Goal: Transaction & Acquisition: Book appointment/travel/reservation

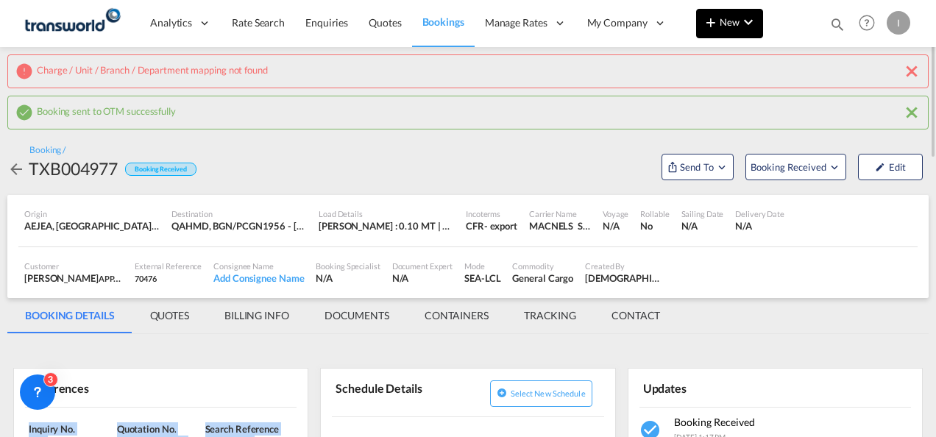
click at [733, 27] on span "New" at bounding box center [729, 22] width 55 height 12
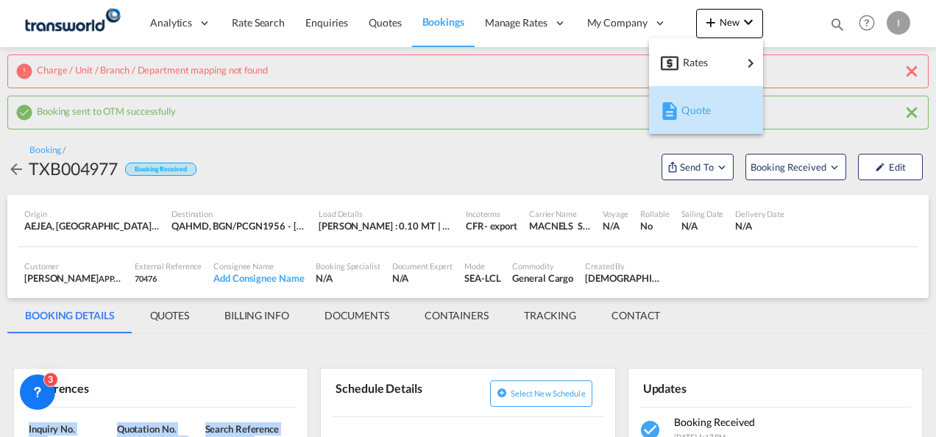
click at [698, 107] on span "Quote" at bounding box center [690, 110] width 16 height 29
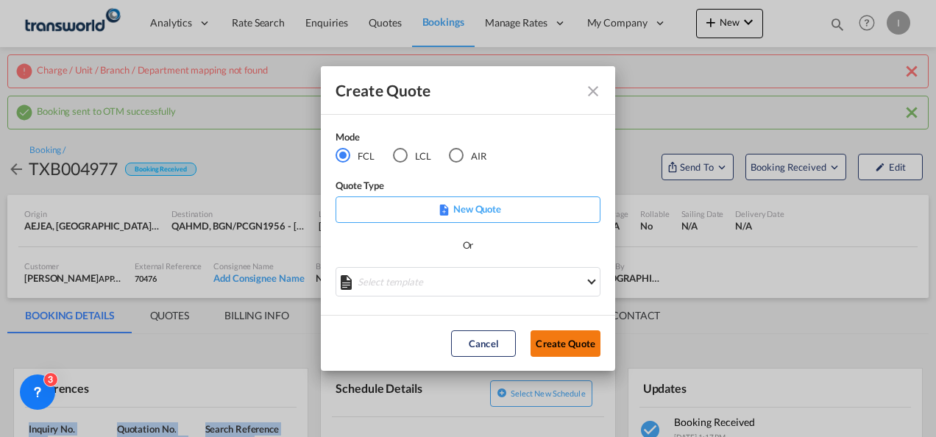
click at [562, 344] on button "Create Quote" at bounding box center [566, 344] width 70 height 27
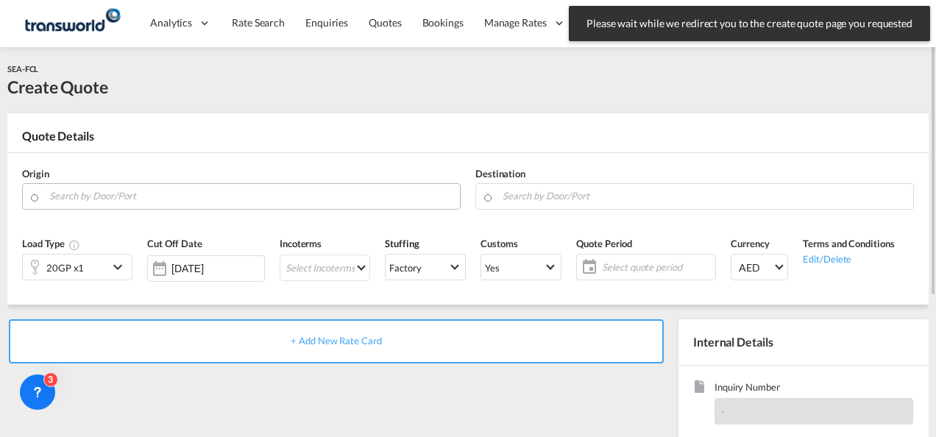
click at [183, 197] on input "Search by Door/Port" at bounding box center [250, 196] width 403 height 26
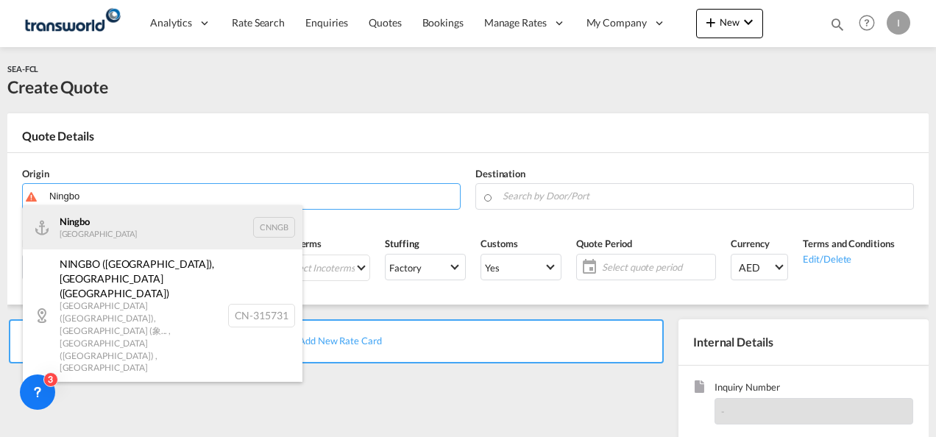
click at [107, 216] on div "Ningbo China CNNGB" at bounding box center [163, 227] width 280 height 44
type input "Ningbo, CNNGB"
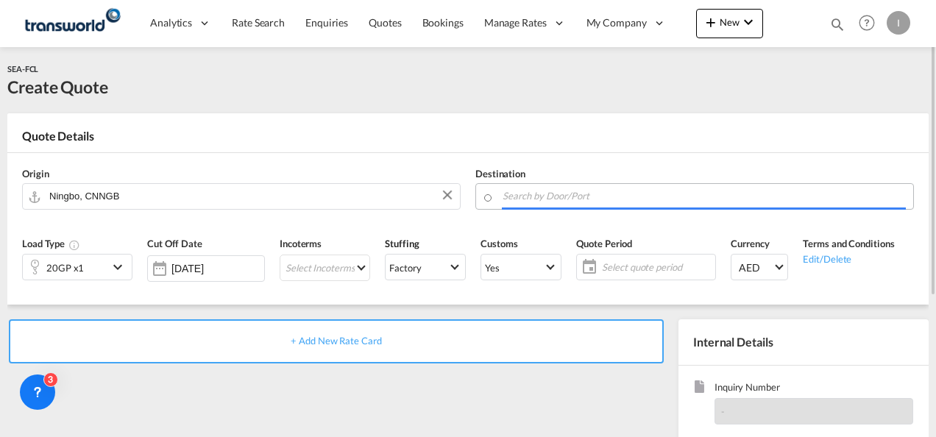
click at [521, 194] on input "Search by Door/Port" at bounding box center [704, 196] width 403 height 26
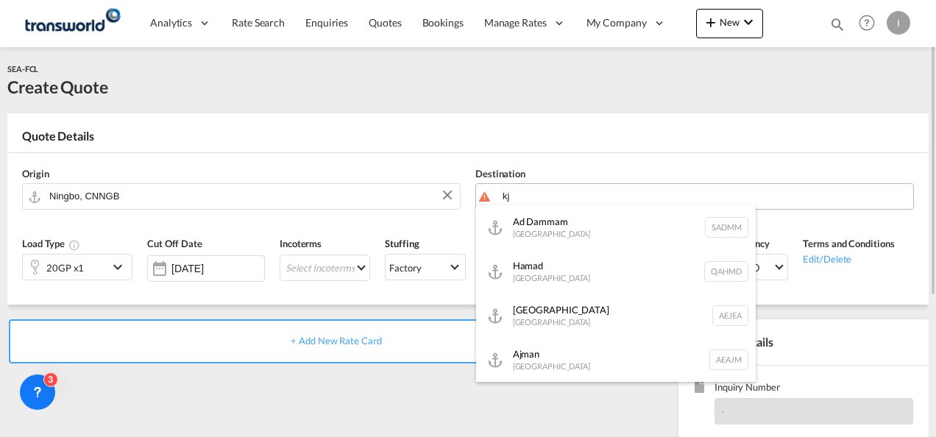
type input "k"
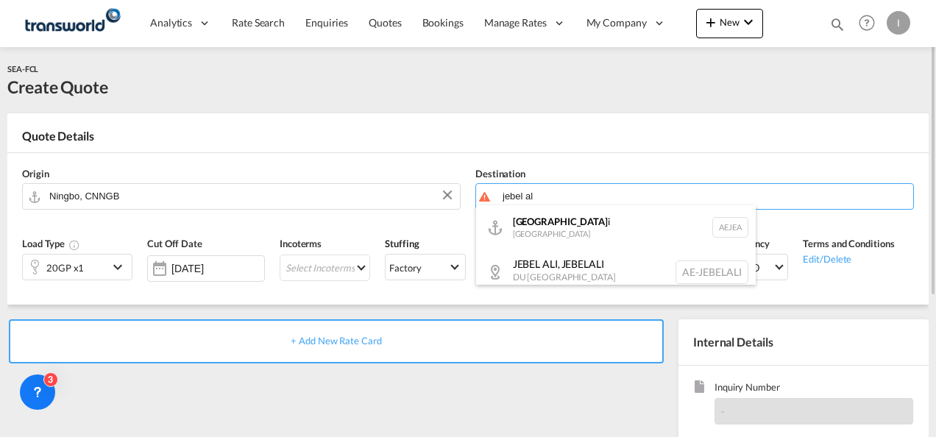
click at [538, 228] on div "[GEOGRAPHIC_DATA] [GEOGRAPHIC_DATA]" at bounding box center [616, 227] width 280 height 44
type input "[GEOGRAPHIC_DATA], [GEOGRAPHIC_DATA]"
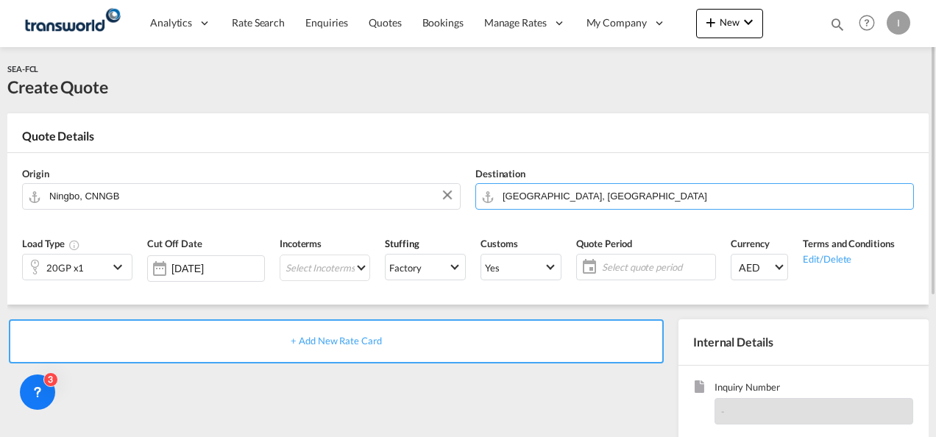
click at [81, 260] on div "20GP x1" at bounding box center [65, 268] width 38 height 21
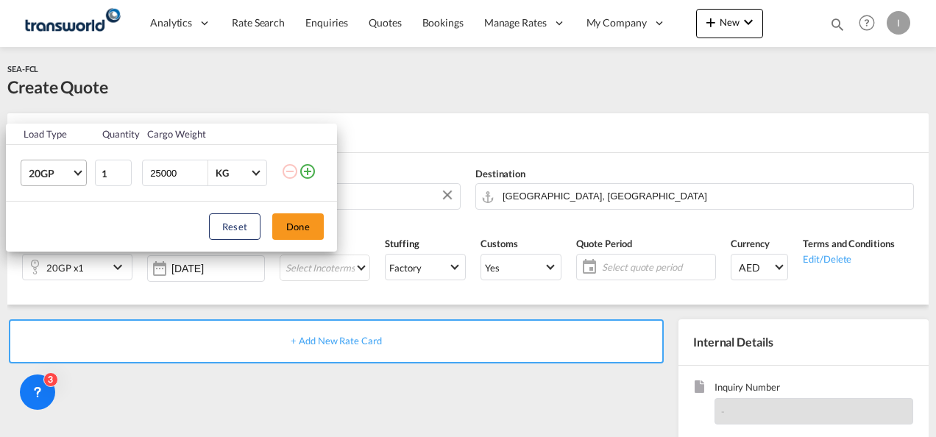
click at [80, 169] on span "Choose: \a20GP" at bounding box center [78, 172] width 8 height 8
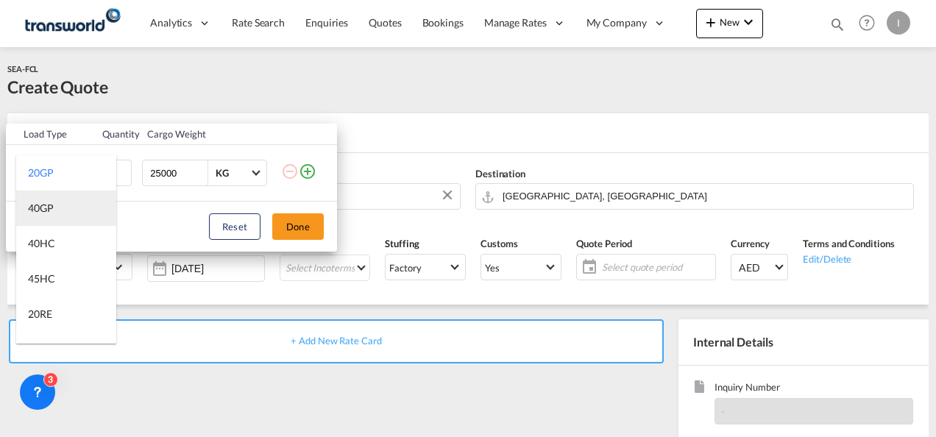
click at [48, 222] on md-option "40GP" at bounding box center [66, 208] width 100 height 35
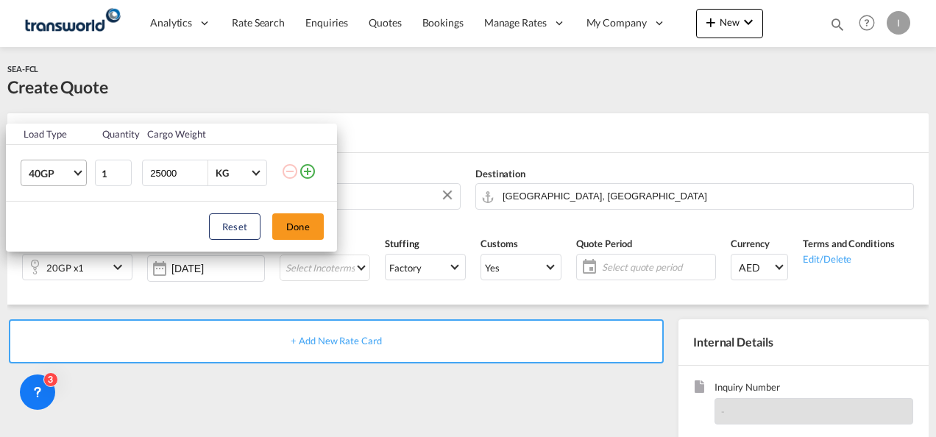
click at [62, 177] on span "40GP" at bounding box center [50, 173] width 43 height 15
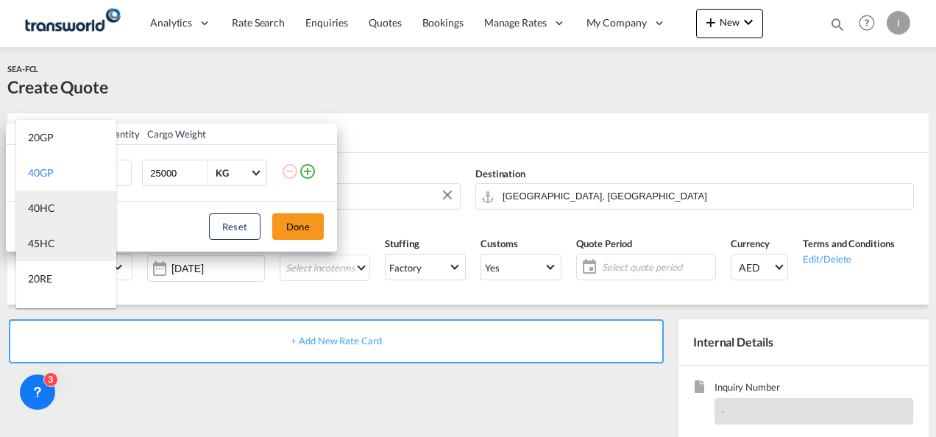
click at [51, 226] on md-option "45HC" at bounding box center [66, 243] width 100 height 35
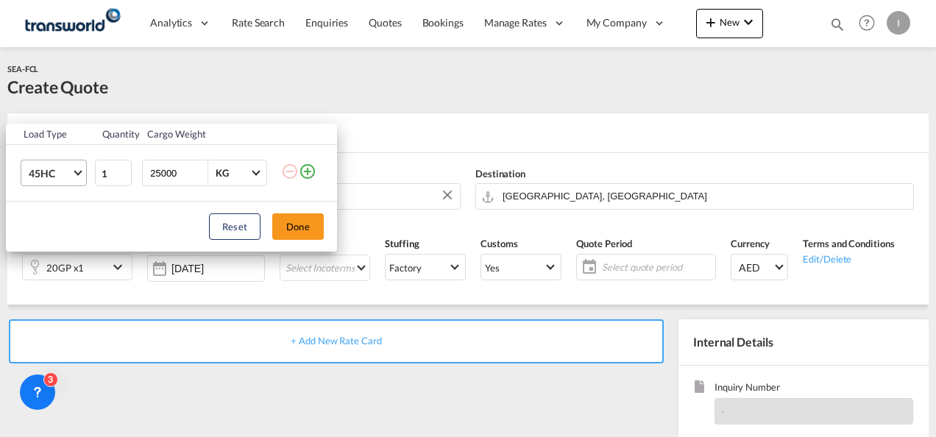
click at [57, 175] on span "45HC" at bounding box center [50, 173] width 43 height 15
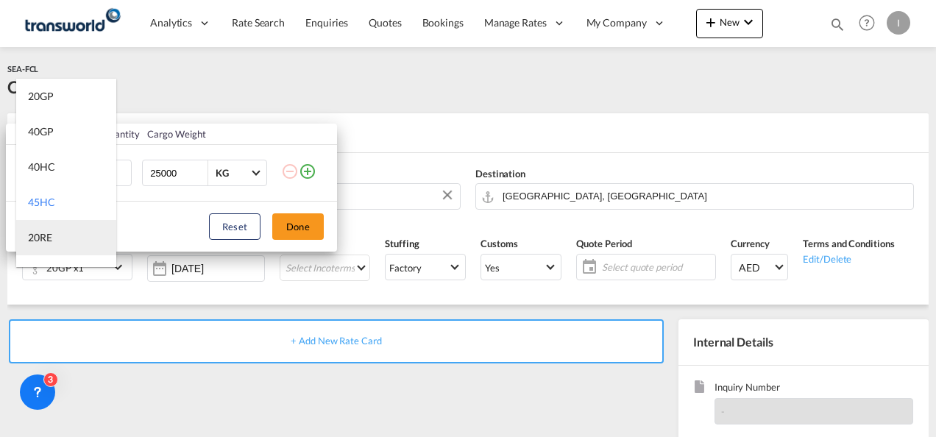
scroll to position [29, 0]
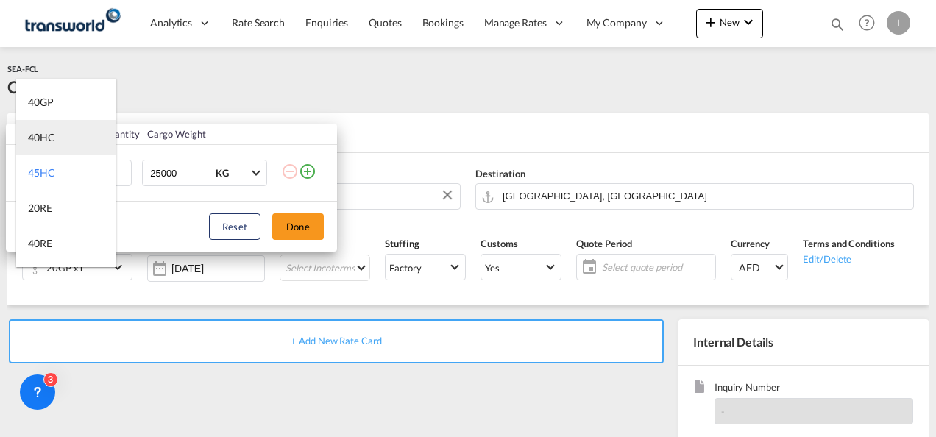
click at [44, 141] on div "40HC" at bounding box center [41, 137] width 27 height 15
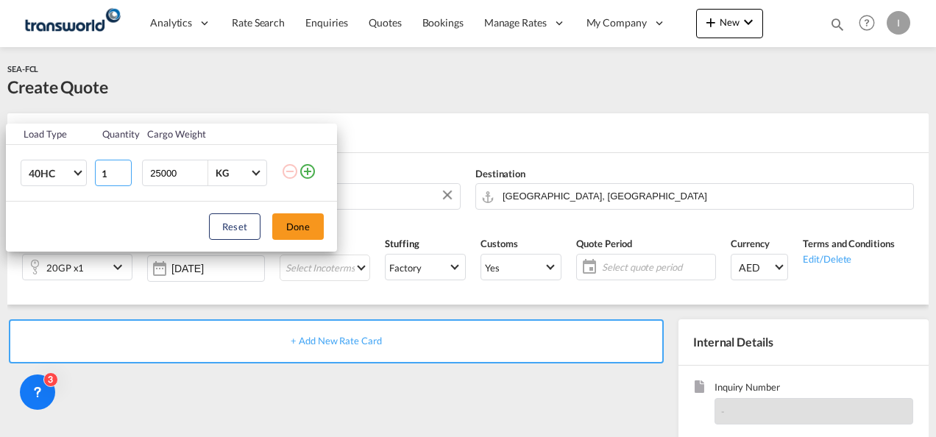
type input "2"
click at [125, 171] on input "2" at bounding box center [113, 173] width 37 height 27
click at [290, 227] on button "Done" at bounding box center [298, 226] width 52 height 27
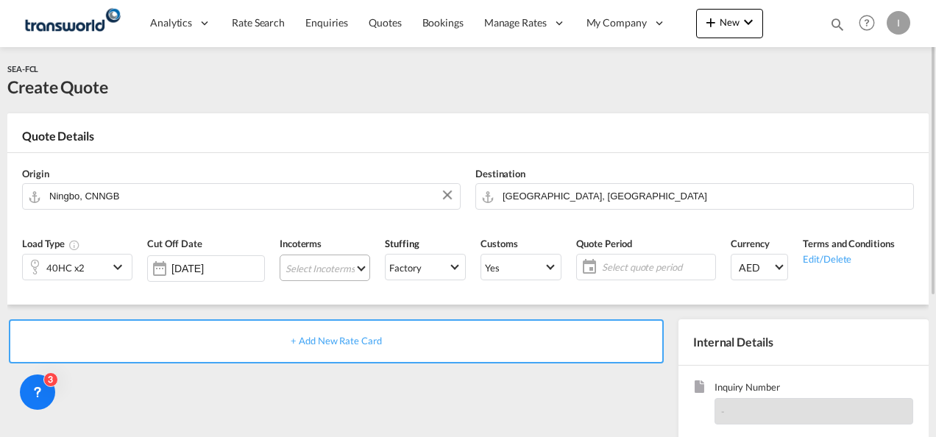
click at [303, 269] on md-select "Select Incoterms DAP - export Delivered at Place CIF - import Cost,Insurance an…" at bounding box center [325, 268] width 91 height 27
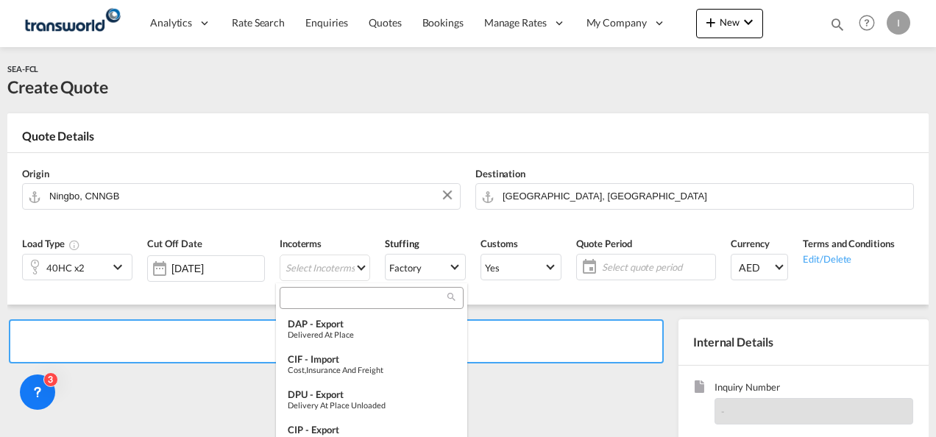
click at [305, 298] on input "search" at bounding box center [365, 298] width 163 height 13
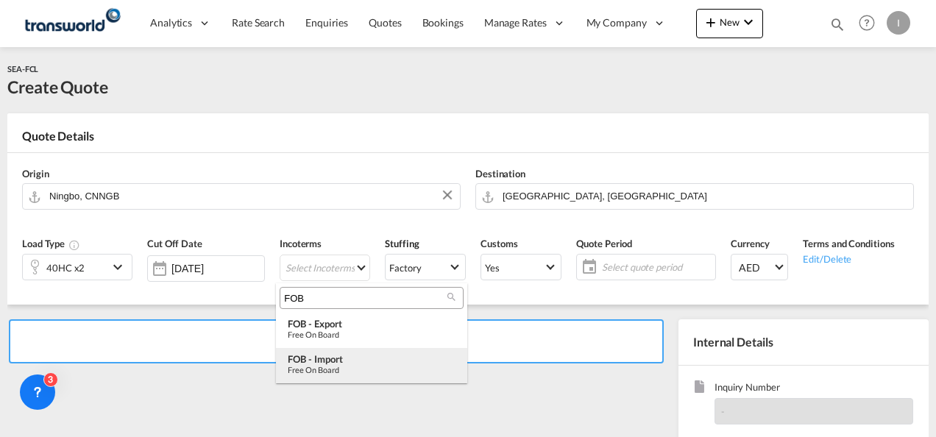
type input "FOB"
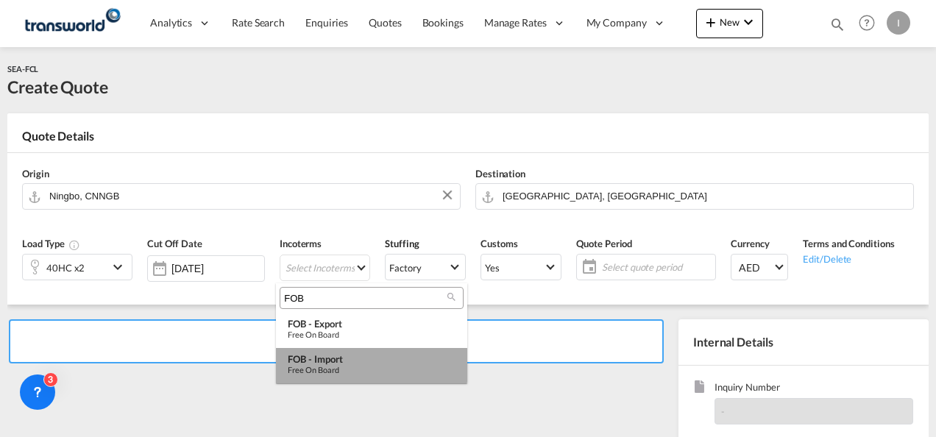
click at [333, 365] on div "Free on Board" at bounding box center [372, 370] width 168 height 10
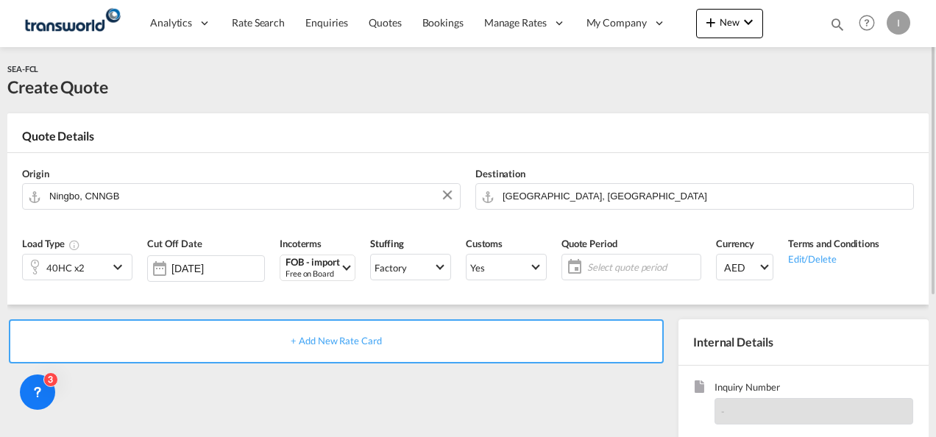
click at [629, 264] on span "Select quote period" at bounding box center [642, 267] width 110 height 13
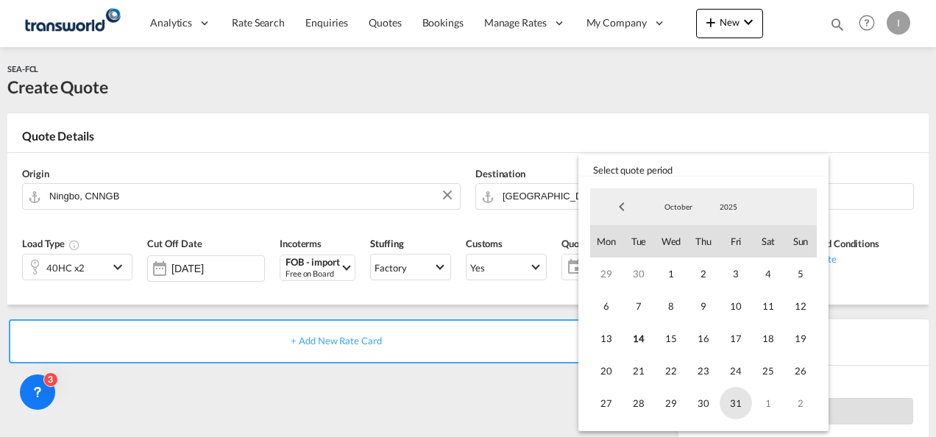
click at [729, 412] on span "31" at bounding box center [736, 403] width 32 height 32
click at [490, 409] on md-backdrop at bounding box center [468, 218] width 936 height 437
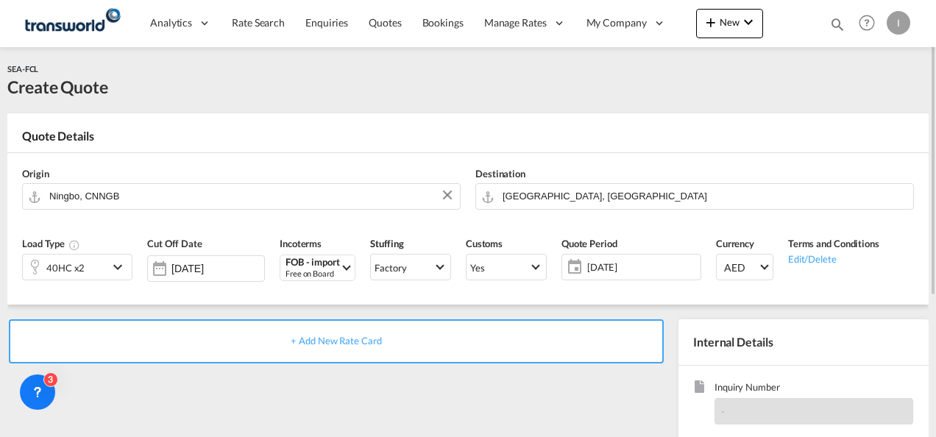
scroll to position [147, 0]
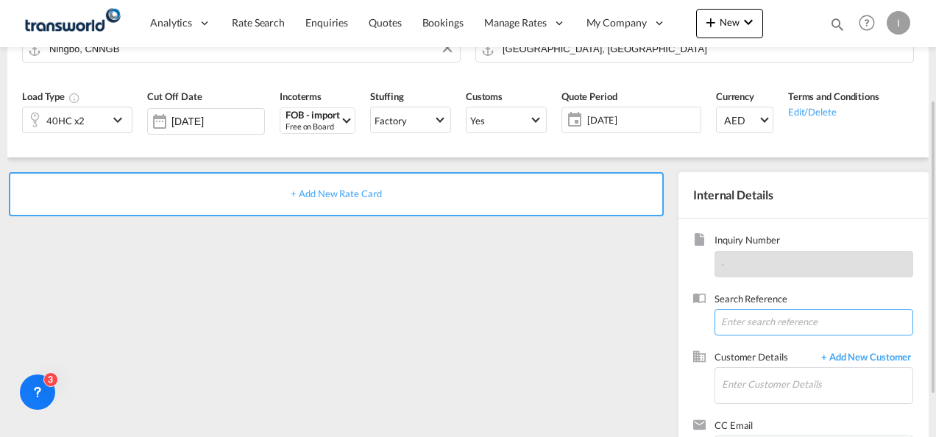
click at [736, 327] on input at bounding box center [814, 322] width 199 height 27
paste input "From Subject Received Size Categories [DEMOGRAPHIC_DATA] Kiran RE: PORD125473/P…"
drag, startPoint x: 752, startPoint y: 321, endPoint x: 320, endPoint y: 322, distance: 432.1
click at [329, 321] on div "+ Add New Rate Card Internal Details Inquiry Number - Search Reference From Sub…" at bounding box center [468, 323] width 922 height 330
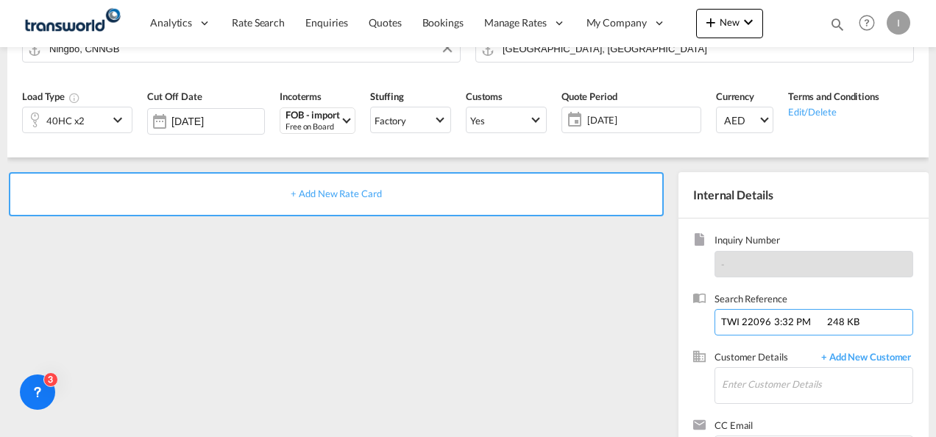
drag, startPoint x: 773, startPoint y: 319, endPoint x: 939, endPoint y: 318, distance: 165.6
click at [936, 318] on html "Analytics Reports Dashboard Rate Search Enquiries Quotes" at bounding box center [468, 218] width 936 height 437
type input "TWI 22096"
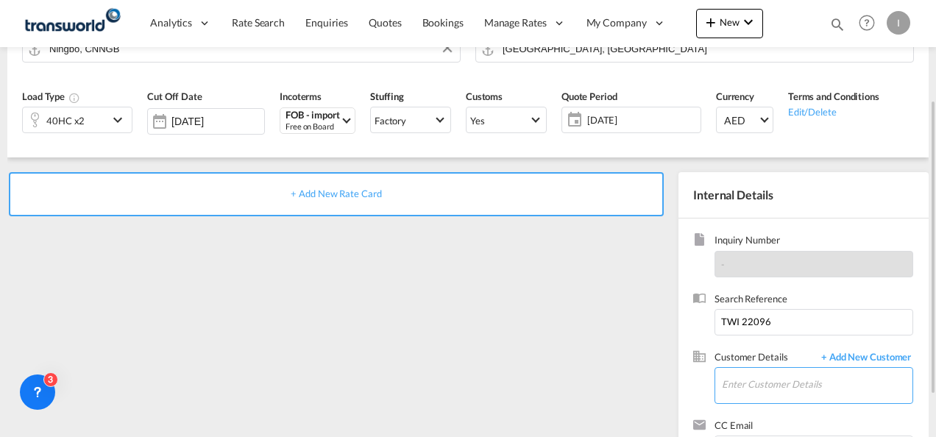
click at [793, 390] on input "Enter Customer Details" at bounding box center [817, 384] width 191 height 33
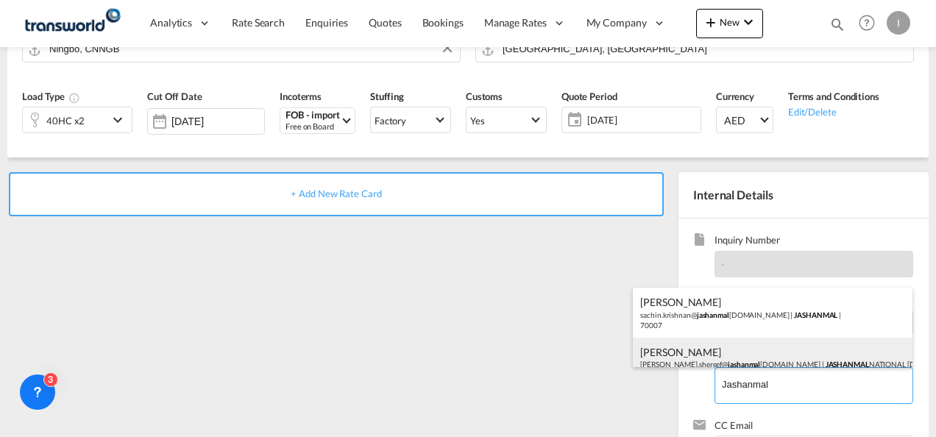
click at [735, 345] on div "[PERSON_NAME] [PERSON_NAME].shereef@ jashanmal [DOMAIN_NAME] | JASHANMAL NATION…" at bounding box center [773, 363] width 280 height 50
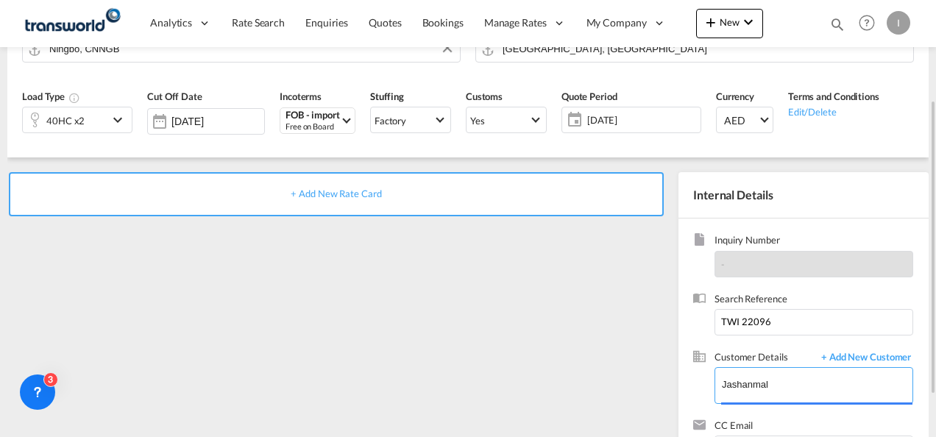
type input "JASHANMAL NATIONAL [DOMAIN_NAME], [PERSON_NAME], [PERSON_NAME][EMAIL_ADDRESS][D…"
click at [341, 191] on span "+ Add New Rate Card" at bounding box center [336, 194] width 91 height 12
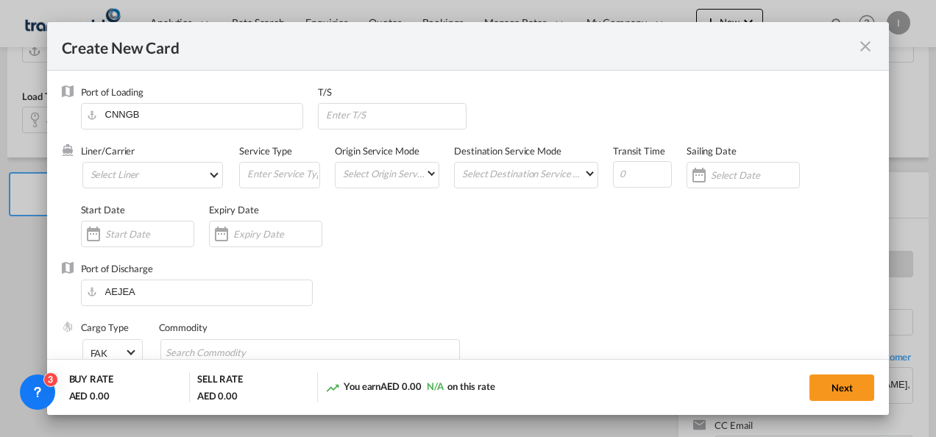
type input "Basic Ocean Freight"
select select "per equipment"
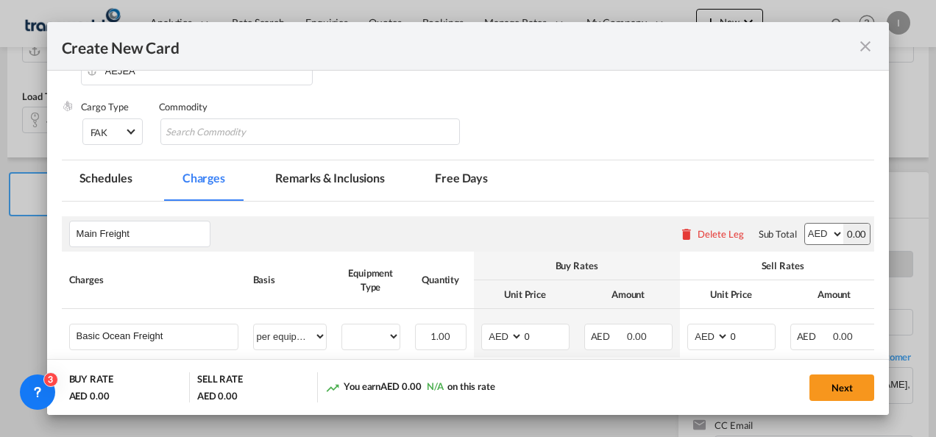
scroll to position [349, 0]
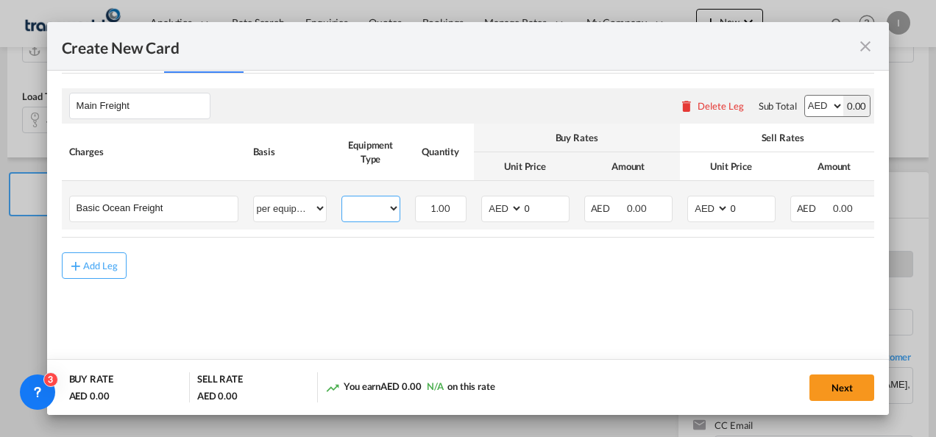
click at [361, 215] on select "40HC" at bounding box center [370, 209] width 57 height 20
select select "40HC"
click at [342, 199] on select "40HC" at bounding box center [370, 209] width 57 height 20
click at [471, 212] on td "2.00 Please Enter Invalid Input" at bounding box center [441, 205] width 66 height 49
click at [486, 211] on select "AED AFN ALL AMD ANG AOA ARS AUD AWG AZN BAM BBD BDT BGN BHD BIF BMD BND [PERSON…" at bounding box center [503, 209] width 38 height 20
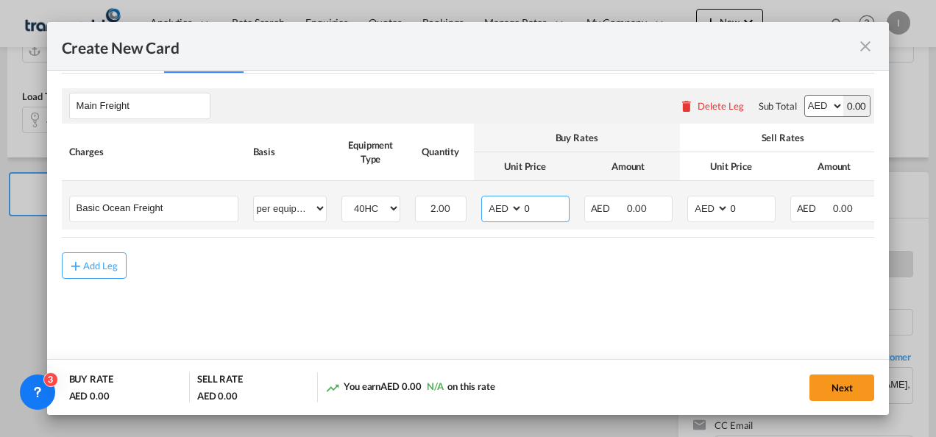
select select "string:USD"
click at [484, 199] on select "AED AFN ALL AMD ANG AOA ARS AUD AWG AZN BAM BBD BDT BGN BHD BIF BMD BND [PERSON…" at bounding box center [503, 209] width 38 height 20
drag, startPoint x: 571, startPoint y: 202, endPoint x: 464, endPoint y: 202, distance: 106.7
click at [464, 202] on tr "Basic Ocean Freight Please Enter User Defined Charges Cannot Be Published per e…" at bounding box center [528, 205] width 933 height 49
drag, startPoint x: 464, startPoint y: 202, endPoint x: 544, endPoint y: 211, distance: 80.8
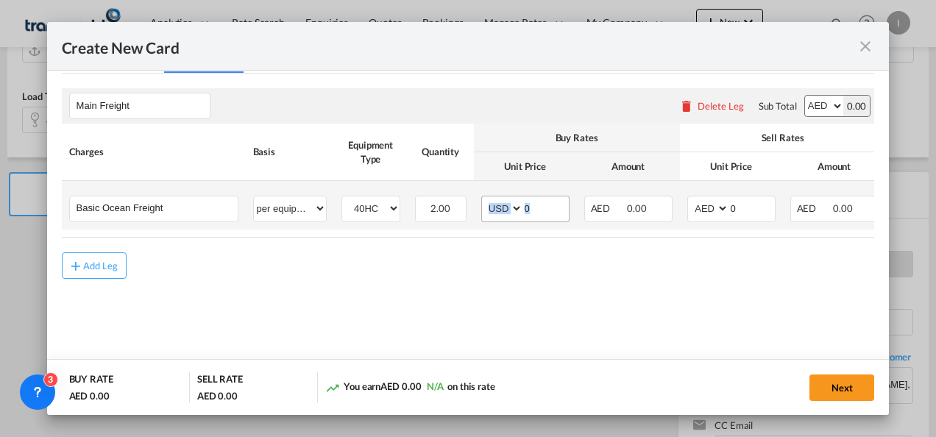
click at [544, 211] on input "0" at bounding box center [546, 208] width 46 height 22
type input "1250"
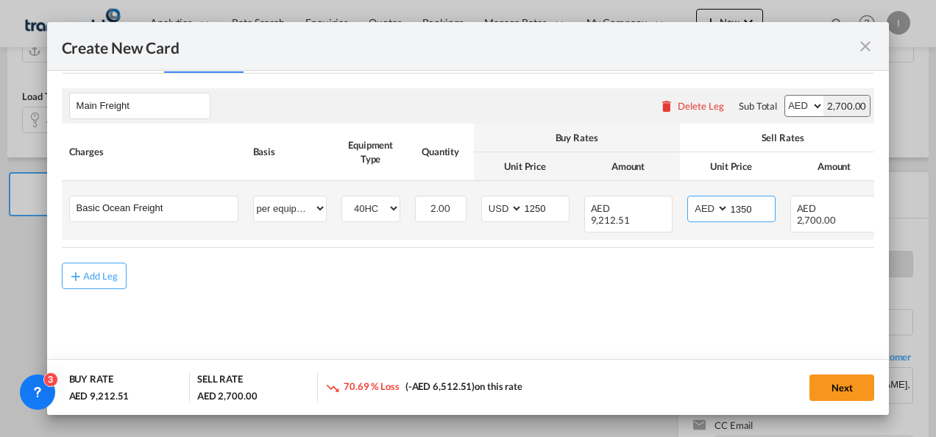
type input "1350"
click at [707, 218] on span "AED AFN ALL AMD ANG AOA ARS AUD AWG AZN BAM BBD BDT BGN BHD BIF BMD BND [PERSON…" at bounding box center [708, 209] width 40 height 25
click at [704, 205] on select "AED AFN ALL AMD ANG AOA ARS AUD AWG AZN BAM BBD BDT BGN BHD BIF BMD BND [PERSON…" at bounding box center [709, 209] width 38 height 20
select select "string:USD"
click at [690, 199] on select "AED AFN ALL AMD ANG AOA ARS AUD AWG AZN BAM BBD BDT BGN BHD BIF BMD BND [PERSON…" at bounding box center [709, 209] width 38 height 20
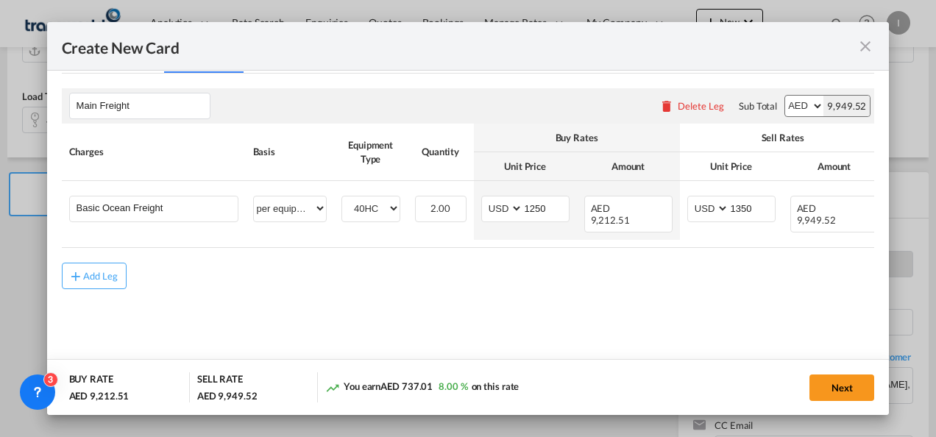
click at [487, 285] on md-content "Main Freight Please enter leg name Leg Name Already Exists Delete Leg Sub Total…" at bounding box center [468, 210] width 813 height 273
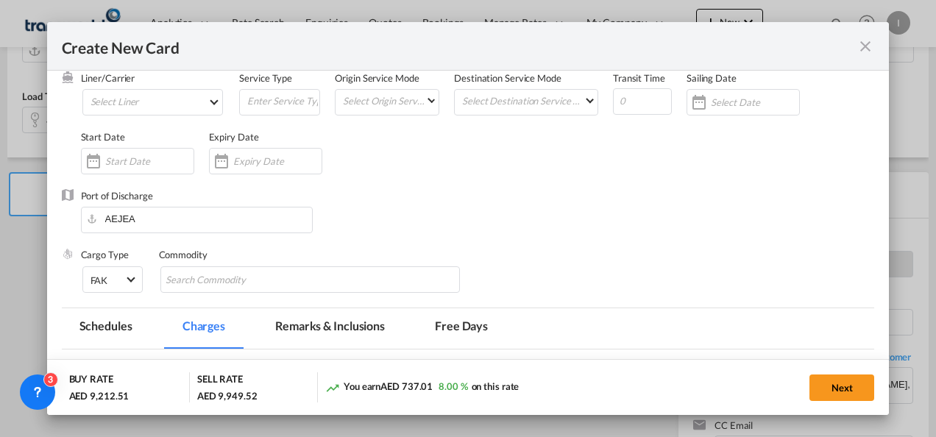
scroll to position [0, 0]
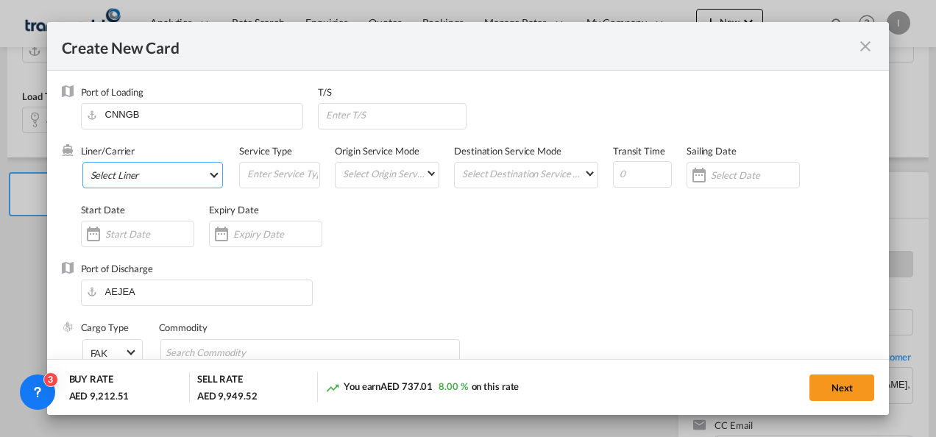
click at [159, 171] on md-select "Select Liner 2HM LOGISTICS D.O.O. / TDWC-CAPODISTRI 2HM LOGISTICS D.O.O. / TDWC…" at bounding box center [152, 175] width 141 height 27
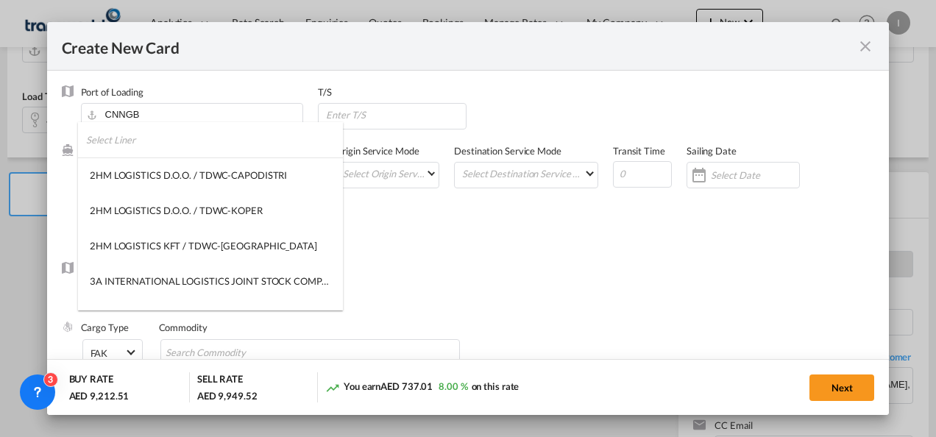
click at [155, 141] on input "search" at bounding box center [214, 139] width 257 height 35
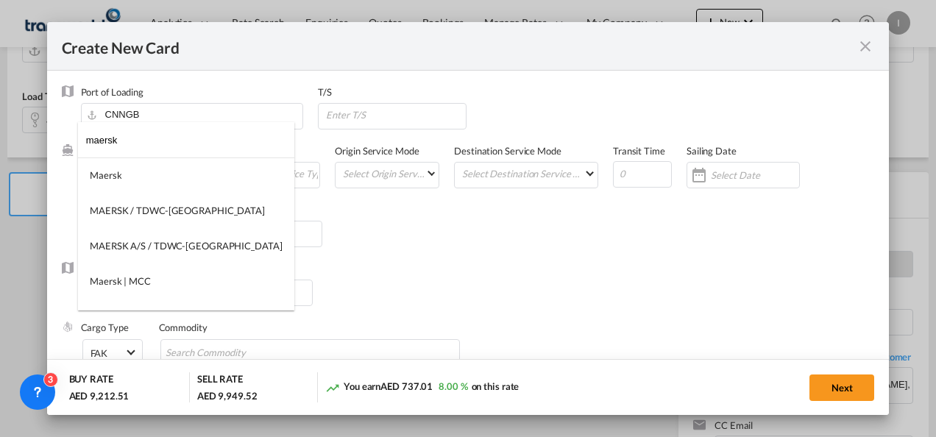
type input "maersk"
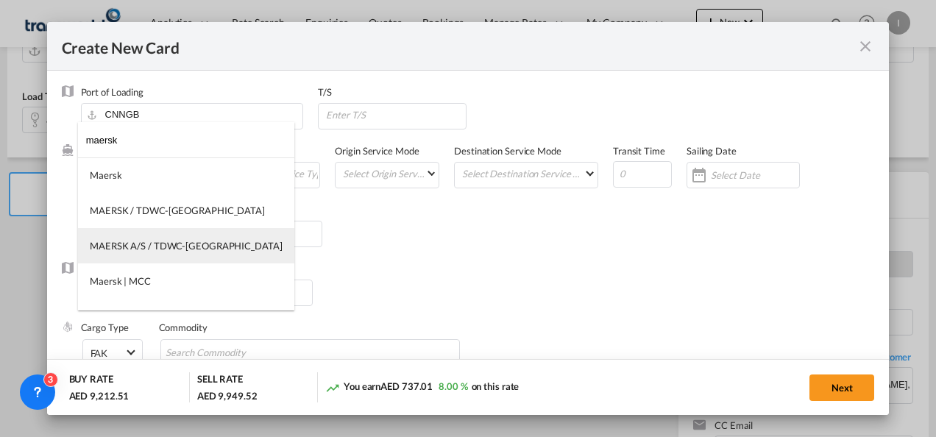
click at [141, 230] on md-option "MAERSK A/S / TDWC-[GEOGRAPHIC_DATA]" at bounding box center [186, 245] width 216 height 35
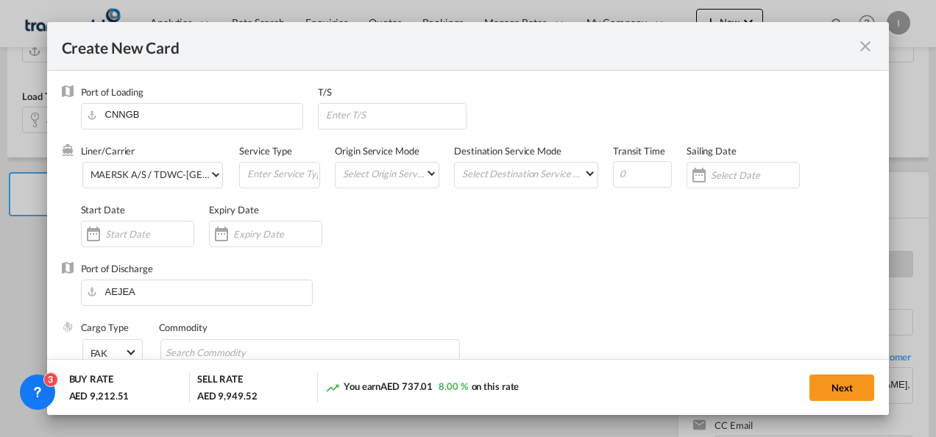
click at [836, 370] on md-dialog-actions "BUY RATE AED 9,212.51 SELL RATE AED 9,949.52 You earn AED 737.01 8.00 % on this…" at bounding box center [468, 387] width 843 height 56
click at [824, 389] on button "Next" at bounding box center [842, 388] width 65 height 27
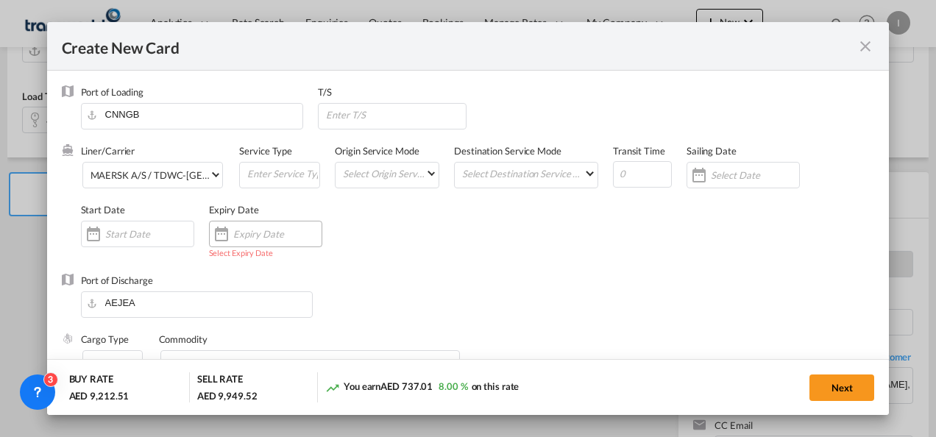
click at [273, 231] on input "Create New Card ..." at bounding box center [277, 234] width 88 height 12
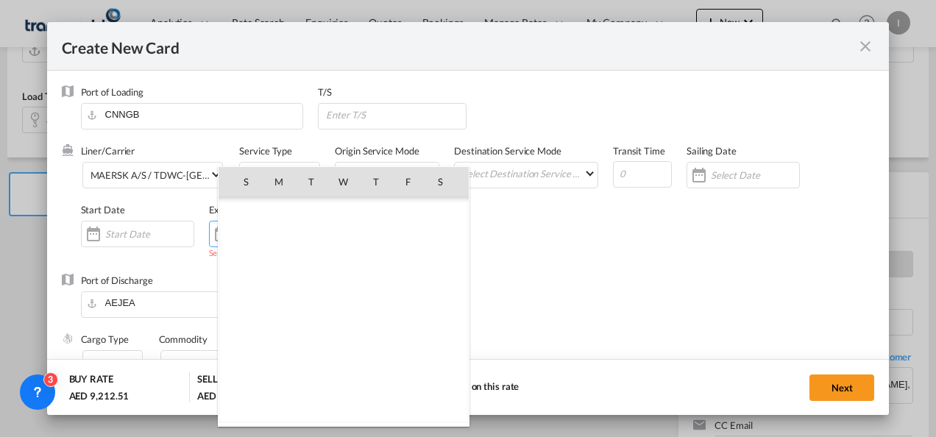
scroll to position [341188, 0]
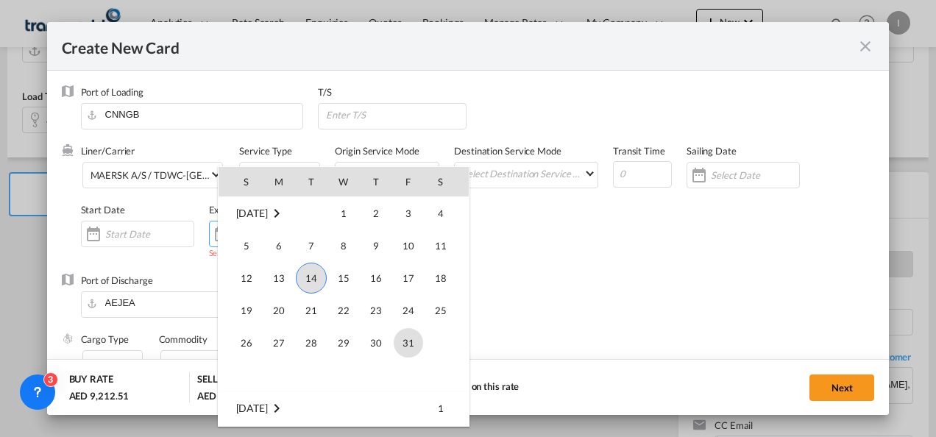
click at [406, 345] on span "31" at bounding box center [408, 342] width 29 height 29
type input "[DATE]"
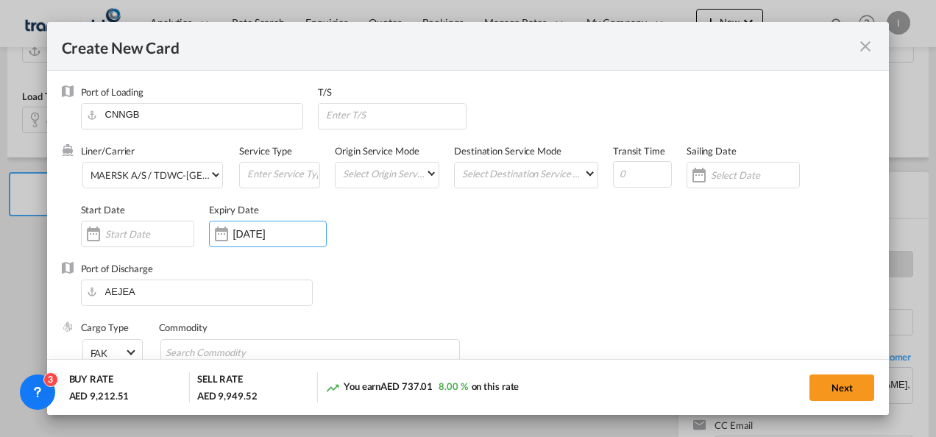
click at [895, 395] on div "Create New Card Port of [GEOGRAPHIC_DATA] CNNGB T/S Liner/Carrier MAERSK A/S / …" at bounding box center [468, 218] width 936 height 437
click at [852, 393] on button "Next" at bounding box center [842, 388] width 65 height 27
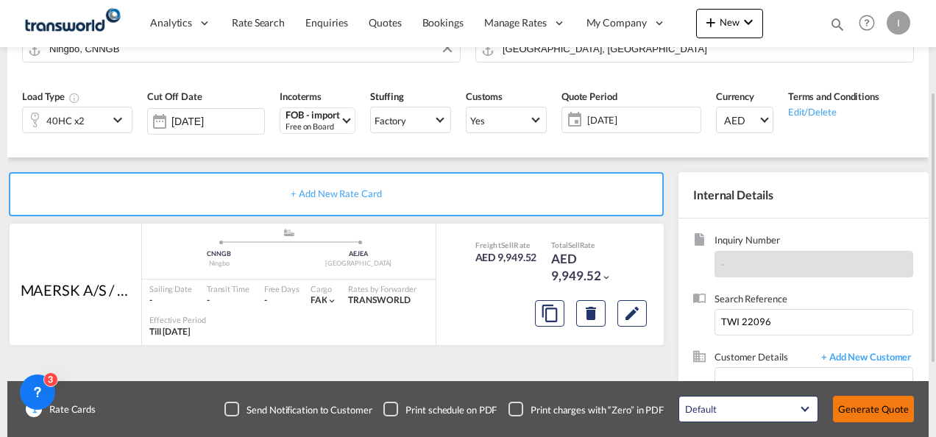
click at [858, 409] on button "Generate Quote" at bounding box center [873, 409] width 81 height 27
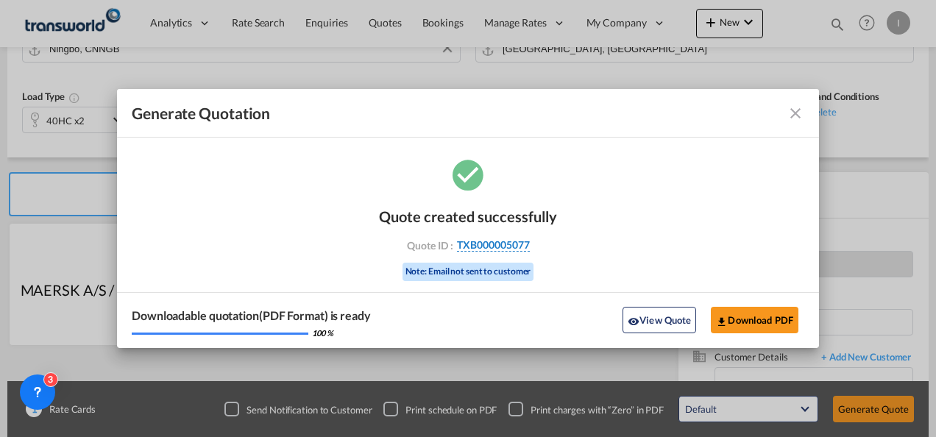
click at [490, 250] on span "TXB000005077" at bounding box center [493, 245] width 73 height 13
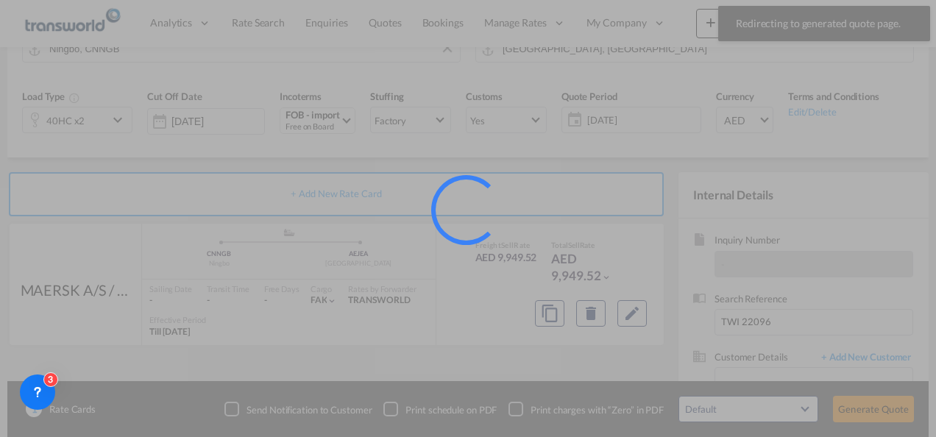
click at [110, 123] on div at bounding box center [468, 218] width 936 height 437
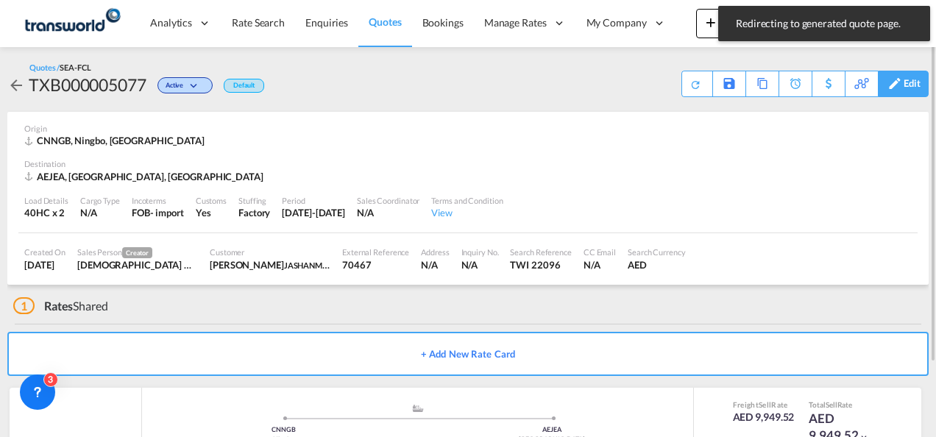
click at [908, 87] on div "Edit" at bounding box center [912, 83] width 17 height 25
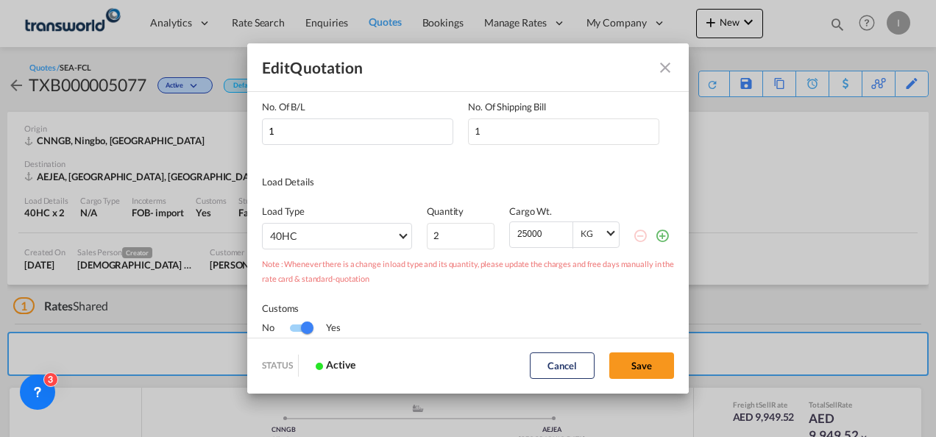
scroll to position [147, 0]
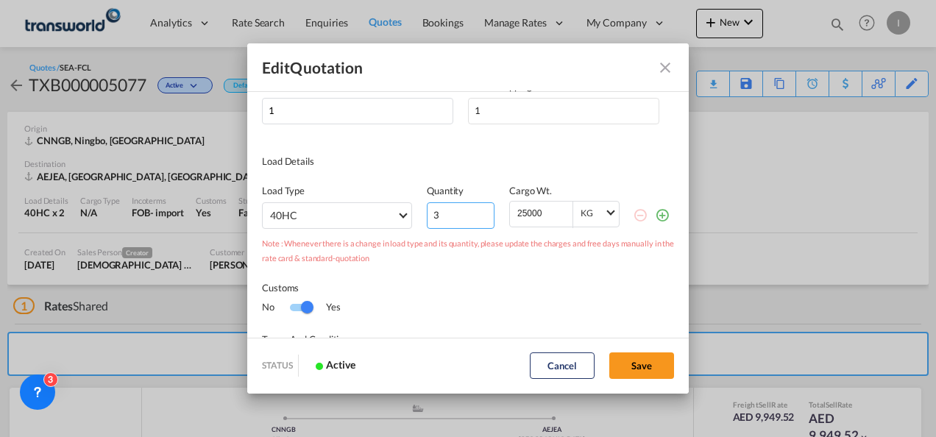
click at [478, 213] on input "3" at bounding box center [461, 215] width 68 height 27
click at [478, 213] on input "4" at bounding box center [461, 215] width 68 height 27
type input "5"
click at [478, 213] on input "5" at bounding box center [461, 215] width 68 height 27
click at [634, 363] on button "Save" at bounding box center [642, 366] width 65 height 27
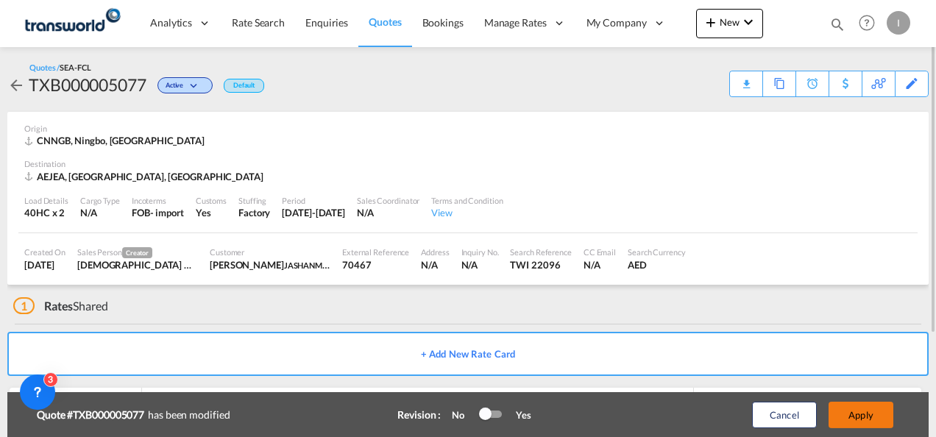
click at [849, 420] on button "Apply" at bounding box center [861, 415] width 65 height 27
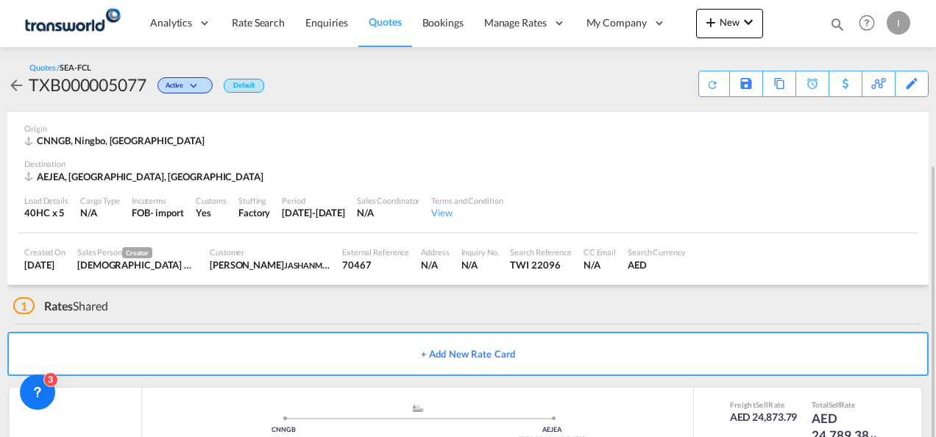
scroll to position [90, 0]
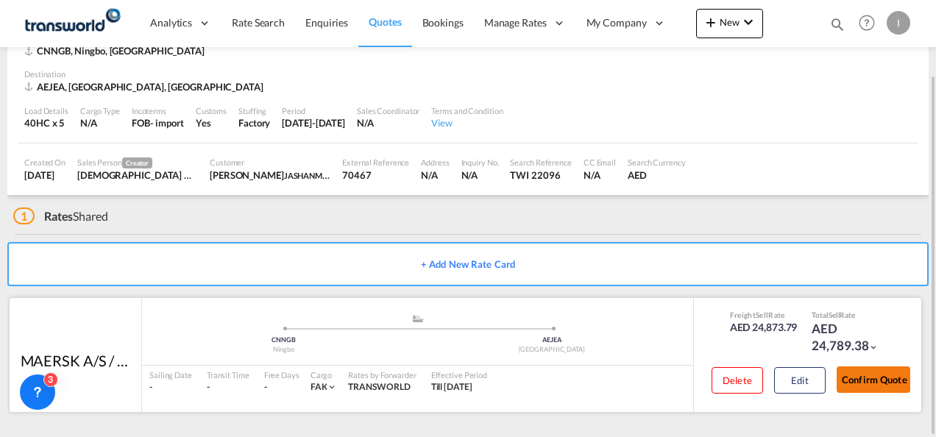
click at [877, 372] on button "Confirm Quote" at bounding box center [874, 380] width 74 height 27
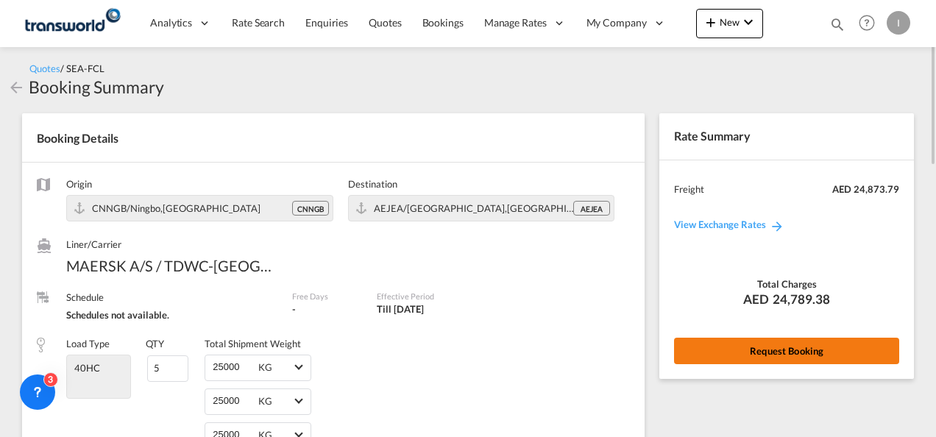
click at [756, 343] on button "Request Booking" at bounding box center [786, 351] width 225 height 27
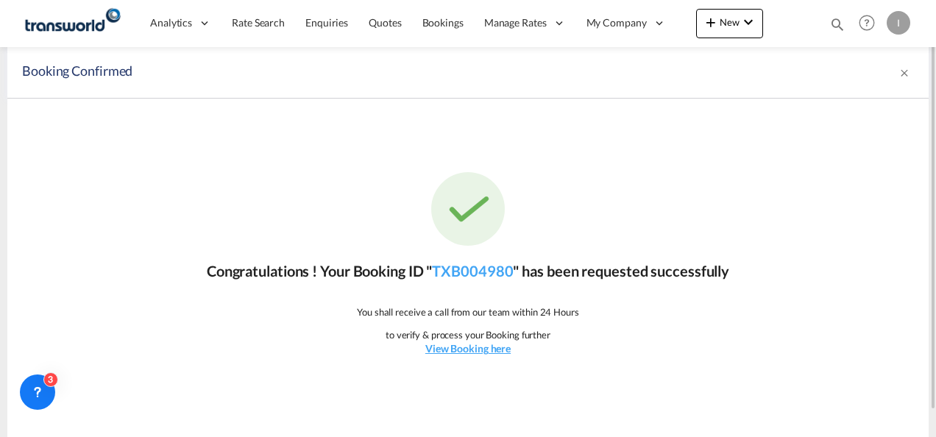
click at [465, 258] on div "Congratulations ! Your Booking ID " TXB004980 " has been requested successfully…" at bounding box center [468, 264] width 922 height 331
click at [456, 271] on link "TXB004980" at bounding box center [472, 271] width 81 height 18
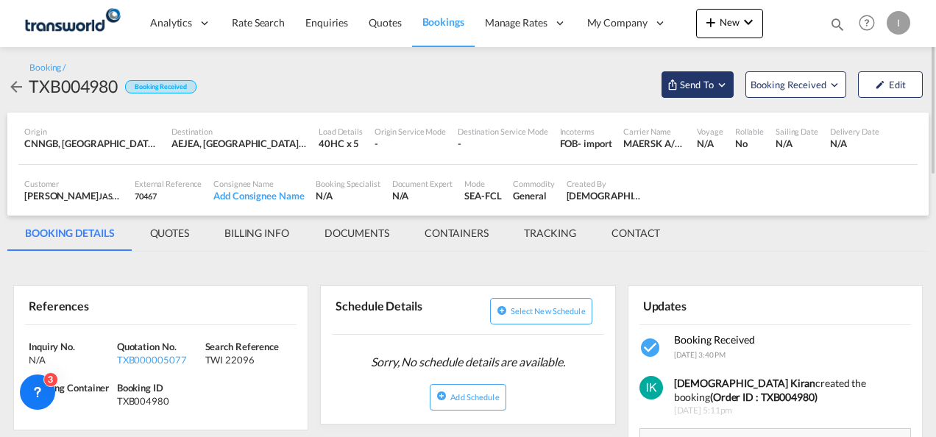
click at [718, 92] on button "Send To" at bounding box center [698, 84] width 72 height 27
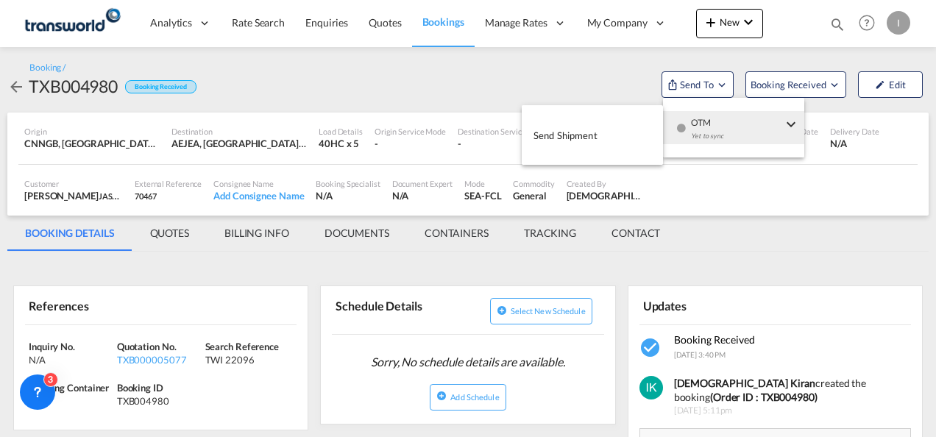
click at [716, 131] on div "Yet to sync" at bounding box center [736, 139] width 91 height 31
click at [549, 130] on span "Send Shipment" at bounding box center [566, 136] width 64 height 24
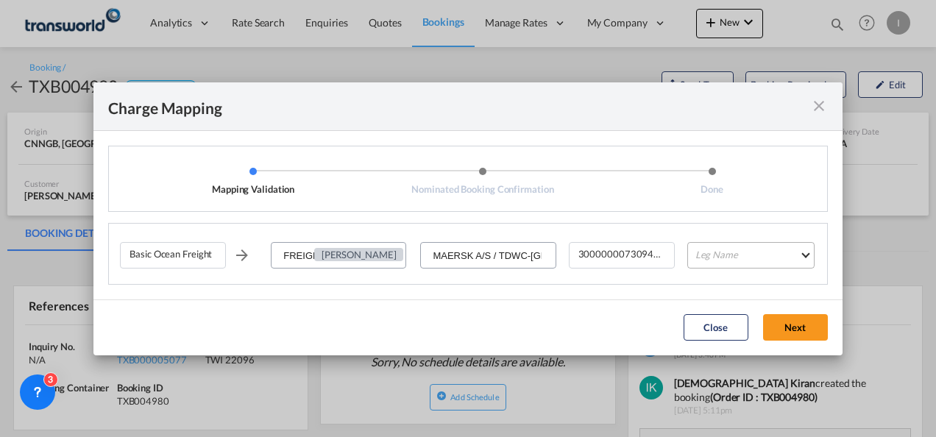
click at [693, 250] on md-select "Leg Name HANDLING ORIGIN VESSEL HANDLING DESTINATION OTHERS TL PICK UP CUSTOMS …" at bounding box center [751, 255] width 127 height 27
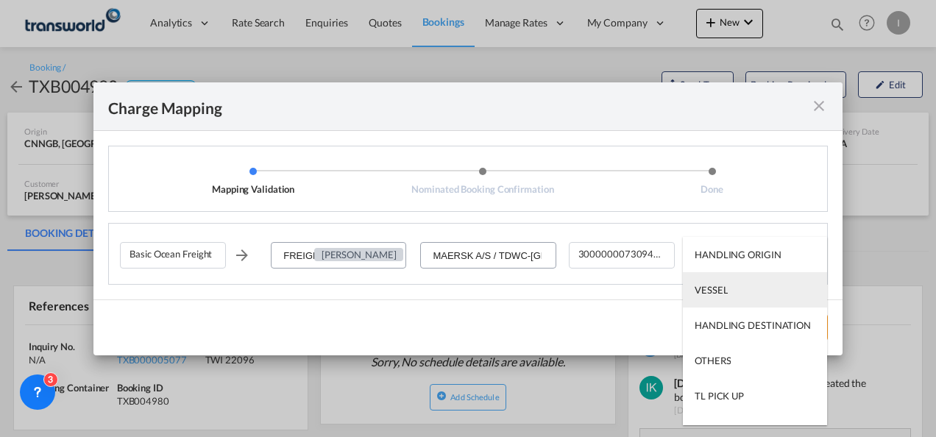
click at [708, 292] on div "VESSEL" at bounding box center [711, 289] width 33 height 13
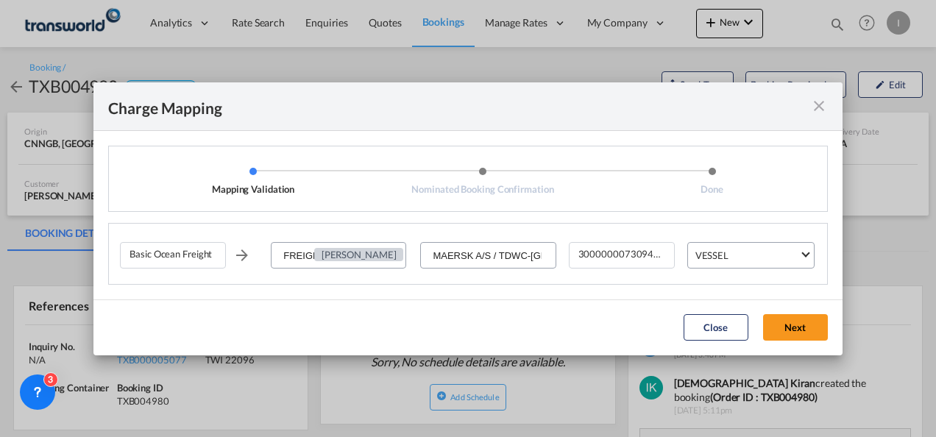
drag, startPoint x: 791, startPoint y: 328, endPoint x: 760, endPoint y: 319, distance: 32.2
click at [791, 328] on button "Next" at bounding box center [795, 327] width 65 height 27
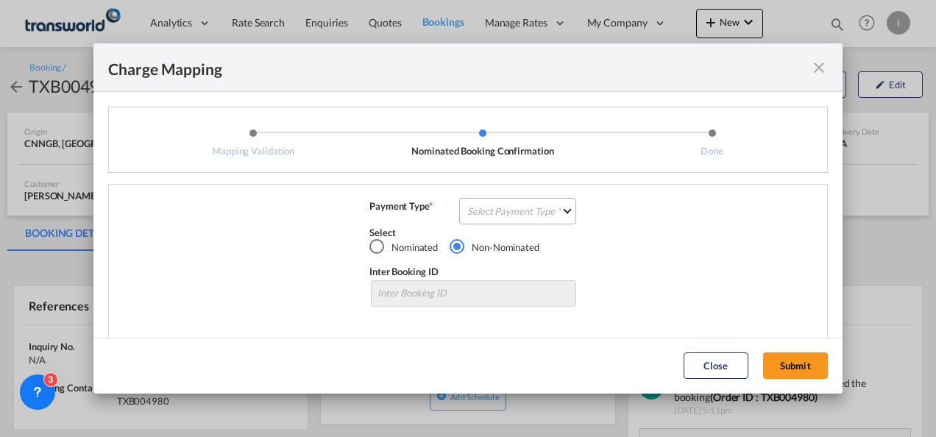
click at [551, 212] on md-select "Select Payment Type COLLECT PREPAID" at bounding box center [517, 211] width 117 height 27
click at [515, 215] on md-option "COLLECT" at bounding box center [516, 211] width 130 height 35
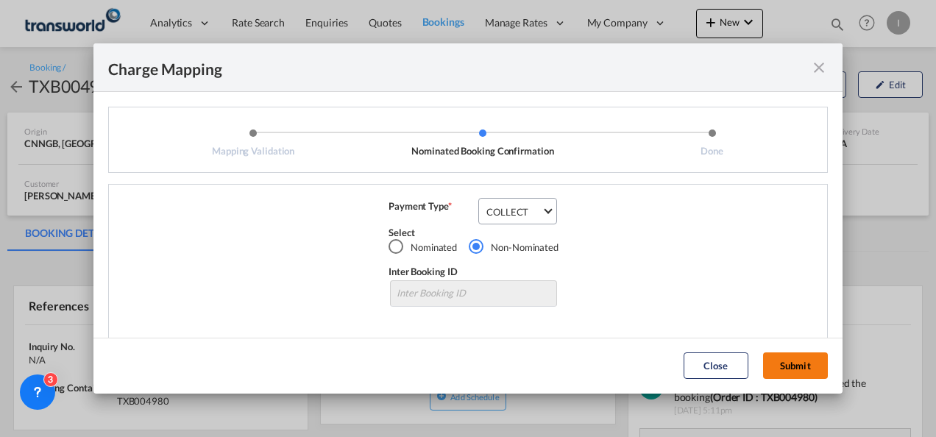
click at [808, 374] on button "Submit" at bounding box center [795, 366] width 65 height 27
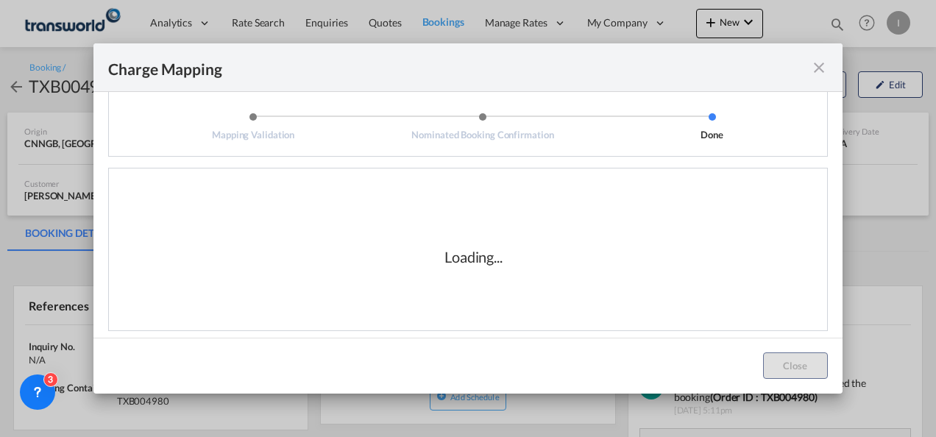
scroll to position [24, 0]
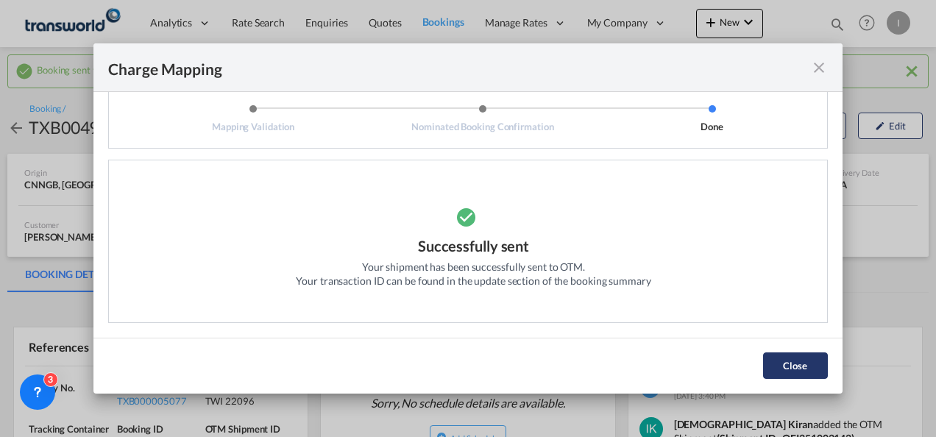
click at [787, 364] on button "Close" at bounding box center [795, 366] width 65 height 27
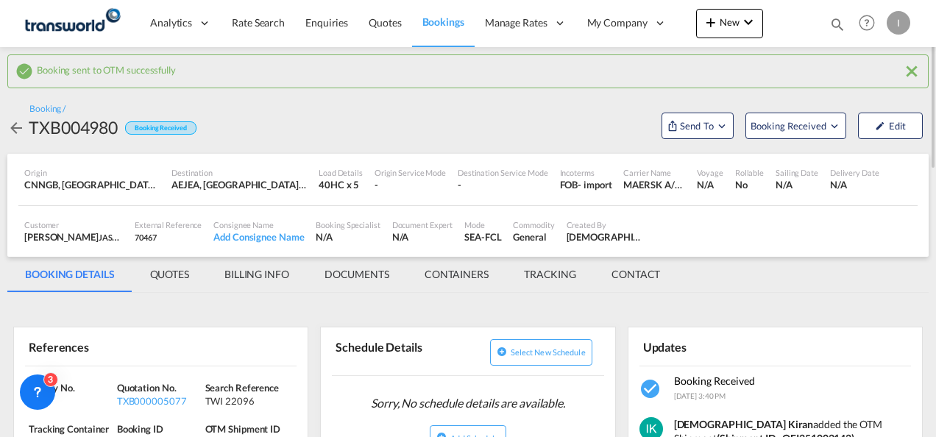
scroll to position [221, 0]
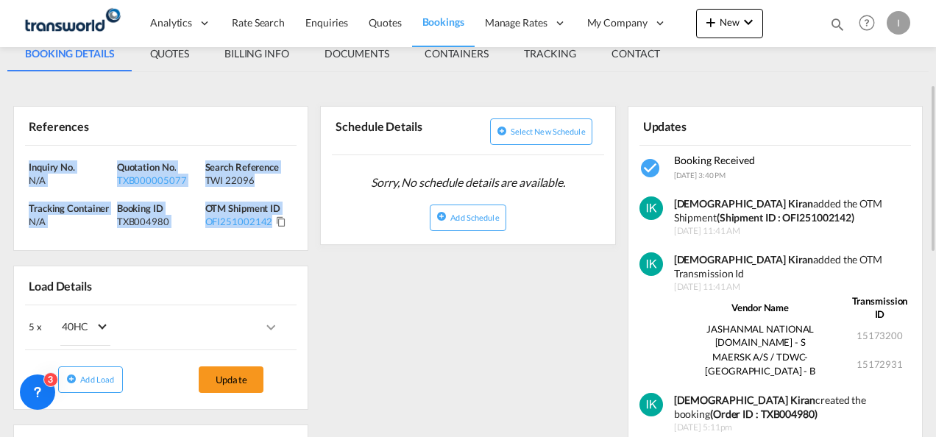
drag, startPoint x: 292, startPoint y: 226, endPoint x: 28, endPoint y: 160, distance: 272.3
click at [28, 160] on div "Inquiry No. N/A Quotation No. TXB000005077 Search Reference TWI 22096 Tracking …" at bounding box center [161, 198] width 294 height 105
drag, startPoint x: 28, startPoint y: 160, endPoint x: 40, endPoint y: 175, distance: 19.3
copy div "Inquiry No. N/A Quotation No. TXB000005077 Search Reference TWI 22096 Tracking …"
click at [733, 28] on button "New" at bounding box center [729, 23] width 67 height 29
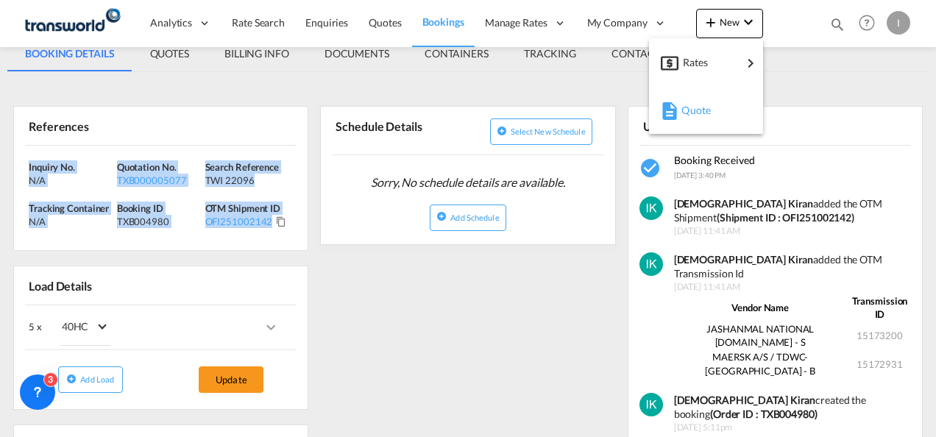
click at [713, 116] on div "Quote" at bounding box center [709, 110] width 54 height 37
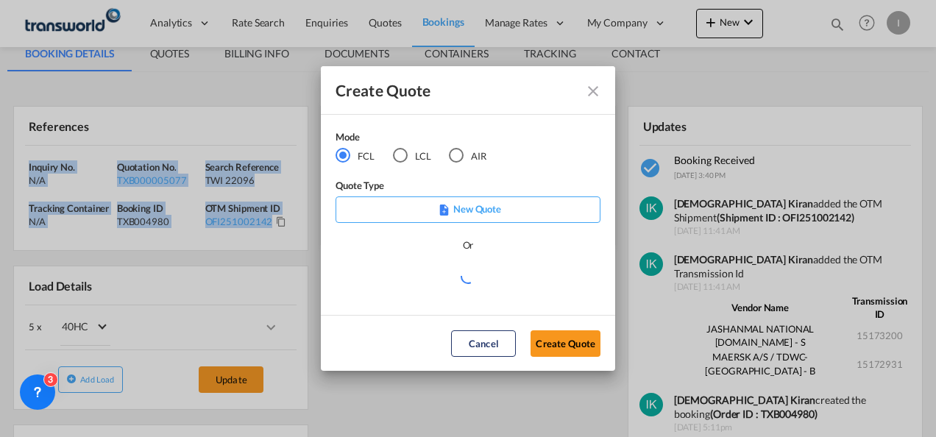
click at [455, 150] on div "AIR" at bounding box center [456, 155] width 15 height 15
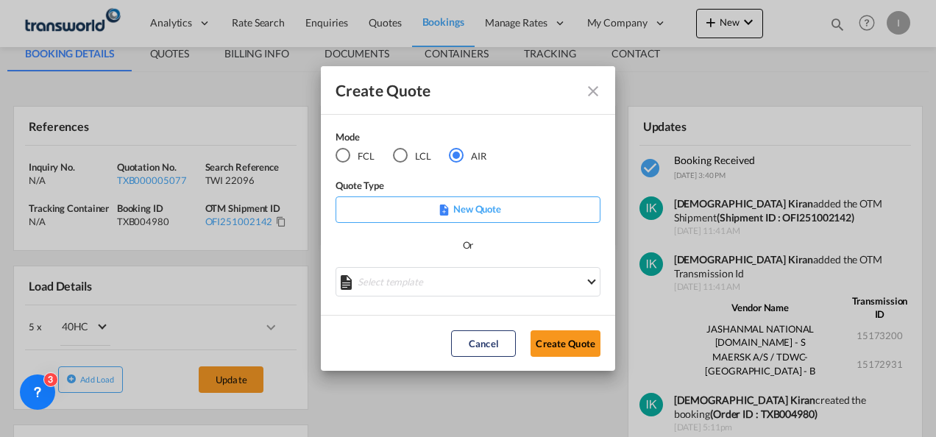
click at [578, 349] on button "Create Quote" at bounding box center [566, 344] width 70 height 27
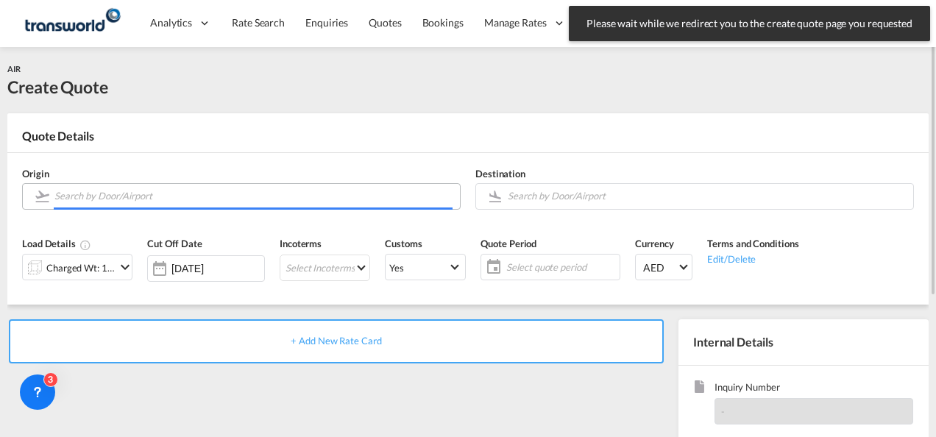
click at [125, 188] on input "Search by Door/Airport" at bounding box center [253, 196] width 398 height 26
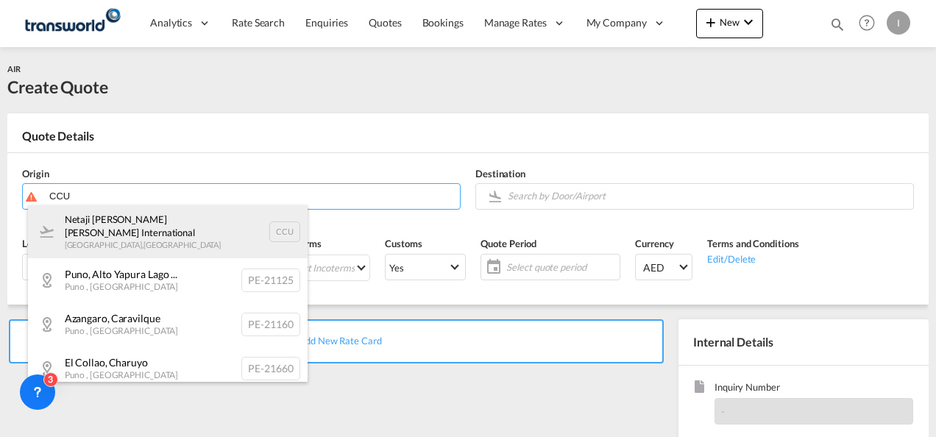
click at [109, 227] on div "Netaji [PERSON_NAME] [PERSON_NAME] International [GEOGRAPHIC_DATA] , [GEOGRAPHI…" at bounding box center [168, 231] width 280 height 53
type input "Netaji [PERSON_NAME] [PERSON_NAME] International, [GEOGRAPHIC_DATA], CCU"
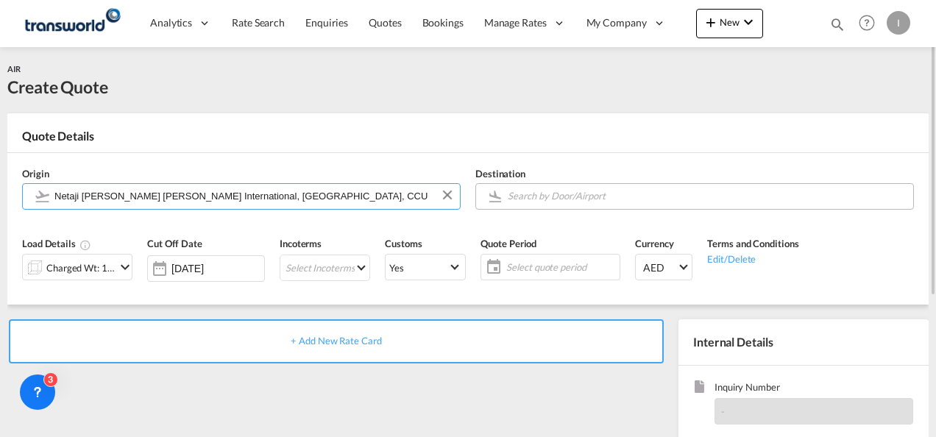
click at [545, 191] on input "Search by Door/Airport" at bounding box center [707, 196] width 398 height 26
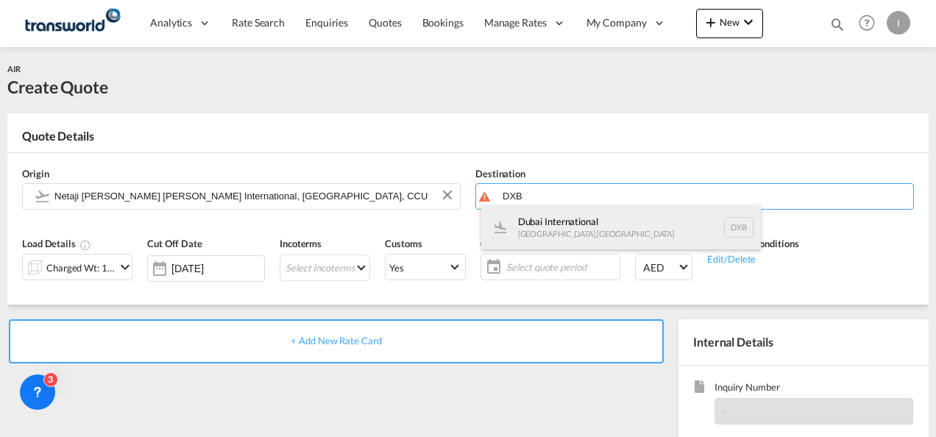
click at [534, 230] on div "Dubai International [GEOGRAPHIC_DATA] , [GEOGRAPHIC_DATA] DXB" at bounding box center [621, 227] width 280 height 44
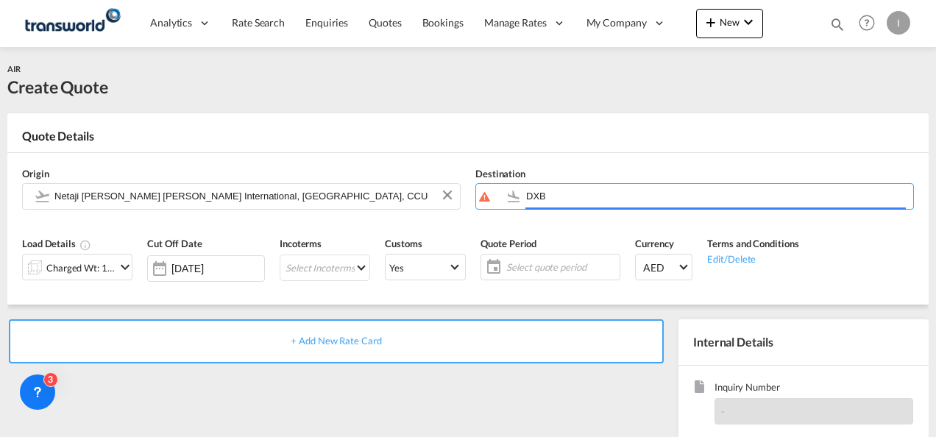
type input "Dubai International, [GEOGRAPHIC_DATA], DXB"
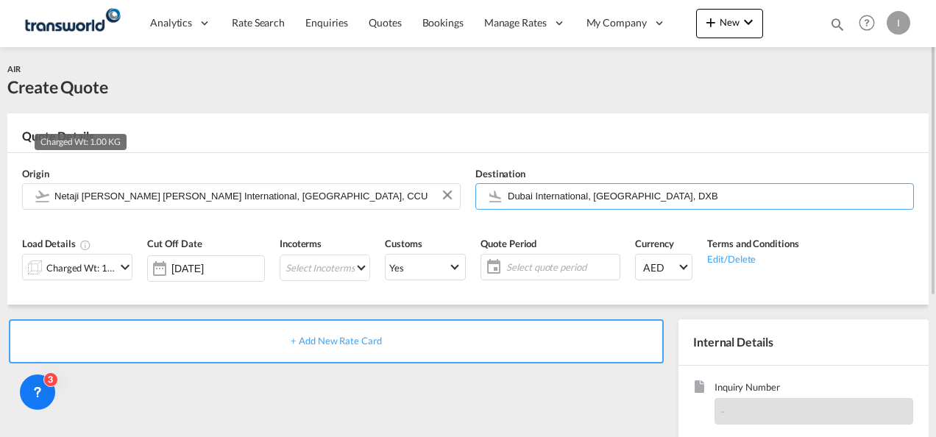
click at [98, 271] on div "Charged Wt: 1.00 KG" at bounding box center [80, 268] width 69 height 21
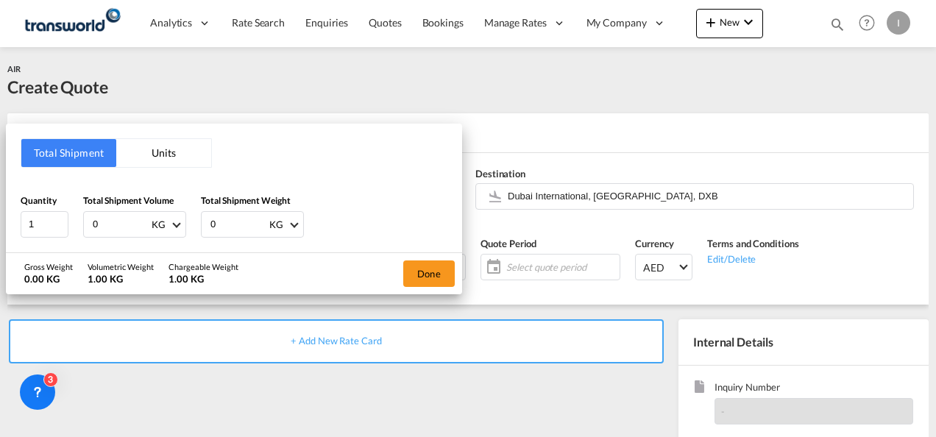
drag, startPoint x: 105, startPoint y: 226, endPoint x: 77, endPoint y: 226, distance: 28.0
click at [77, 226] on div "Quantity 1 Total Shipment Volume 0 KG CBM CFT KG LB Total Shipment Weight 0 KG …" at bounding box center [234, 216] width 427 height 44
type input "538"
click at [434, 269] on button "Done" at bounding box center [429, 274] width 52 height 27
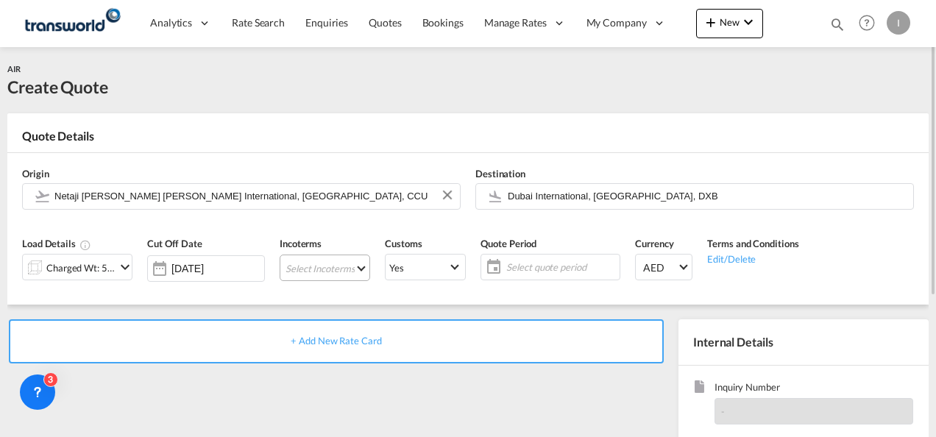
click at [327, 268] on md-select "Select Incoterms DAP - export Delivered at Place CIF - import Cost,Insurance an…" at bounding box center [325, 268] width 91 height 27
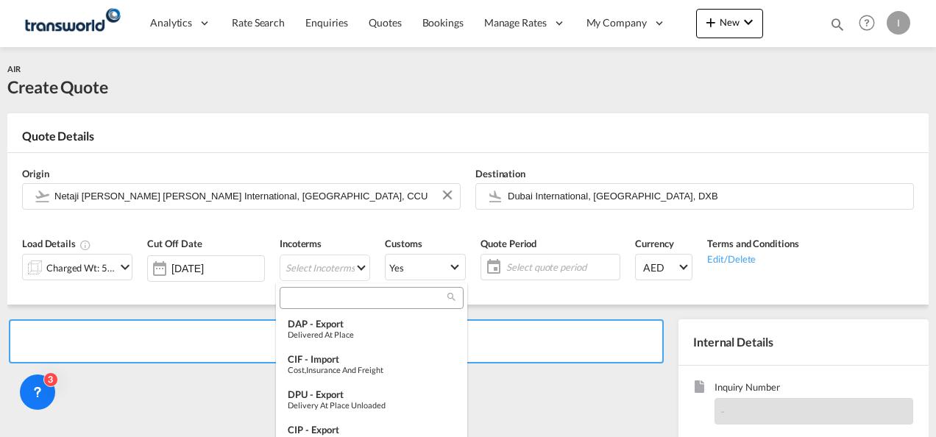
click at [315, 294] on input "search" at bounding box center [365, 298] width 163 height 13
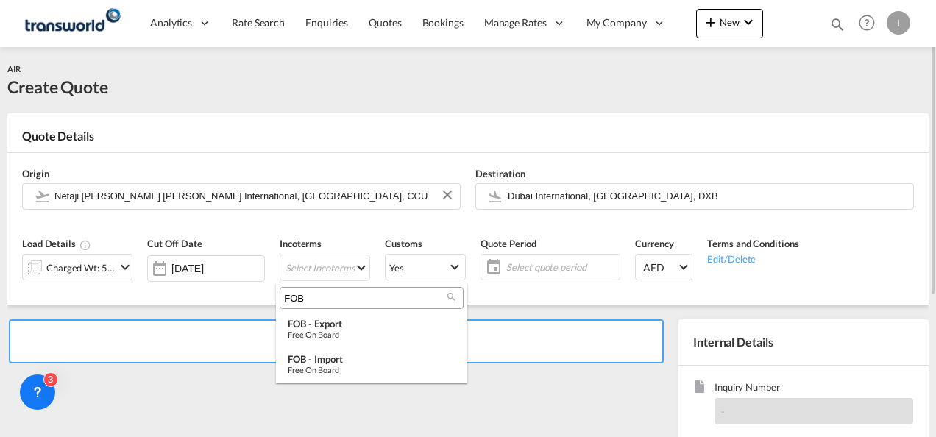
type input "FOB"
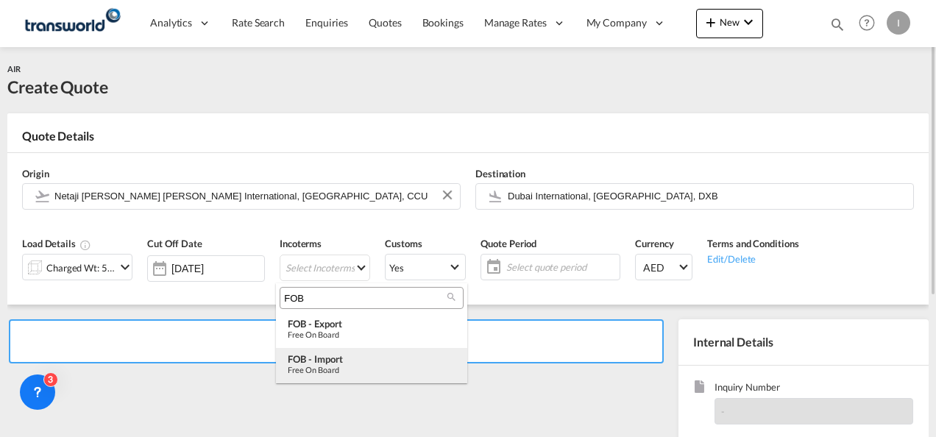
click at [325, 372] on div "Free on Board" at bounding box center [372, 370] width 168 height 10
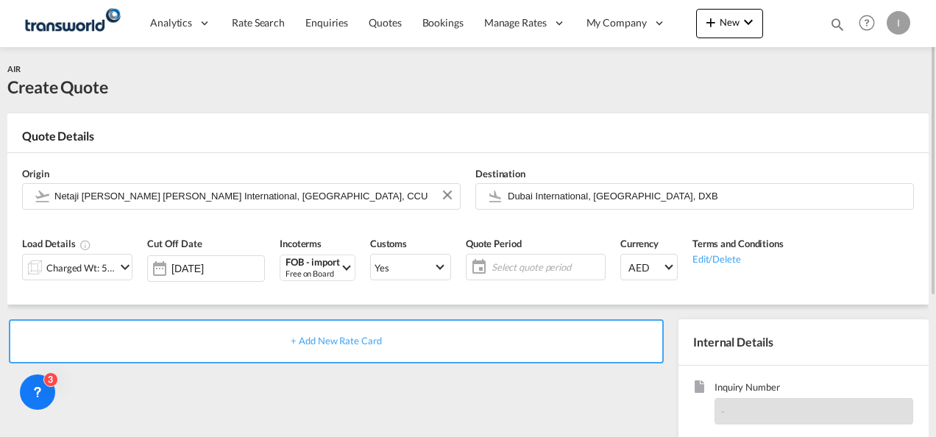
click at [529, 273] on span "Select quote period" at bounding box center [547, 267] width 110 height 13
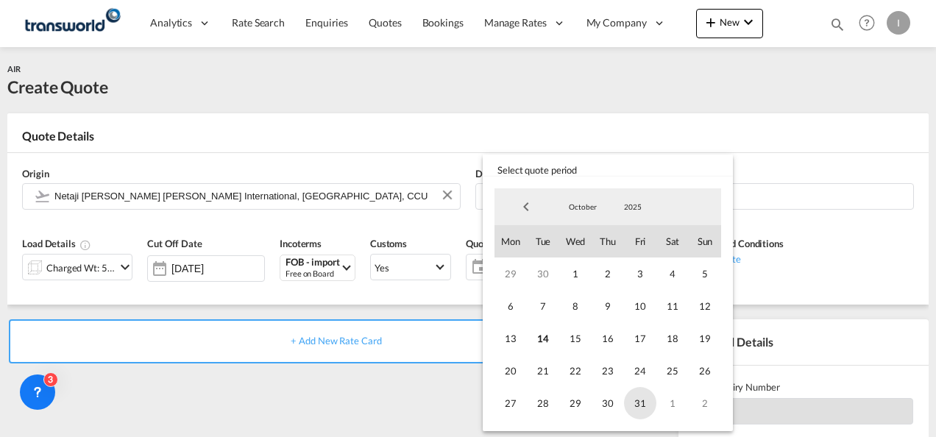
click at [643, 405] on span "31" at bounding box center [640, 403] width 32 height 32
click at [449, 406] on md-backdrop at bounding box center [468, 218] width 936 height 437
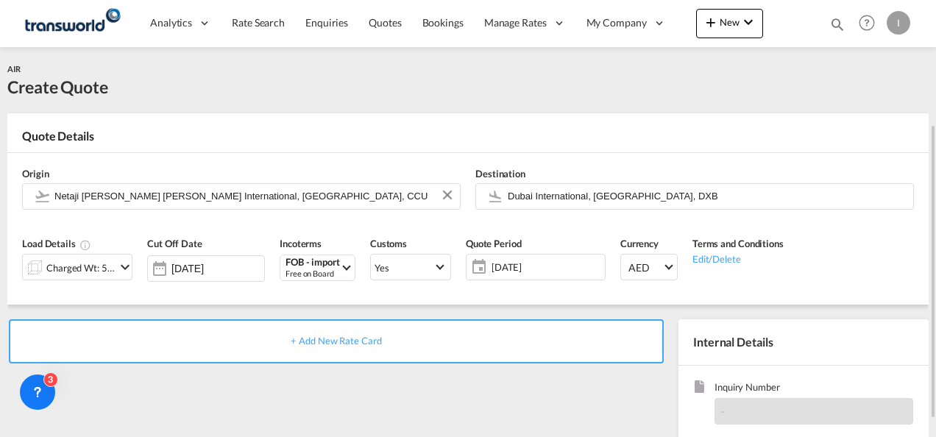
scroll to position [74, 0]
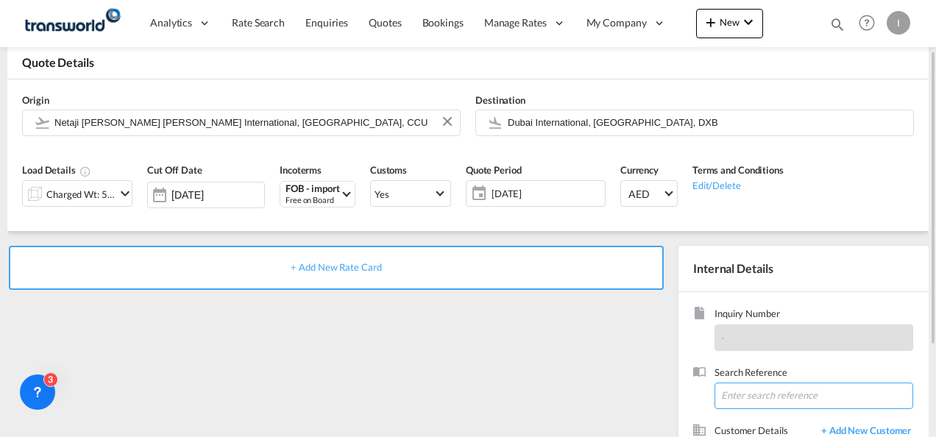
click at [733, 400] on input at bounding box center [814, 396] width 199 height 27
paste input "TWI 22105"
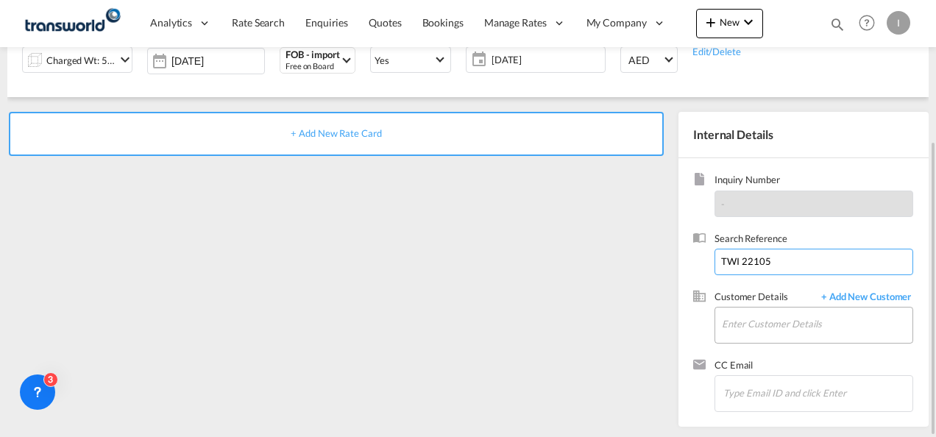
type input "TWI 22105"
click at [715, 311] on md-input-container "Enter Customer Details" at bounding box center [814, 325] width 199 height 37
click at [727, 317] on input "Enter Customer Details" at bounding box center [817, 324] width 191 height 33
type input "D"
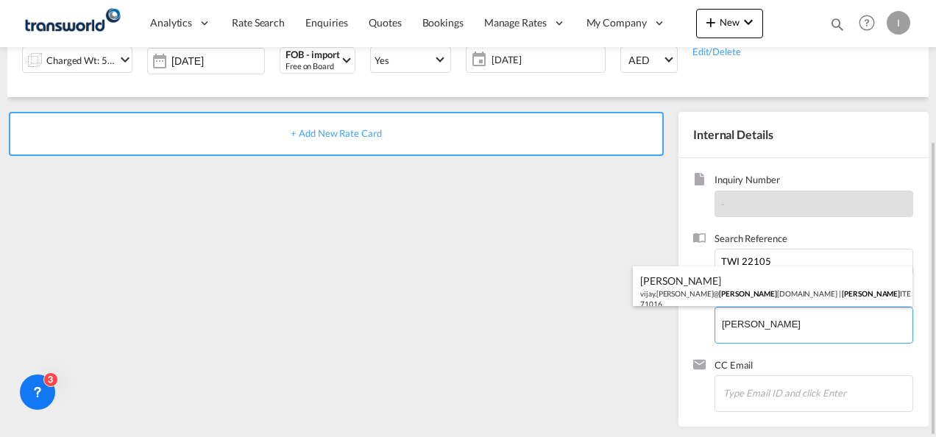
click at [712, 288] on div "[PERSON_NAME] [PERSON_NAME].[PERSON_NAME]@ [PERSON_NAME] [DOMAIN_NAME] | SAMSON…" at bounding box center [773, 291] width 280 height 50
type input "SAMSONITE MIDDLE EAST FZCO, [PERSON_NAME], [PERSON_NAME][EMAIL_ADDRESS][PERSON_…"
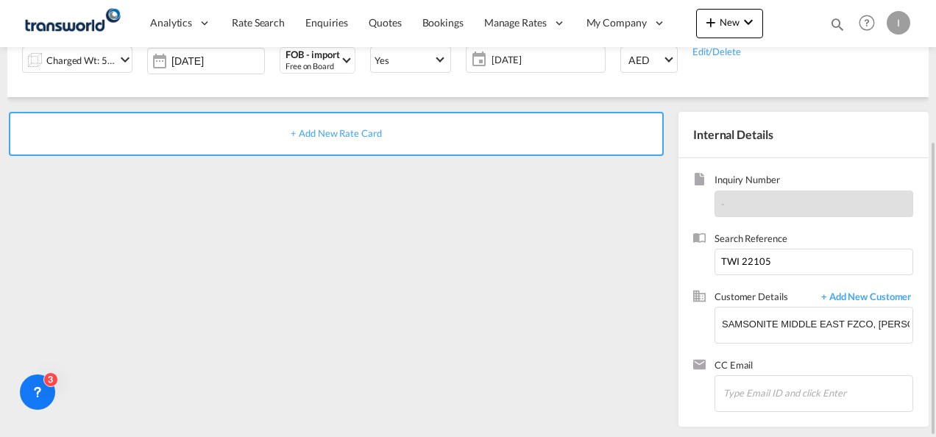
click at [356, 135] on span "+ Add New Rate Card" at bounding box center [336, 133] width 91 height 12
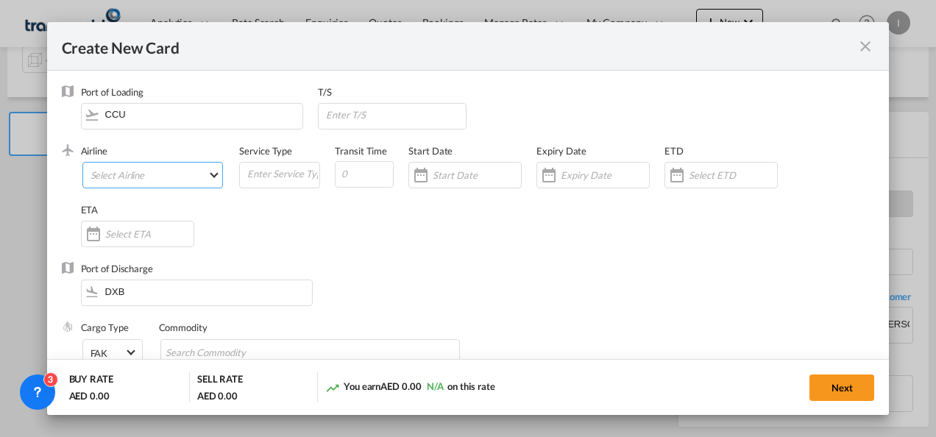
click at [140, 170] on md-select "Select Airline AIR EXPRESS S.A. (1166- / -) CMA CGM Air Cargo (1140-2C / -) DDW…" at bounding box center [152, 175] width 141 height 27
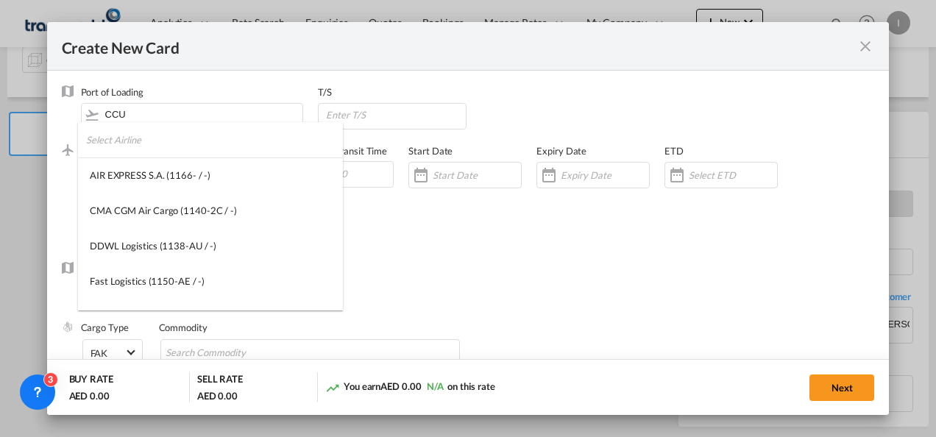
click at [121, 139] on input "search" at bounding box center [214, 139] width 257 height 35
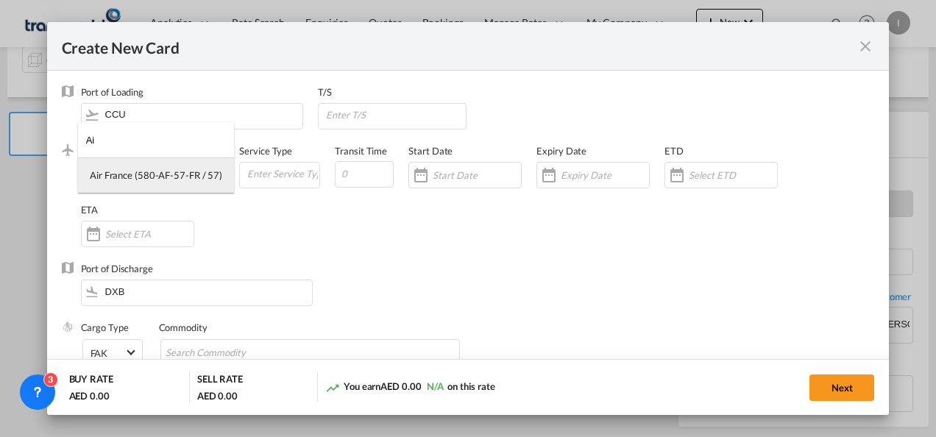
type input "A"
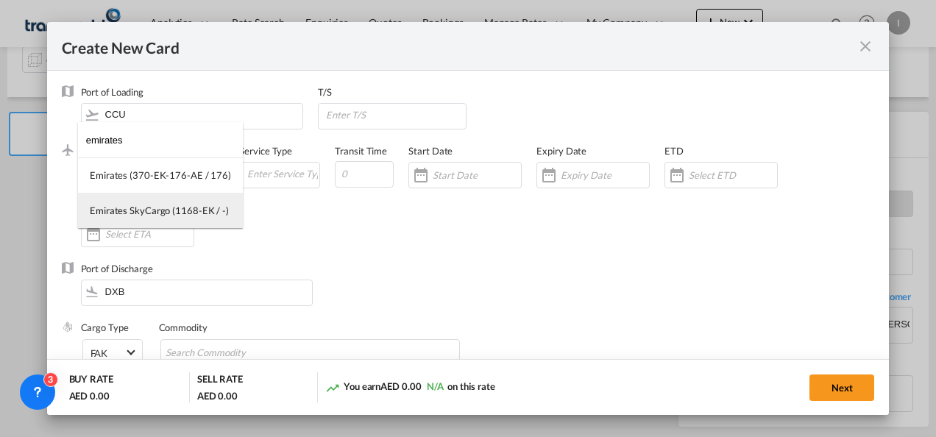
type input "emirates"
click at [139, 206] on div "Emirates SkyCargo (1168-EK / -)" at bounding box center [159, 210] width 139 height 13
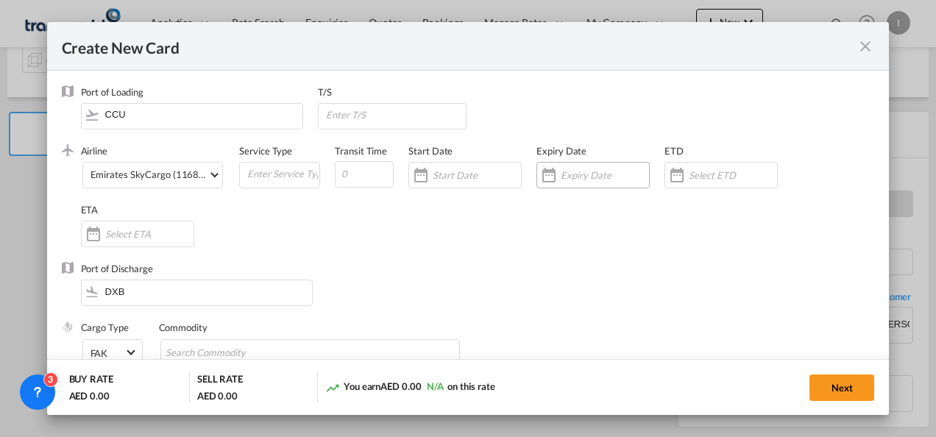
click at [590, 179] on input "Create New Card ..." at bounding box center [605, 175] width 88 height 12
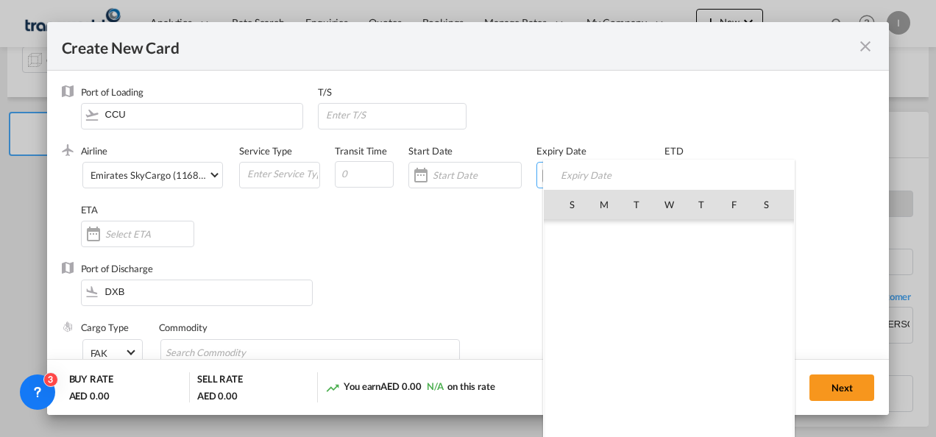
scroll to position [341188, 0]
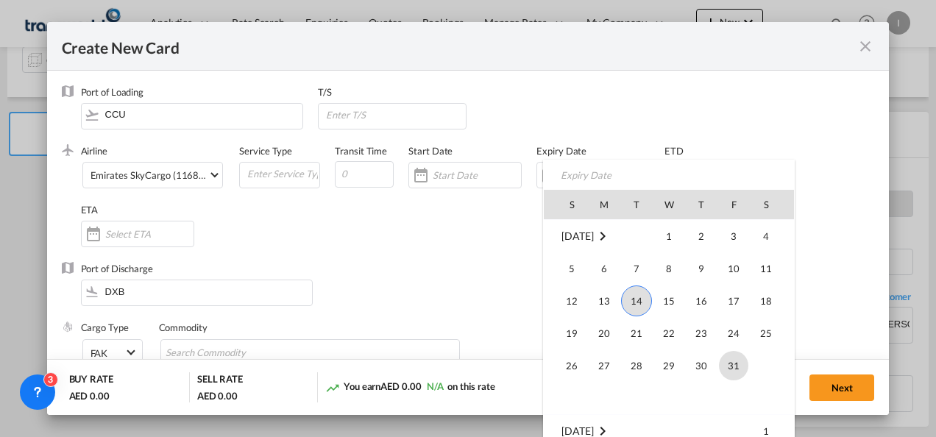
click at [741, 365] on span "31" at bounding box center [733, 365] width 29 height 29
type input "[DATE]"
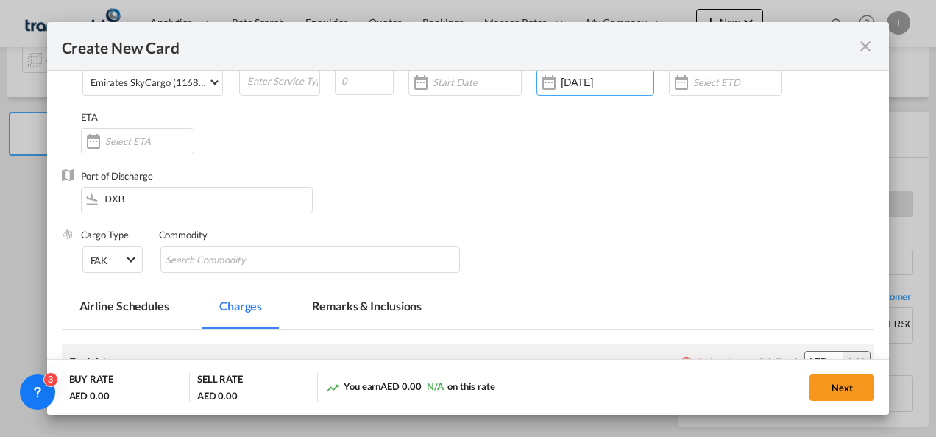
scroll to position [147, 0]
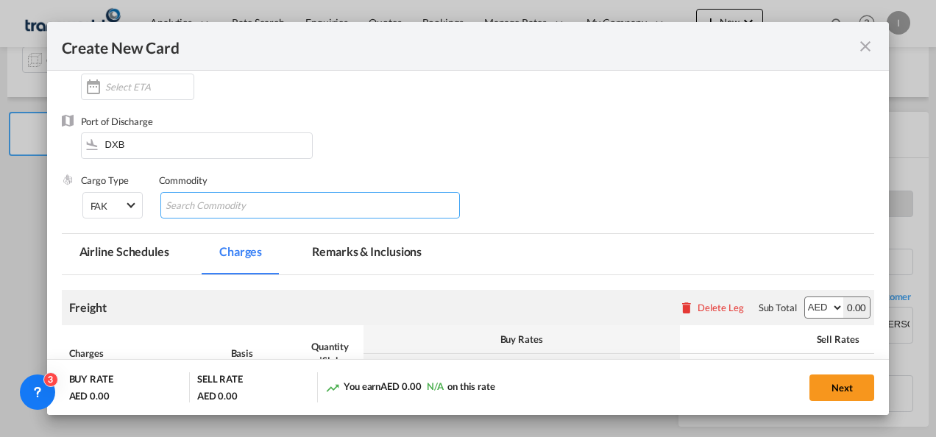
click at [169, 201] on input "Search Commodity" at bounding box center [233, 206] width 135 height 24
type input "General Cargo"
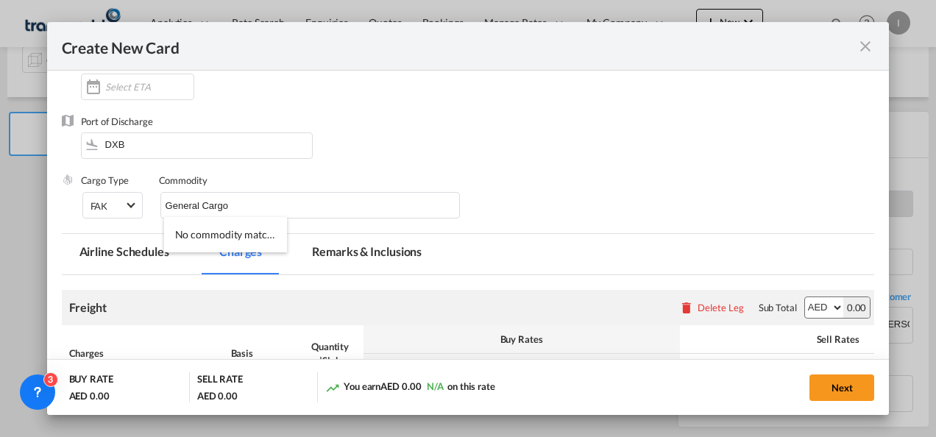
click at [441, 174] on div "Commodity" at bounding box center [310, 180] width 303 height 13
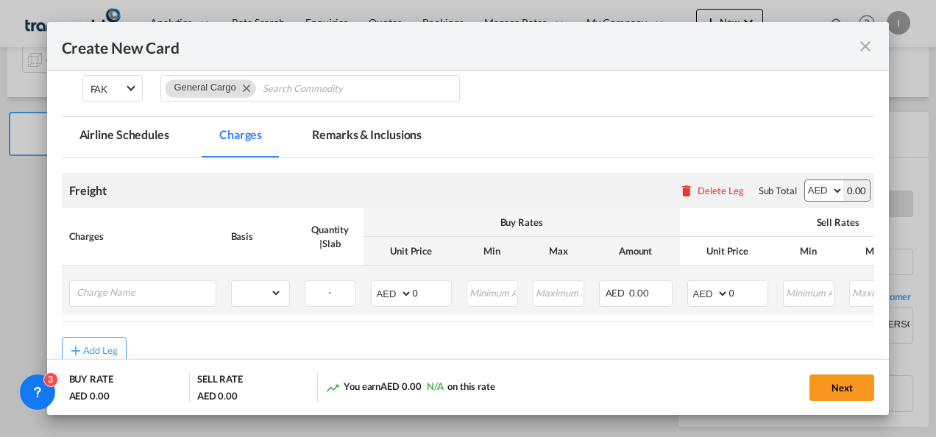
scroll to position [349, 0]
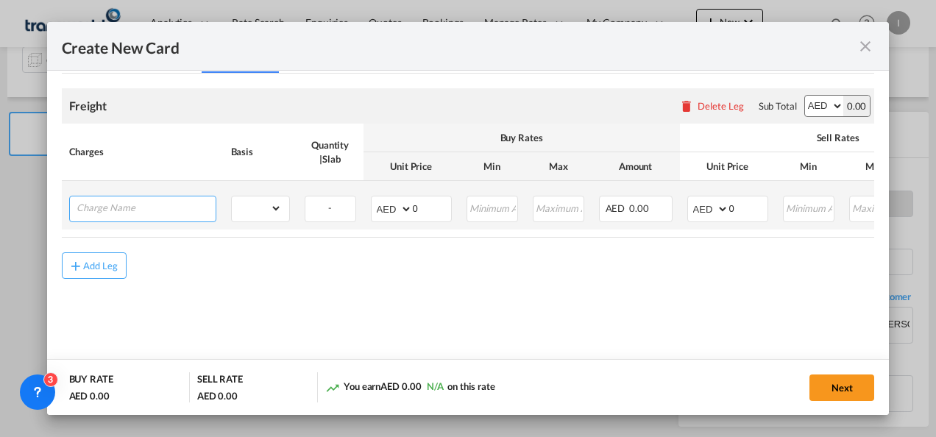
click at [144, 213] on input "Charge Name" at bounding box center [146, 208] width 139 height 22
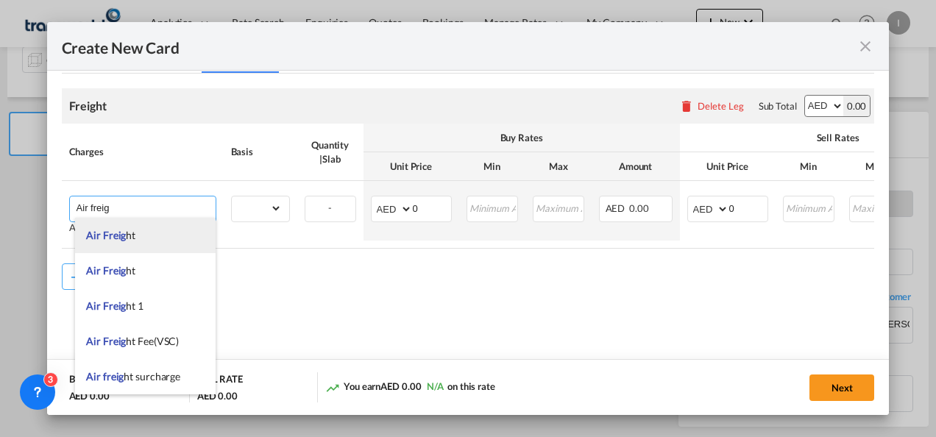
click at [132, 235] on span "Air Freig ht" at bounding box center [110, 235] width 49 height 13
type input "Air Freight"
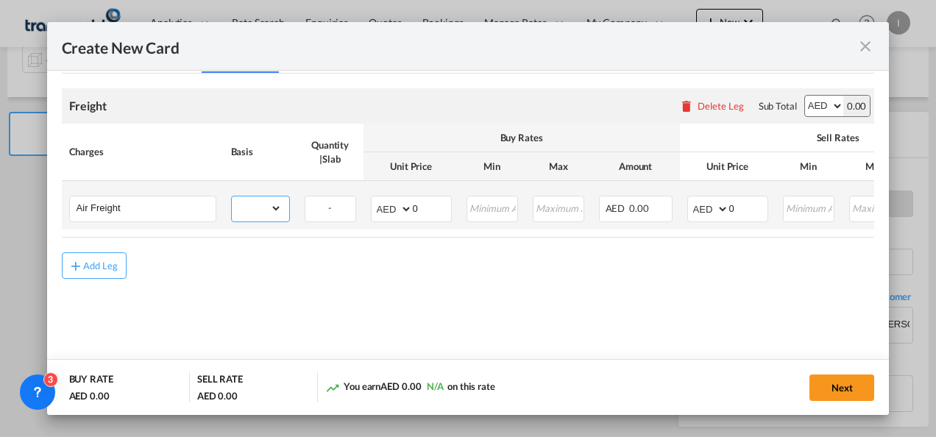
click at [241, 207] on select "gross_weight volumetric_weight per_shipment per_bl per_km % on air freight per_…" at bounding box center [257, 209] width 50 height 24
select select "per_shipment"
click at [232, 197] on select "gross_weight volumetric_weight per_shipment per_bl per_km % on air freight per_…" at bounding box center [257, 209] width 50 height 24
drag, startPoint x: 414, startPoint y: 203, endPoint x: 406, endPoint y: 202, distance: 8.1
click at [406, 202] on md-input-container "AED AFN ALL AMD ANG AOA ARS AUD AWG AZN BAM BBD BDT BGN BHD BIF BMD BND BOB BRL…" at bounding box center [411, 209] width 81 height 27
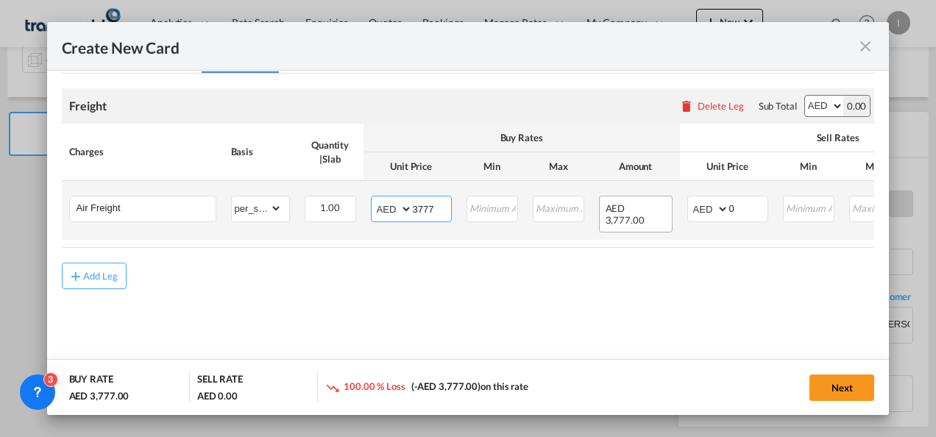
type input "3777"
click at [668, 200] on tr "Air Freight Please Enter Already Exists gross_weight volumetric_weight per_ship…" at bounding box center [583, 210] width 1043 height 59
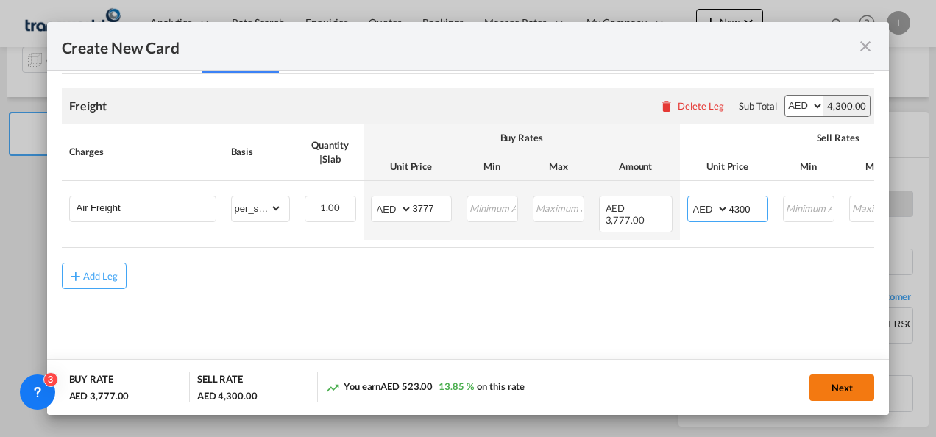
type input "4300"
drag, startPoint x: 838, startPoint y: 384, endPoint x: 830, endPoint y: 387, distance: 7.9
click at [833, 384] on button "Next" at bounding box center [842, 388] width 65 height 27
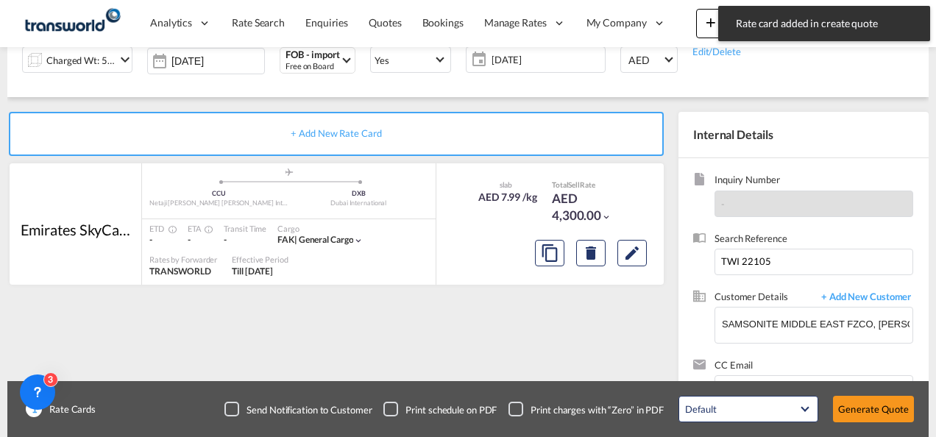
click at [858, 406] on div "Create New Card Port of [GEOGRAPHIC_DATA] CCU T/S .a{fill:#aaa8ad;} Airline Emi…" at bounding box center [468, 218] width 936 height 437
click at [849, 403] on button "Generate Quote" at bounding box center [873, 409] width 81 height 27
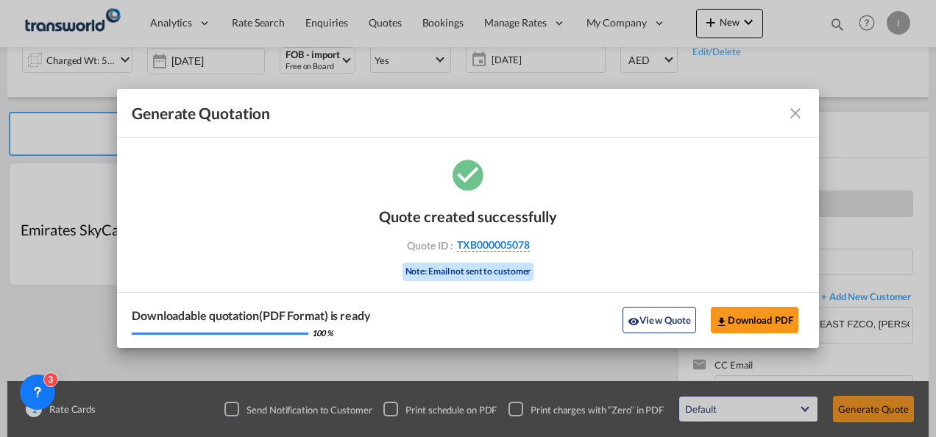
click at [471, 241] on span "TXB000005078" at bounding box center [493, 245] width 73 height 13
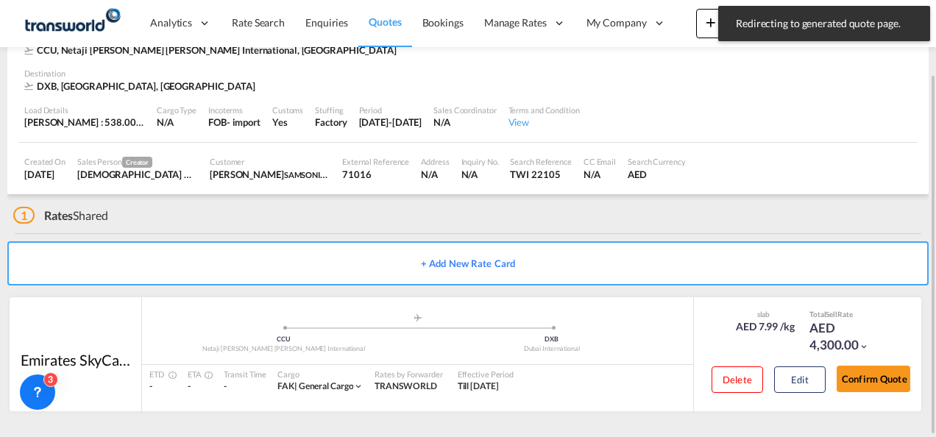
scroll to position [90, 0]
click at [869, 390] on button "Confirm Quote" at bounding box center [874, 380] width 74 height 27
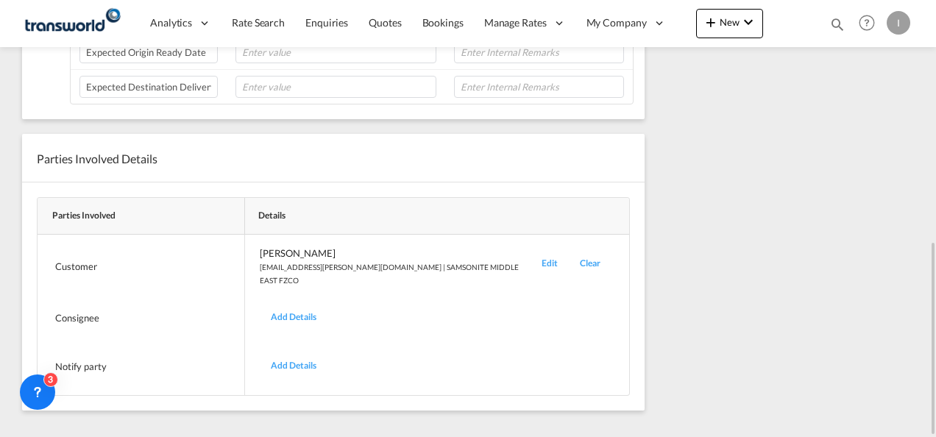
scroll to position [178, 0]
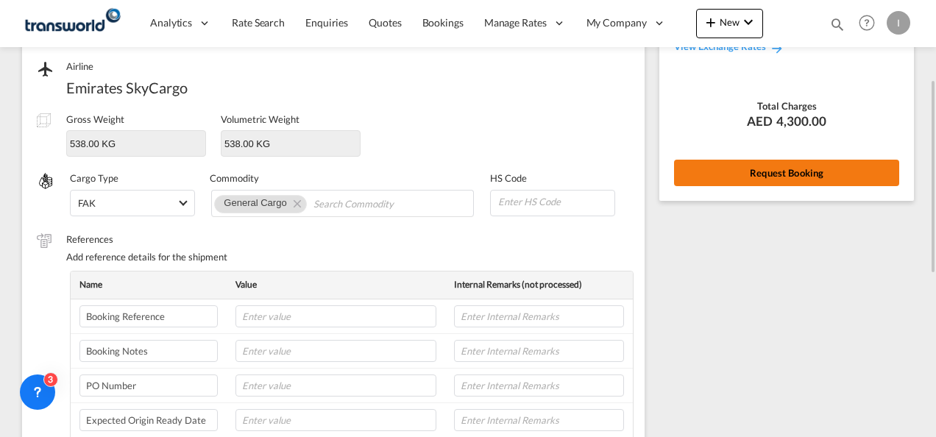
click at [768, 172] on button "Request Booking" at bounding box center [786, 173] width 225 height 27
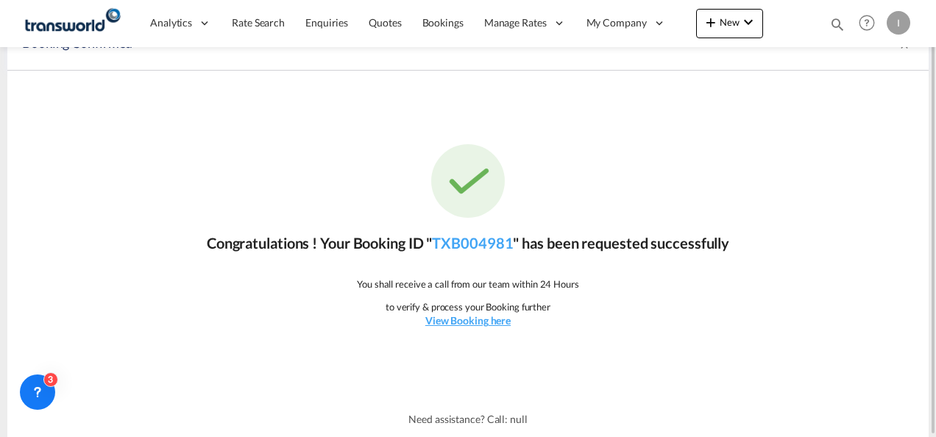
scroll to position [27, 0]
click at [455, 244] on link "TXB004981" at bounding box center [472, 244] width 81 height 18
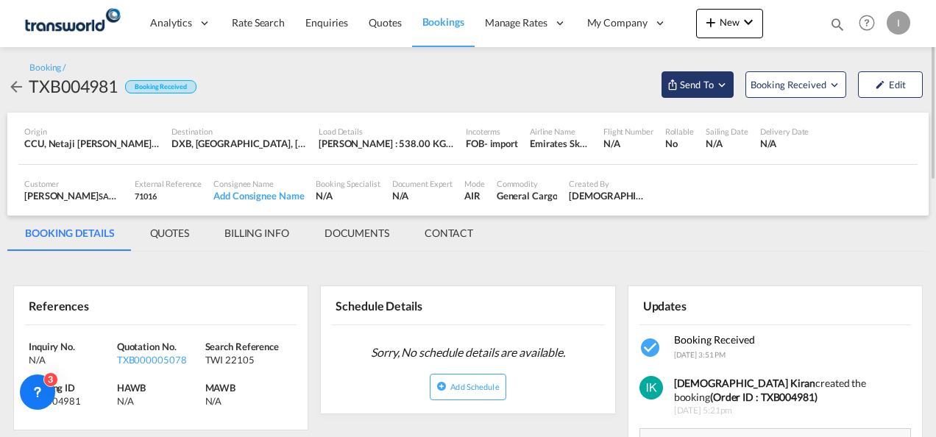
click at [706, 91] on span "Send To" at bounding box center [697, 84] width 37 height 15
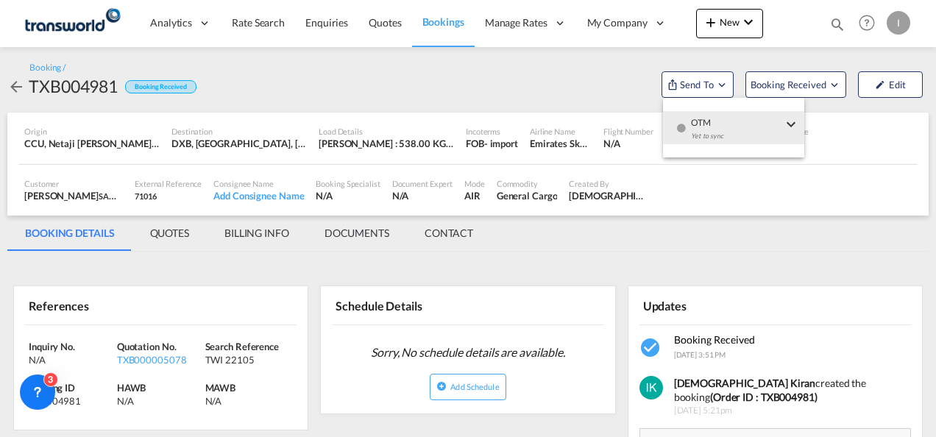
click at [710, 125] on div "Yet to sync" at bounding box center [736, 139] width 91 height 31
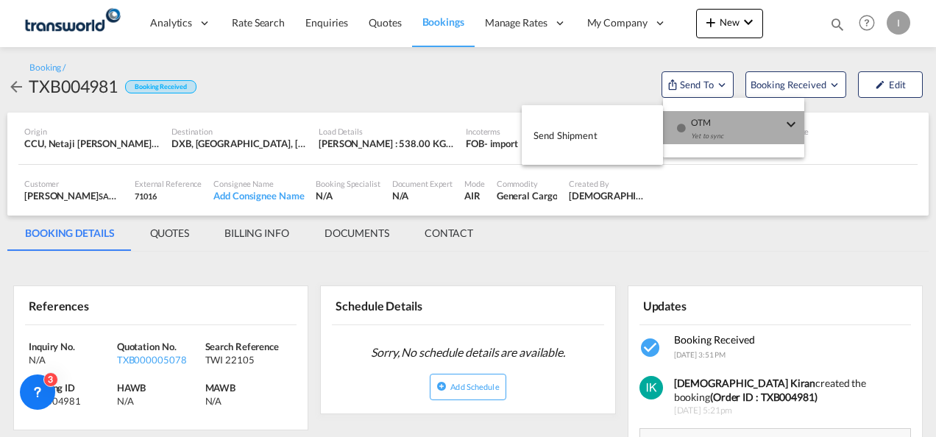
click at [637, 129] on button "Send Shipment" at bounding box center [592, 135] width 141 height 33
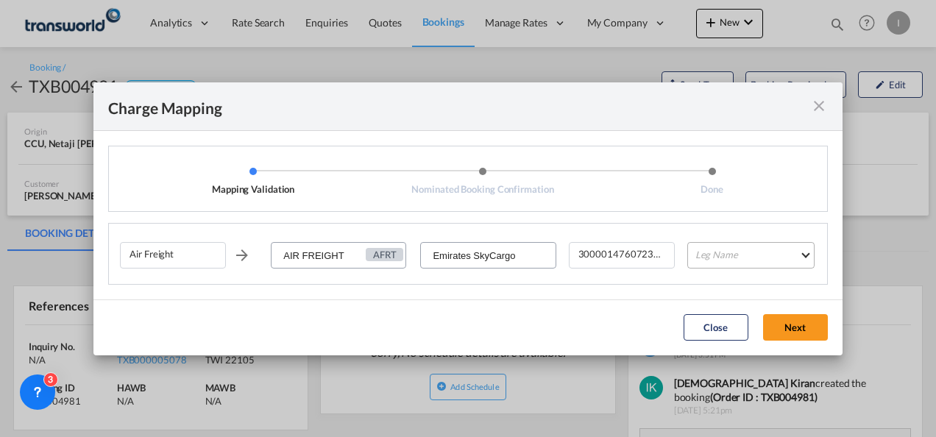
click at [707, 256] on md-select "Leg Name HANDLING ORIGIN HANDLING DESTINATION OTHERS TL PICK UP CUSTOMS ORIGIN …" at bounding box center [751, 255] width 127 height 27
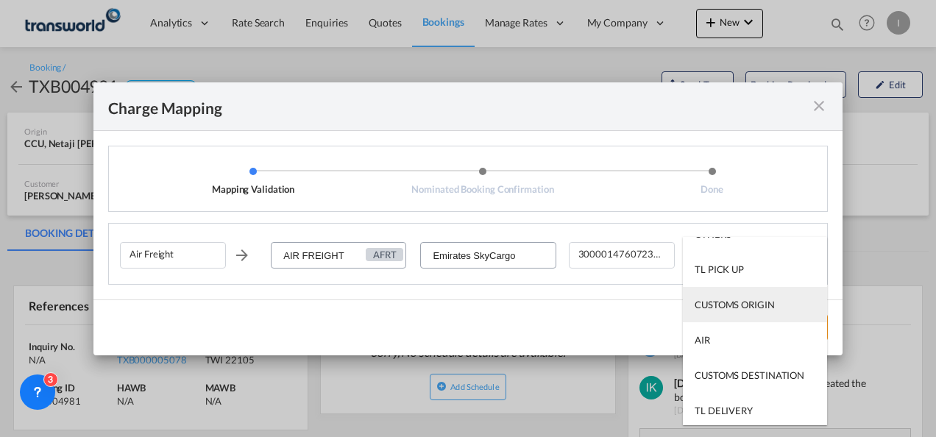
scroll to position [94, 0]
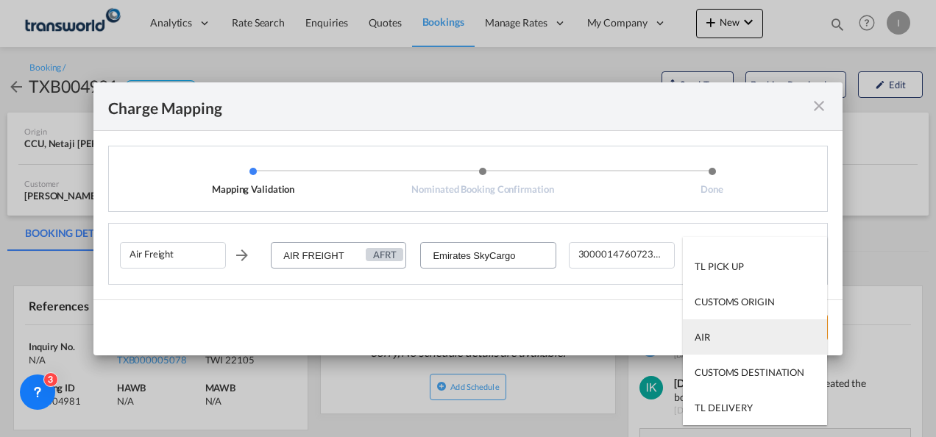
click at [718, 335] on md-option "AIR" at bounding box center [755, 336] width 144 height 35
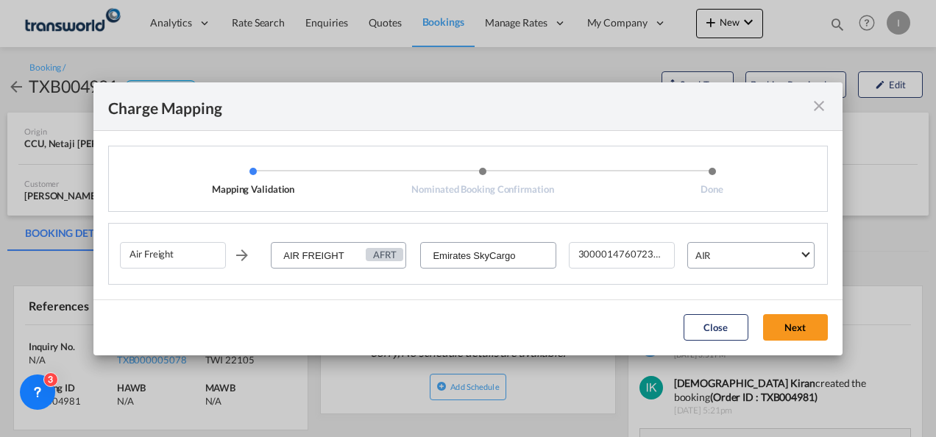
click at [783, 328] on button "Next" at bounding box center [795, 327] width 65 height 27
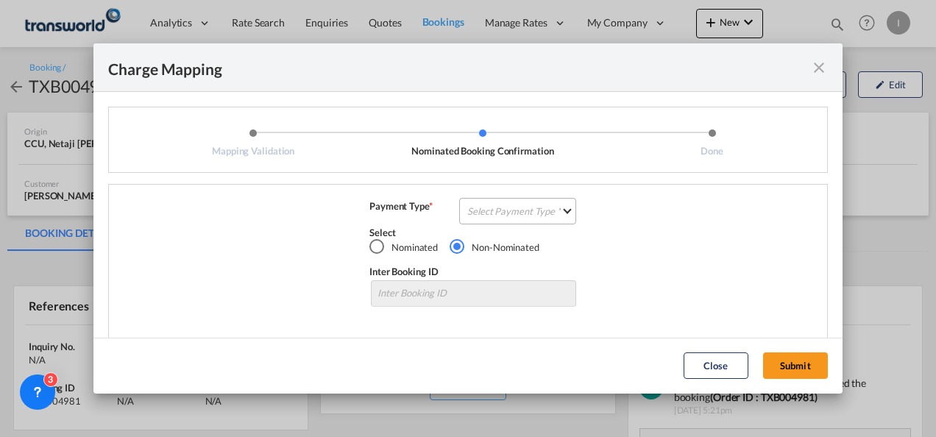
click at [507, 209] on md-select "Select Payment Type COLLECT PREPAID" at bounding box center [517, 211] width 117 height 27
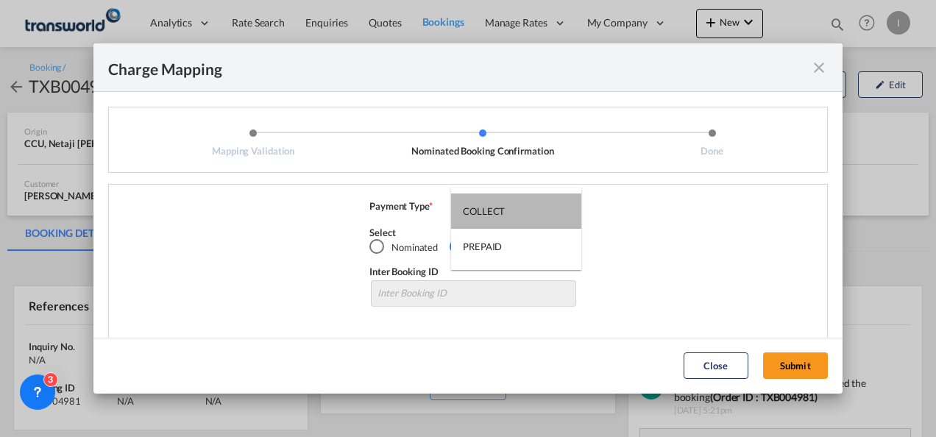
click at [507, 209] on md-option "COLLECT" at bounding box center [516, 211] width 130 height 35
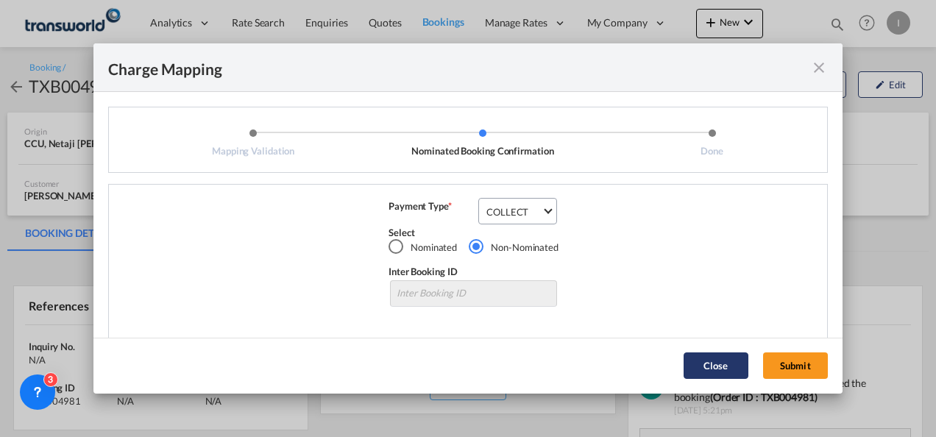
click at [780, 358] on button "Submit" at bounding box center [795, 366] width 65 height 27
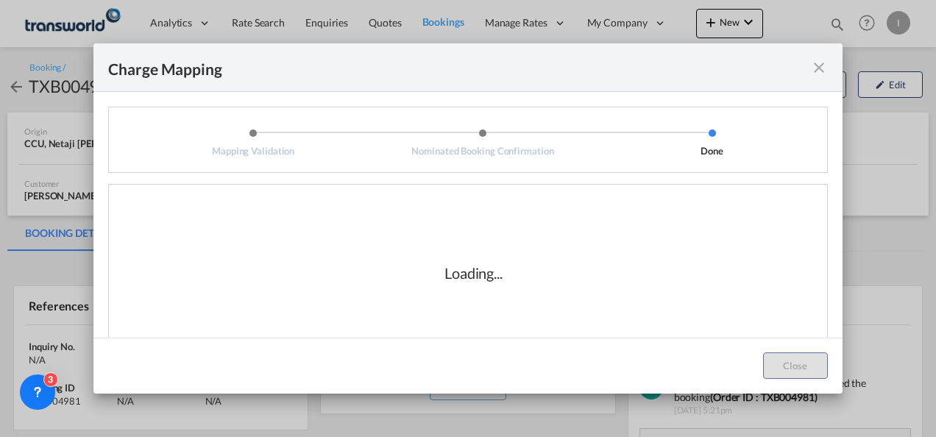
scroll to position [24, 0]
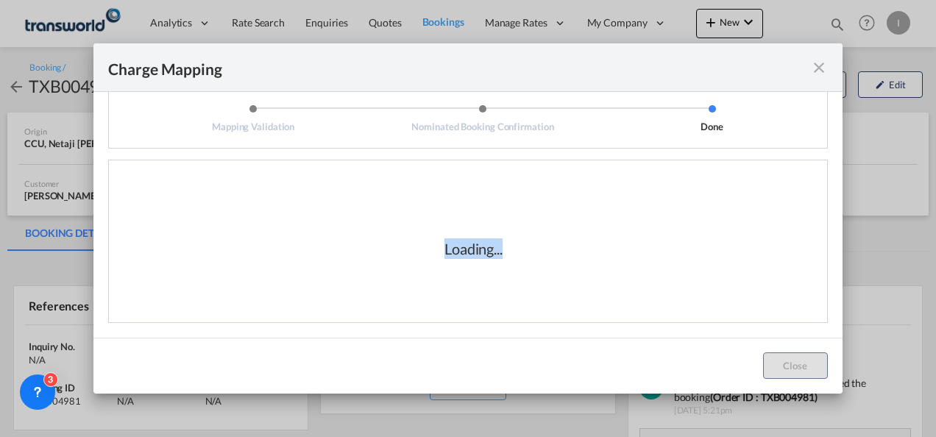
drag, startPoint x: 437, startPoint y: 247, endPoint x: 520, endPoint y: 247, distance: 83.2
click at [520, 247] on div "Loading..." at bounding box center [473, 249] width 147 height 21
drag, startPoint x: 520, startPoint y: 247, endPoint x: 518, endPoint y: 260, distance: 12.7
click at [519, 251] on div "Loading..." at bounding box center [473, 249] width 147 height 21
click at [514, 263] on div "Loading..." at bounding box center [473, 248] width 707 height 147
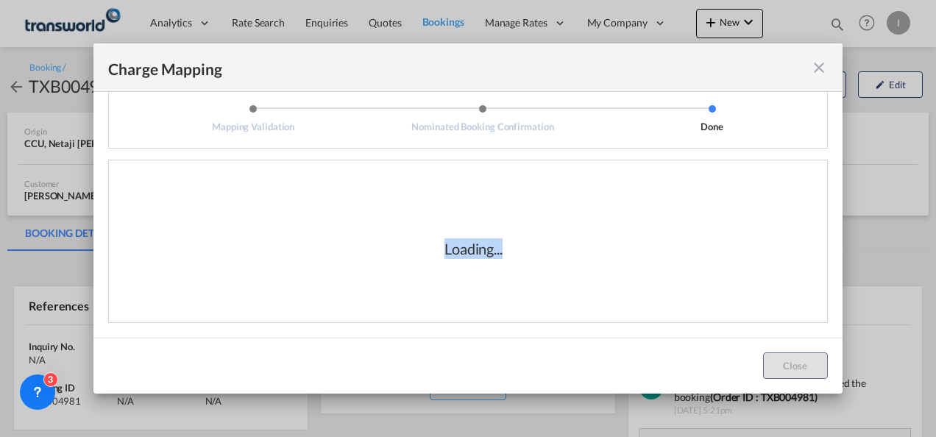
click at [514, 263] on div "Loading..." at bounding box center [473, 248] width 707 height 147
drag, startPoint x: 514, startPoint y: 263, endPoint x: 501, endPoint y: 274, distance: 17.2
click at [502, 273] on div "Loading..." at bounding box center [473, 248] width 707 height 147
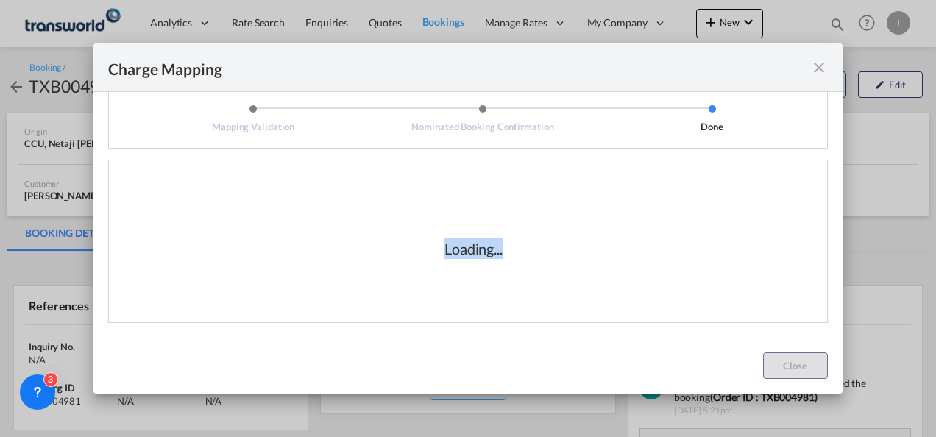
click at [474, 280] on div "Loading..." at bounding box center [473, 248] width 707 height 147
drag, startPoint x: 439, startPoint y: 249, endPoint x: 550, endPoint y: 250, distance: 110.4
click at [550, 250] on div "Loading..." at bounding box center [473, 248] width 707 height 147
drag, startPoint x: 550, startPoint y: 250, endPoint x: 559, endPoint y: 270, distance: 22.1
click at [559, 270] on div "Loading..." at bounding box center [473, 248] width 707 height 147
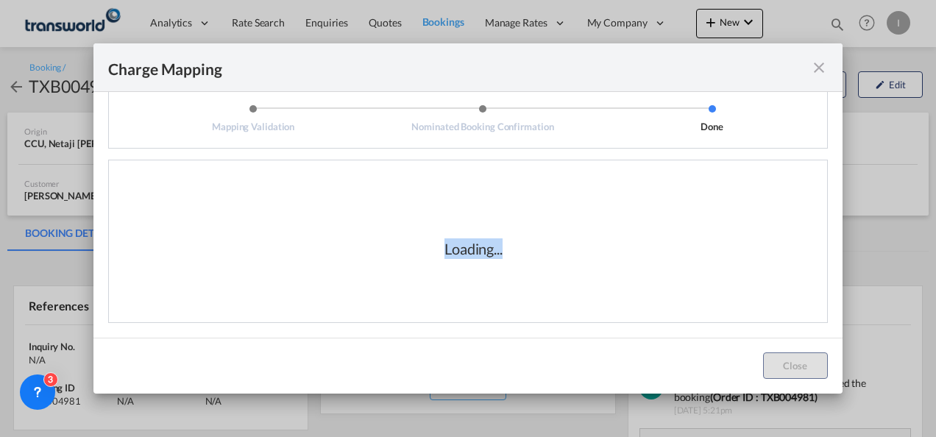
click at [559, 271] on div "Loading..." at bounding box center [473, 248] width 707 height 147
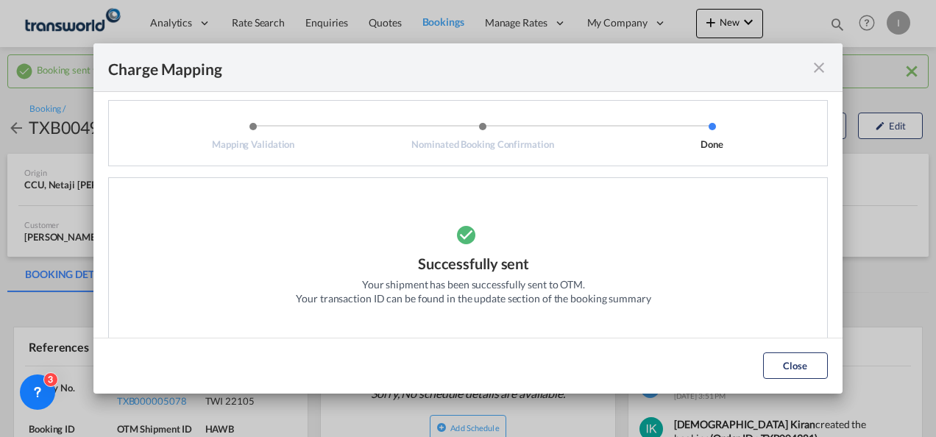
scroll to position [0, 0]
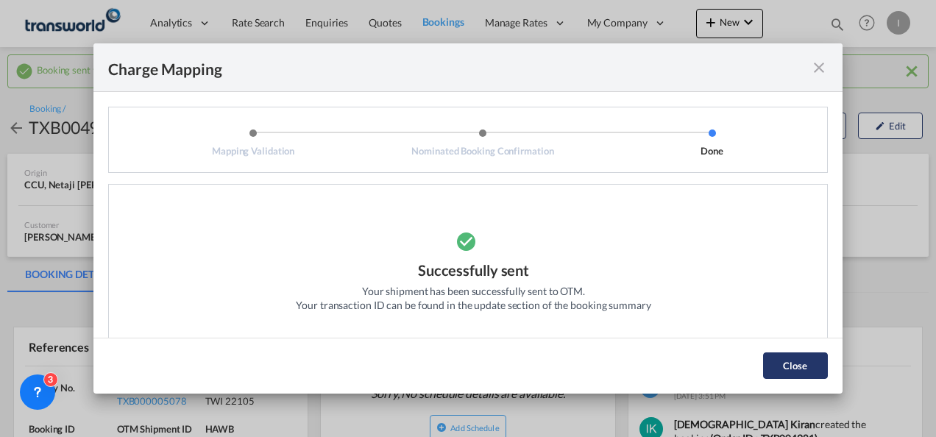
click at [791, 361] on button "Close" at bounding box center [795, 366] width 65 height 27
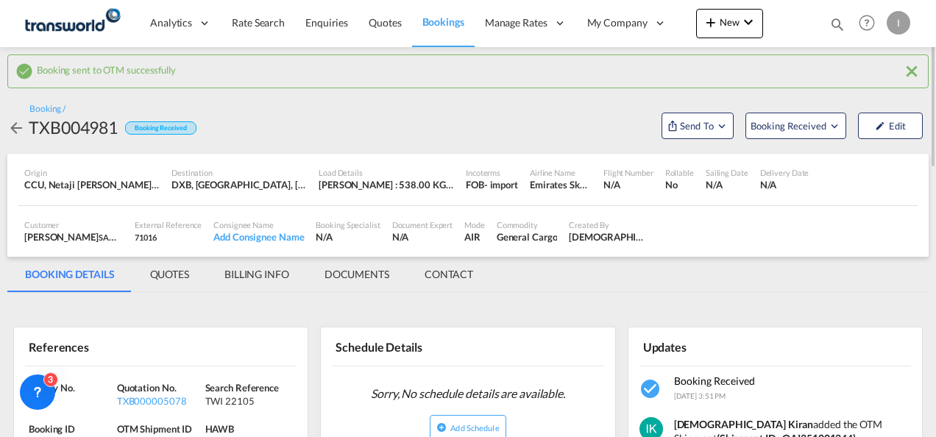
scroll to position [74, 0]
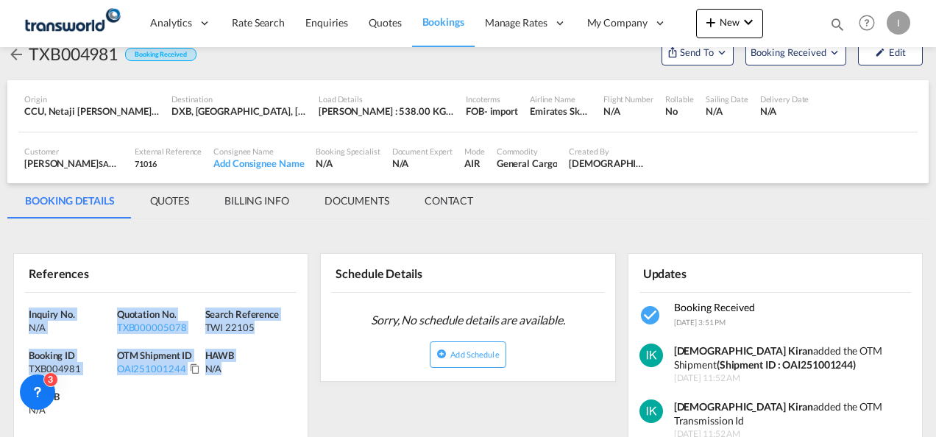
drag, startPoint x: 262, startPoint y: 372, endPoint x: -3, endPoint y: 308, distance: 272.8
click at [0, 308] on html "Analytics Reports Dashboard Rate Search Enquiries Quotes" at bounding box center [468, 218] width 936 height 437
copy div "Inquiry No. N/A Quotation No. TXB000005078 Search Reference TWI 22105 Booking I…"
click at [727, 32] on button "New" at bounding box center [729, 23] width 67 height 29
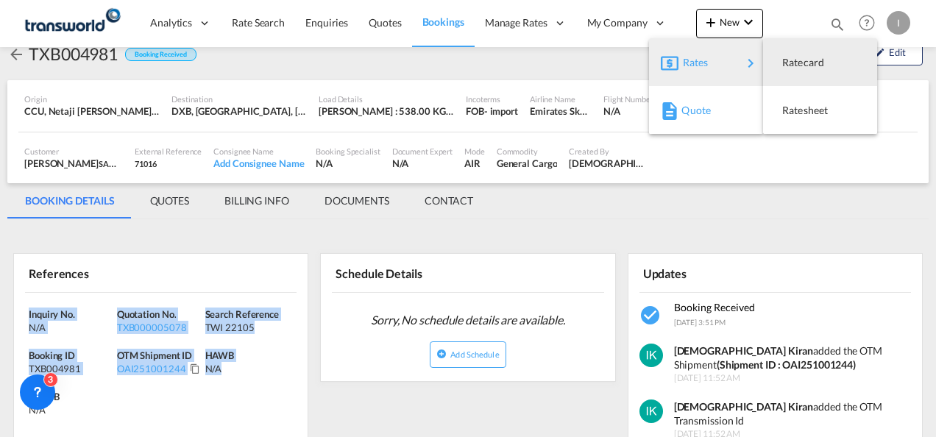
click at [685, 110] on span "Quote" at bounding box center [690, 110] width 16 height 29
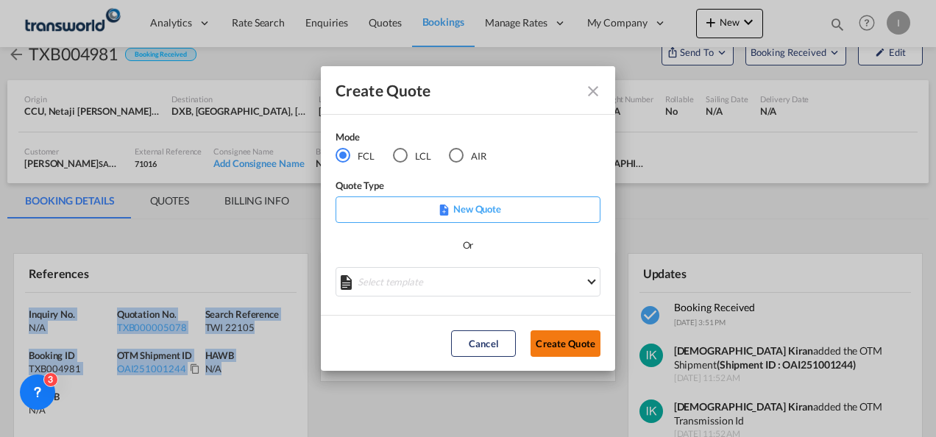
click at [551, 342] on button "Create Quote" at bounding box center [566, 344] width 70 height 27
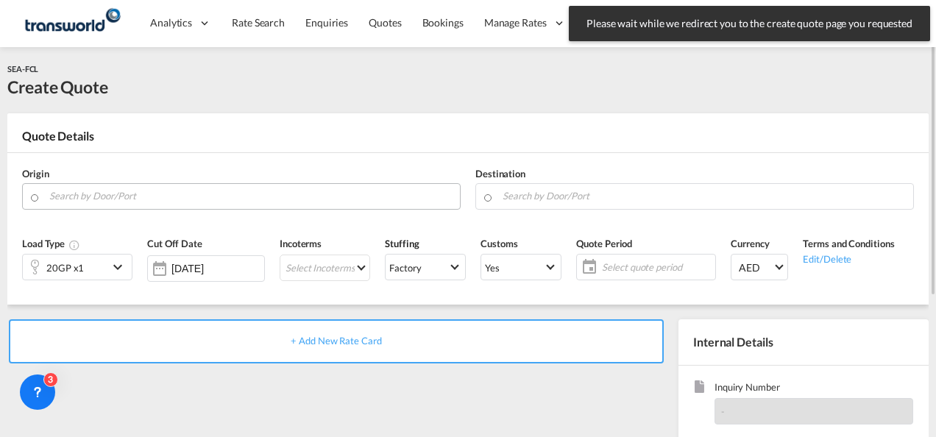
click at [153, 193] on input "Search by Door/Port" at bounding box center [250, 196] width 403 height 26
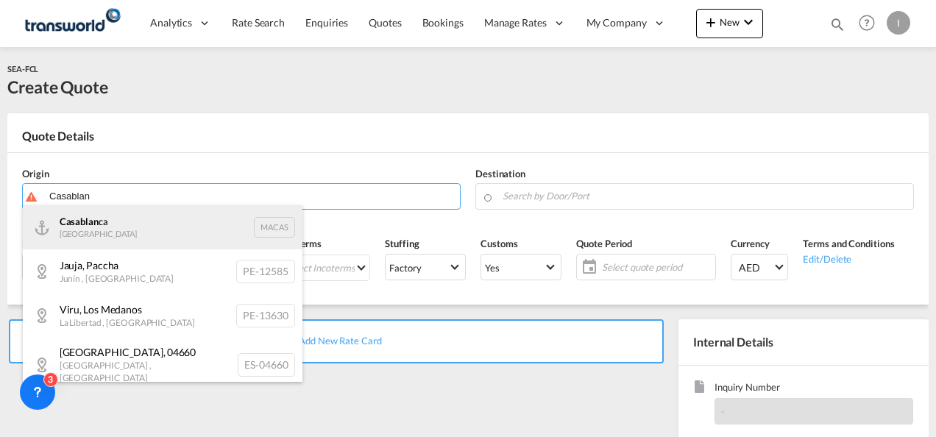
click at [116, 225] on div "Casablan ca Morocco MACAS" at bounding box center [163, 227] width 280 height 44
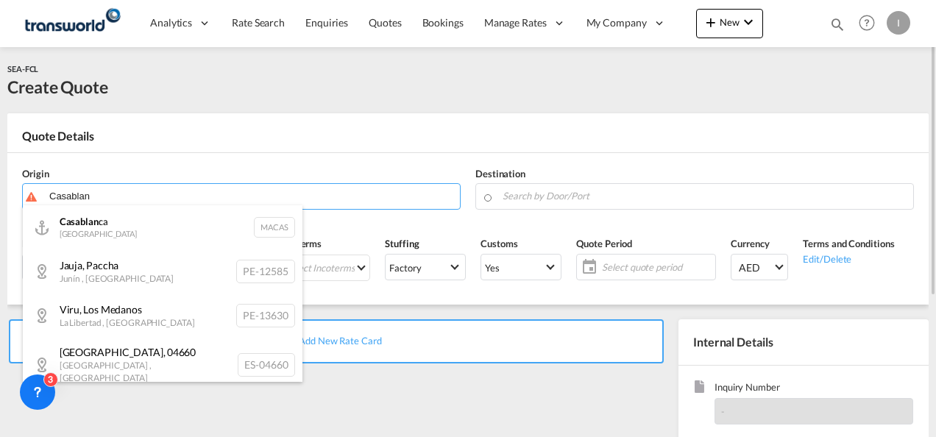
type input "[GEOGRAPHIC_DATA], MACAS"
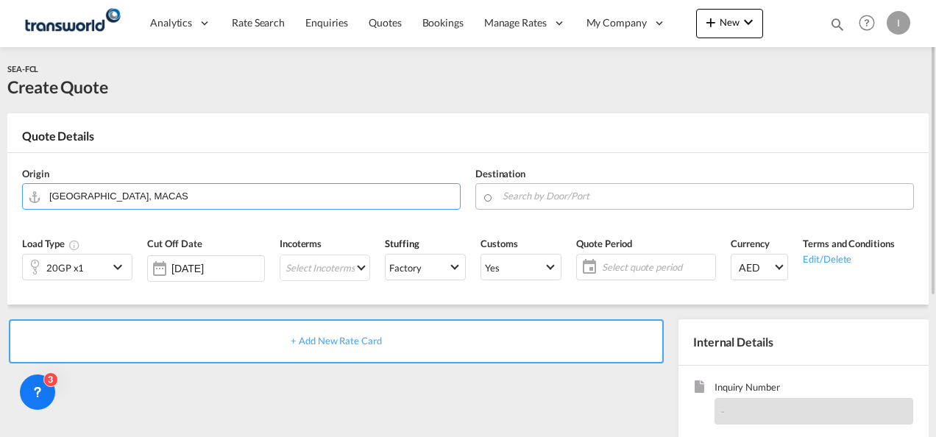
click at [526, 199] on input "Search by Door/Port" at bounding box center [704, 196] width 403 height 26
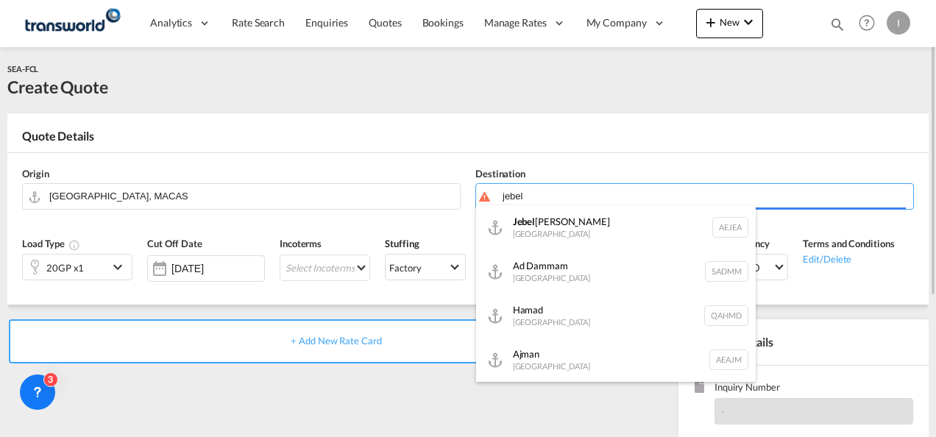
click at [551, 222] on div "[GEOGRAPHIC_DATA] [GEOGRAPHIC_DATA]" at bounding box center [616, 227] width 280 height 44
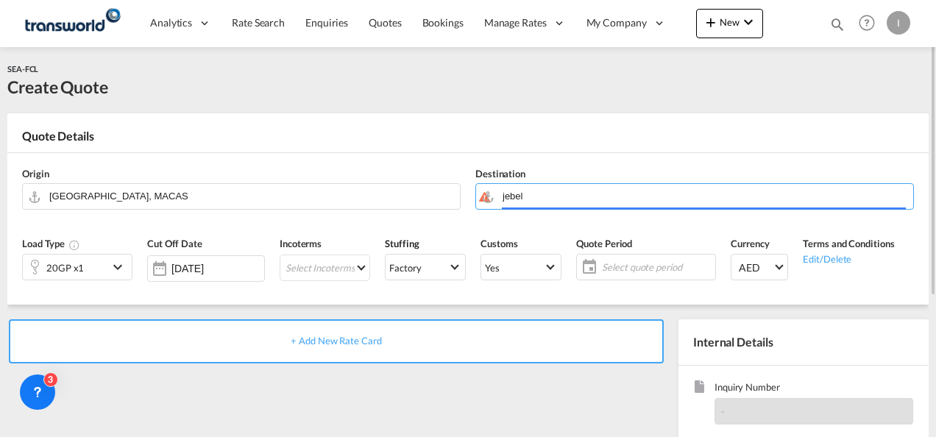
type input "[GEOGRAPHIC_DATA], [GEOGRAPHIC_DATA]"
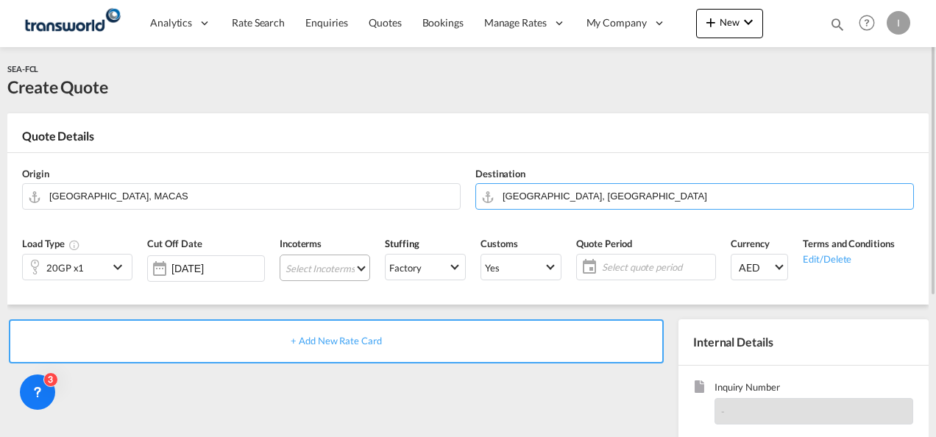
click at [289, 267] on md-select "Select Incoterms DAP - export Delivered at Place CIF - import Cost,Insurance an…" at bounding box center [325, 268] width 91 height 27
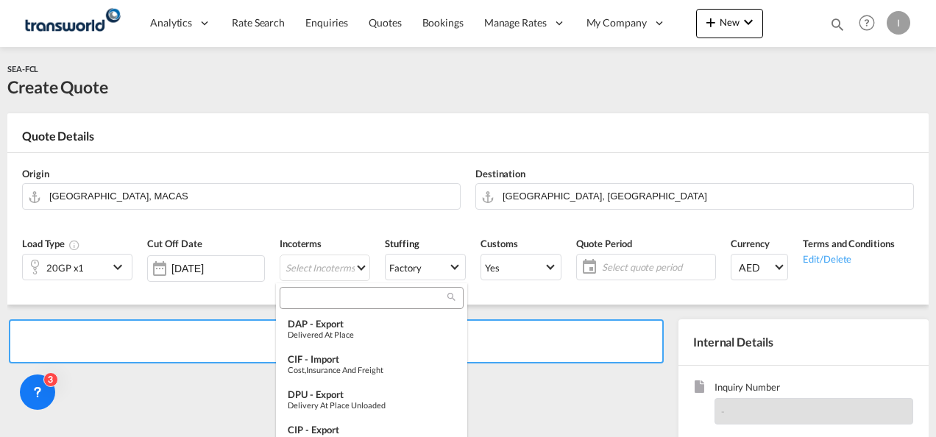
click at [311, 292] on input "search" at bounding box center [365, 298] width 163 height 13
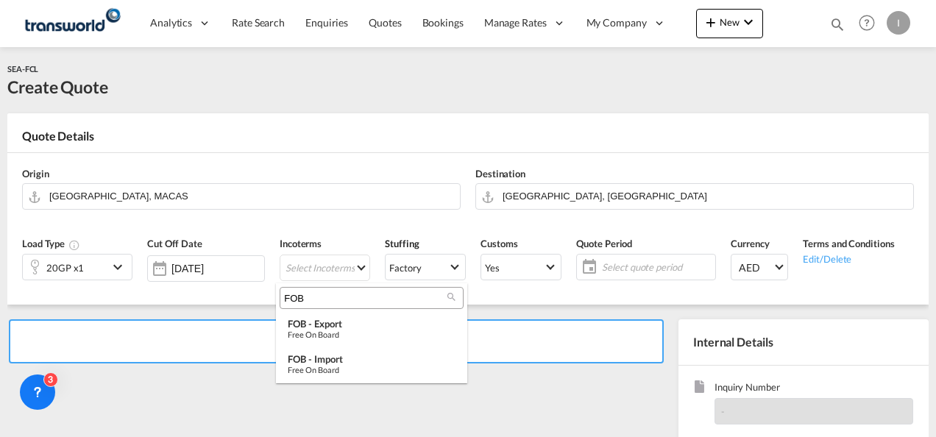
click at [311, 303] on input "FOB" at bounding box center [365, 298] width 163 height 13
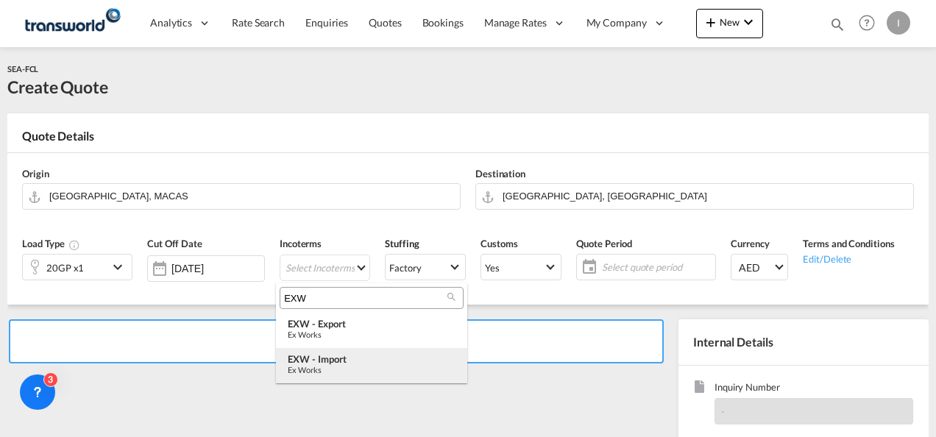
type input "EXW"
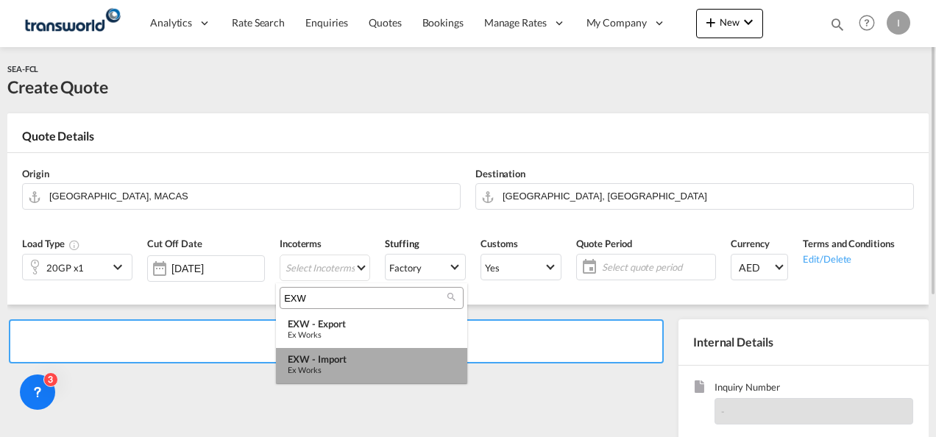
drag, startPoint x: 336, startPoint y: 361, endPoint x: 364, endPoint y: 361, distance: 27.2
click at [337, 361] on div "EXW - import" at bounding box center [372, 359] width 168 height 12
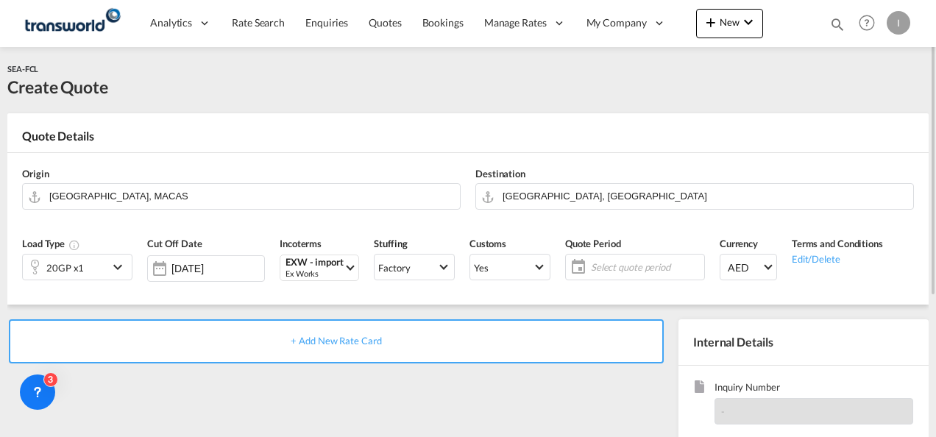
click at [596, 269] on span "Select quote period" at bounding box center [646, 267] width 110 height 13
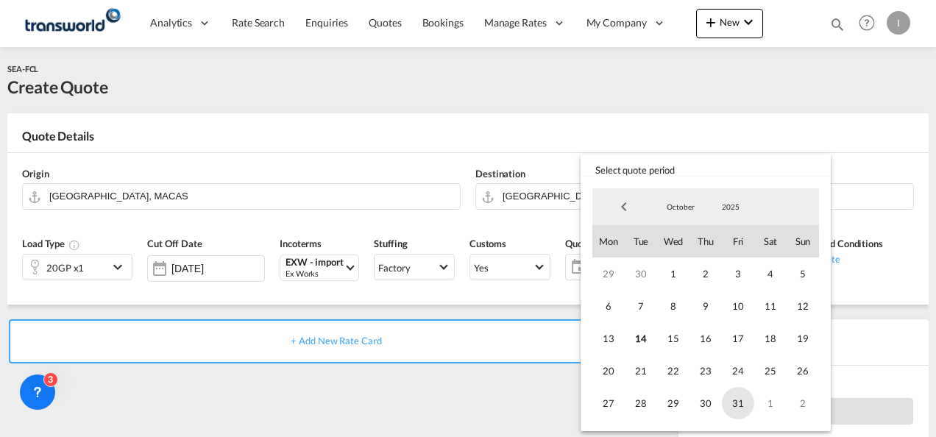
click at [736, 398] on span "31" at bounding box center [738, 403] width 32 height 32
click at [554, 400] on md-backdrop at bounding box center [468, 218] width 936 height 437
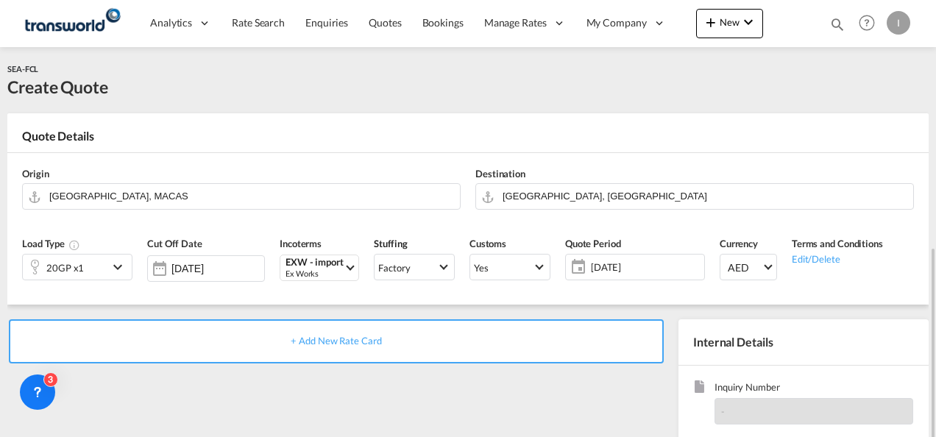
scroll to position [147, 0]
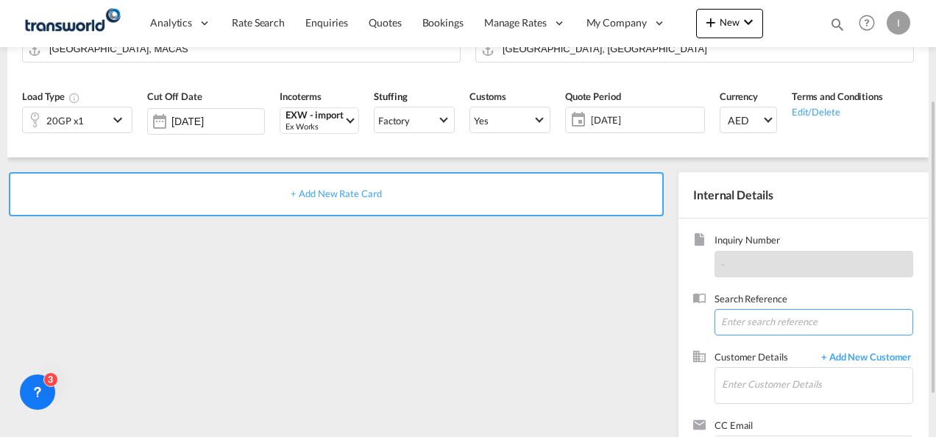
click at [753, 328] on input at bounding box center [814, 322] width 199 height 27
paste input "TWI 22092"
type input "TWI 22092"
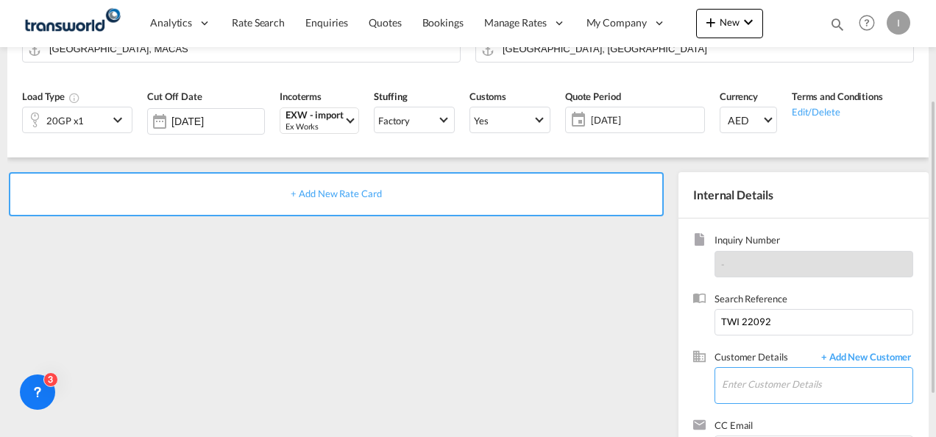
click at [750, 378] on input "Enter Customer Details" at bounding box center [817, 384] width 191 height 33
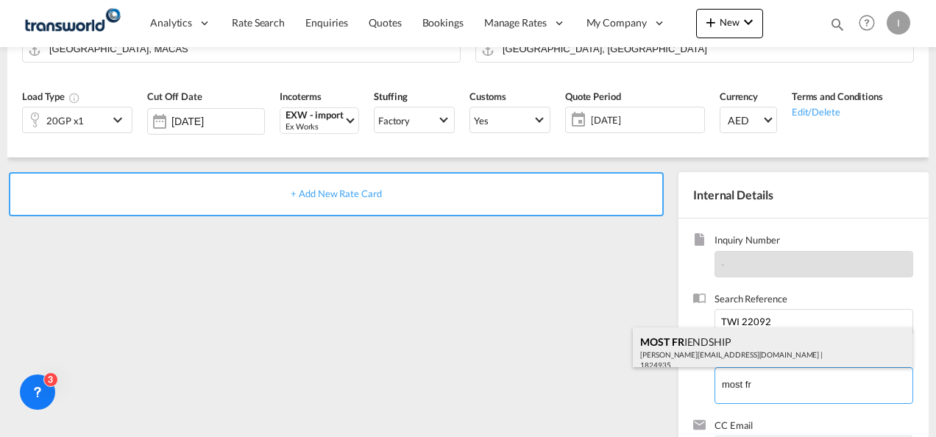
click at [724, 351] on div "MOST FR IENDSHIP [EMAIL_ADDRESS][DOMAIN_NAME] | 1824935" at bounding box center [773, 353] width 280 height 50
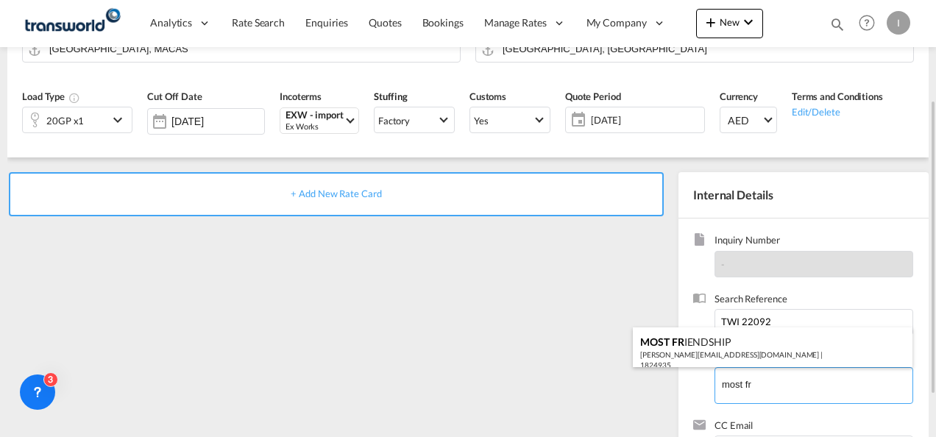
type input "MOST FRIENDSHIP TRADING L.L.C, MOST FRIENDSHIP, [PERSON_NAME][EMAIL_ADDRESS][DO…"
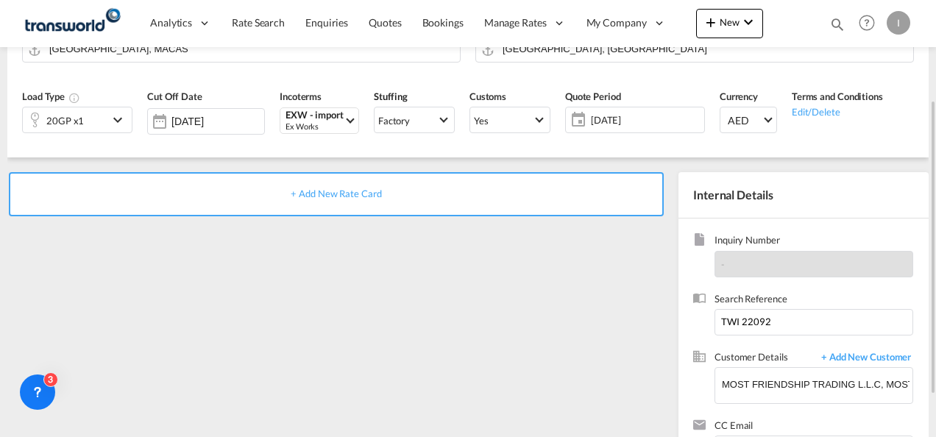
click at [355, 191] on span "+ Add New Rate Card" at bounding box center [336, 194] width 91 height 12
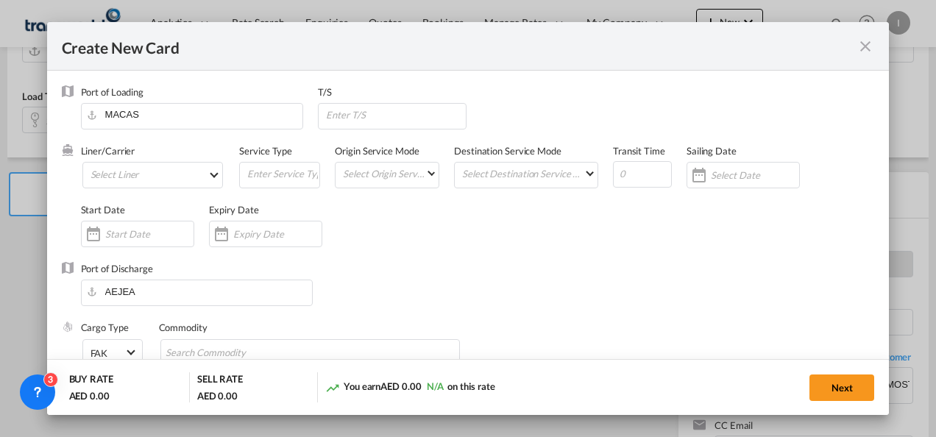
type input "Basic Ocean Freight"
select select "per equipment"
click at [178, 180] on md-select "Select Liner 2HM LOGISTICS D.O.O. / TDWC-CAPODISTRI 2HM LOGISTICS D.O.O. / TDWC…" at bounding box center [152, 175] width 141 height 27
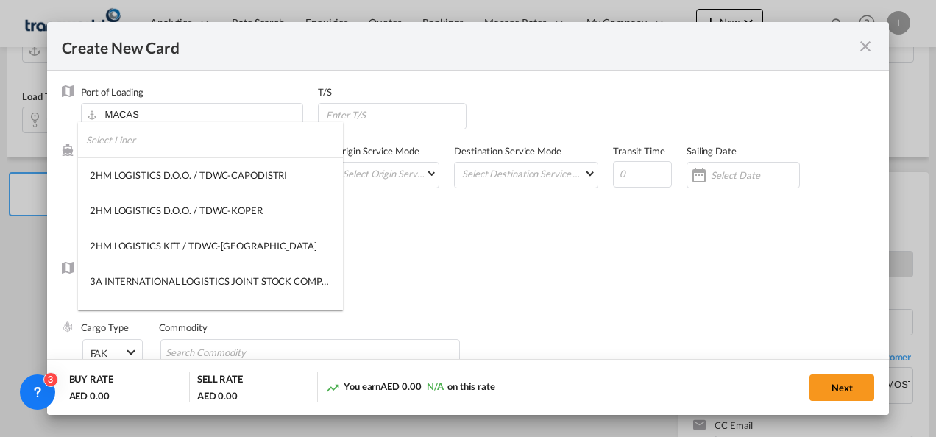
click at [177, 145] on input "search" at bounding box center [214, 139] width 257 height 35
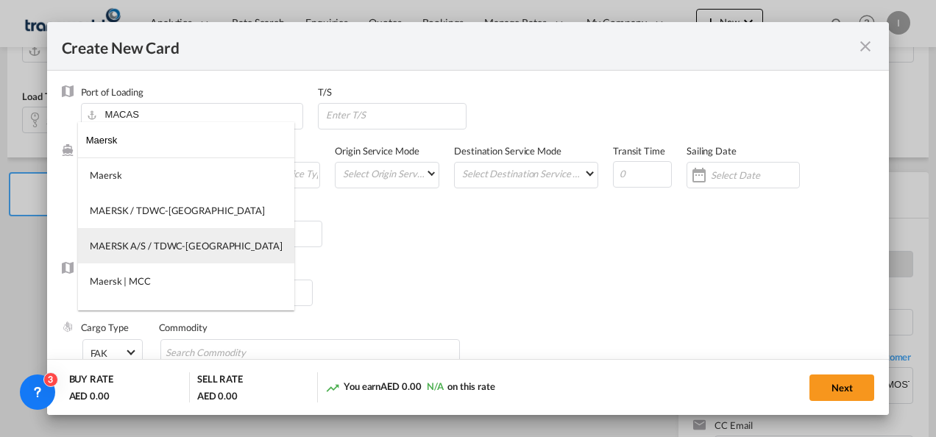
type input "Maersk"
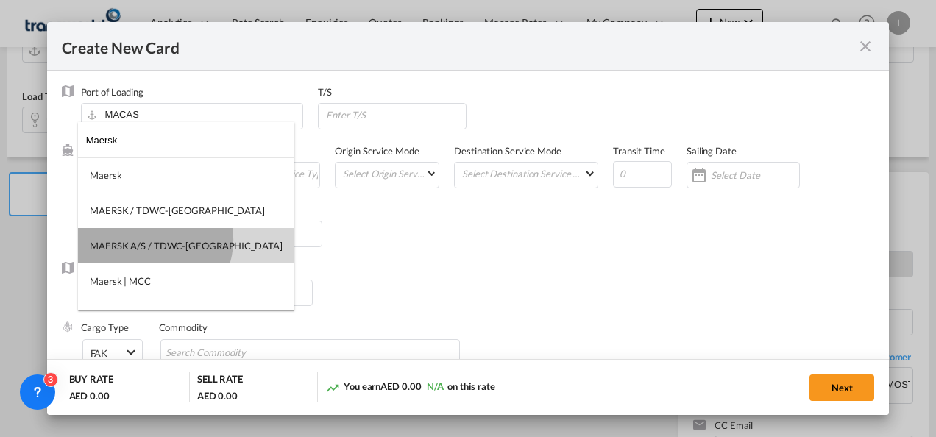
click at [154, 240] on div "MAERSK A/S / TDWC-[GEOGRAPHIC_DATA]" at bounding box center [186, 245] width 193 height 13
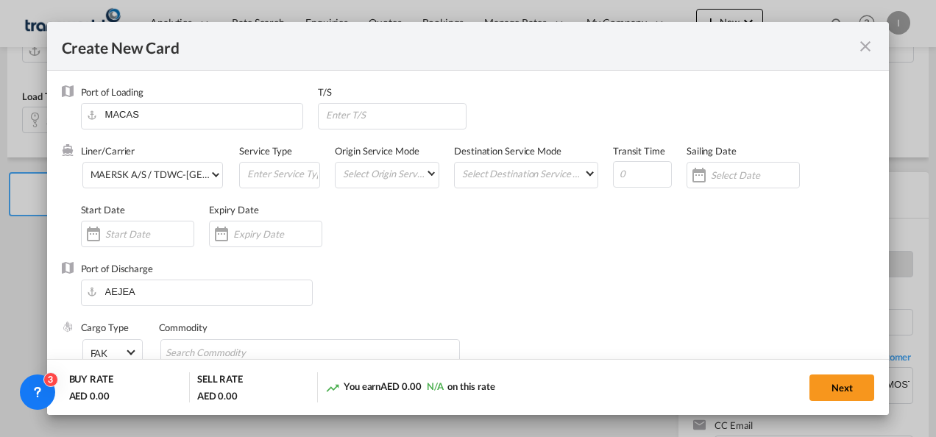
click at [237, 232] on input "Create New Card ..." at bounding box center [277, 234] width 88 height 12
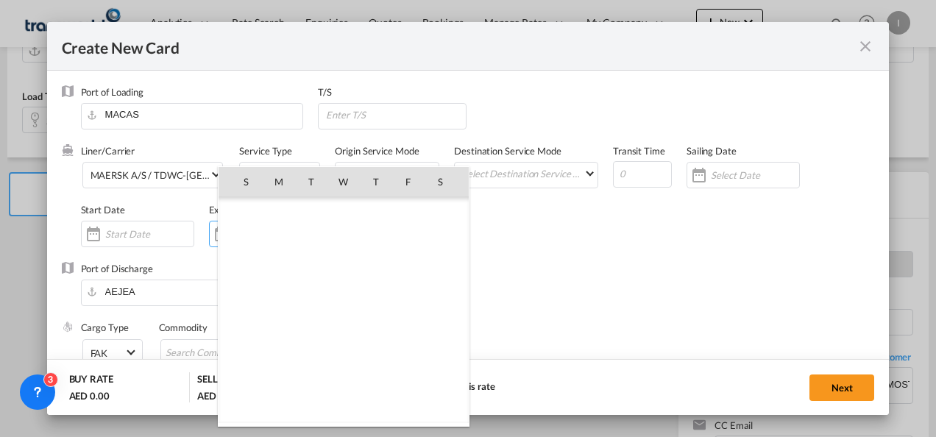
scroll to position [341188, 0]
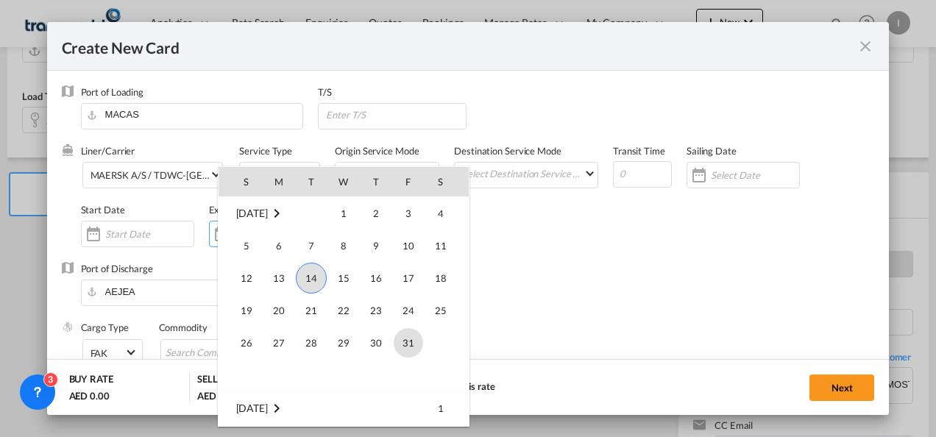
click at [403, 339] on span "31" at bounding box center [408, 342] width 29 height 29
type input "[DATE]"
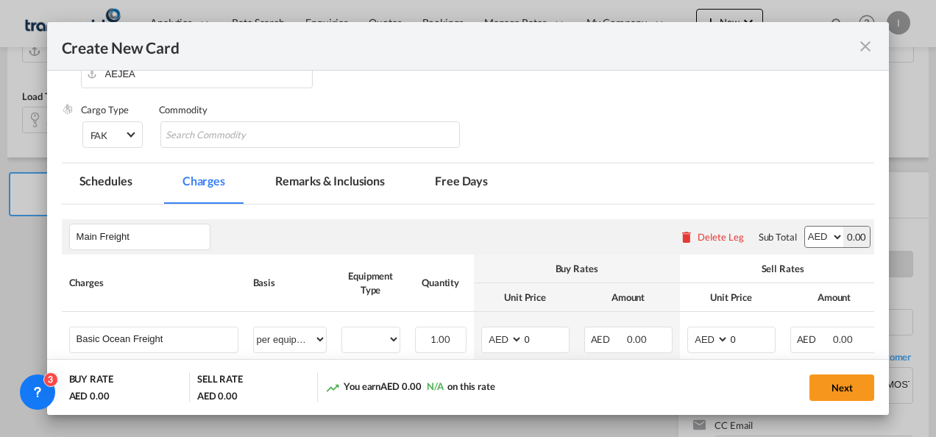
scroll to position [221, 0]
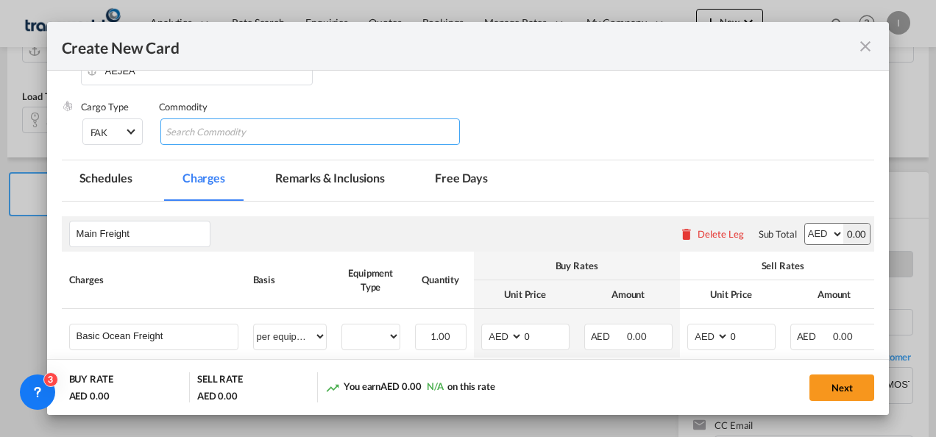
click at [232, 134] on input "Search Commodity" at bounding box center [233, 133] width 135 height 24
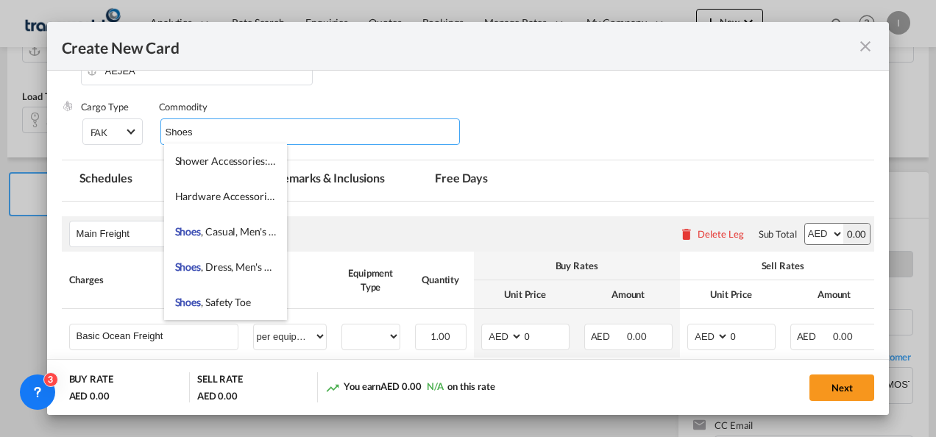
type input "Shoes"
click at [484, 121] on div "Cargo Type FAK FAK GCR GDSM General Cargo Hazardous Cargo Ambient Foodstuff Chi…" at bounding box center [478, 129] width 794 height 59
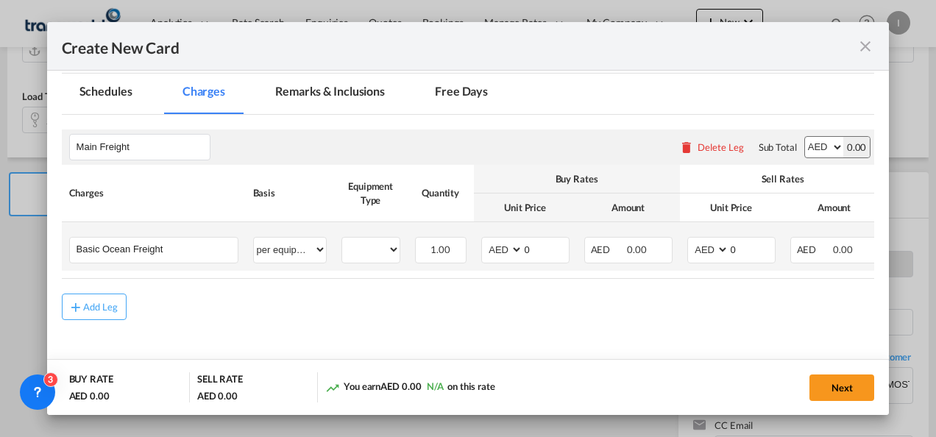
scroll to position [349, 0]
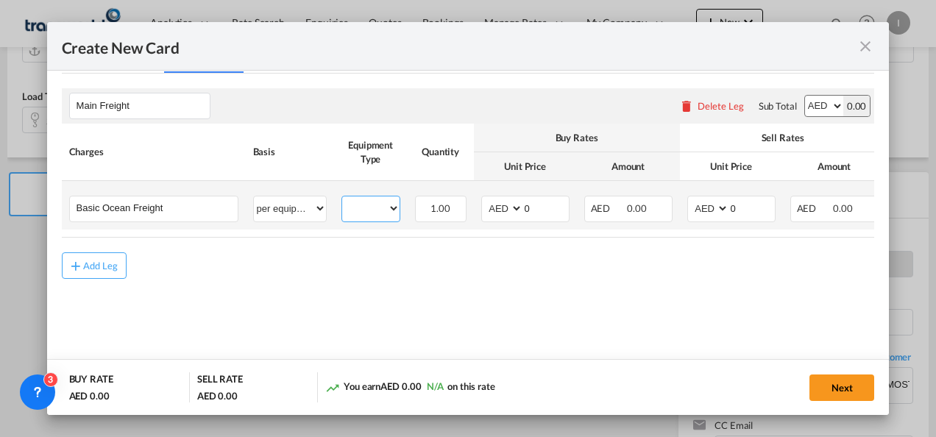
click at [353, 211] on select "20GP" at bounding box center [370, 209] width 57 height 20
select select "20GP"
click at [342, 199] on select "20GP" at bounding box center [370, 209] width 57 height 20
click at [492, 215] on select "AED AFN ALL AMD ANG AOA ARS AUD AWG AZN BAM BBD BDT BGN BHD BIF BMD BND [PERSON…" at bounding box center [503, 209] width 38 height 20
select select "string:USD"
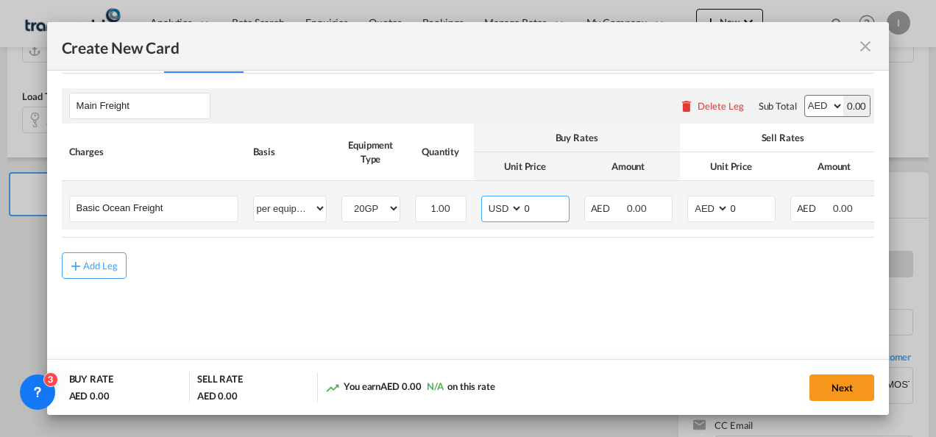
click at [484, 199] on select "AED AFN ALL AMD ANG AOA ARS AUD AWG AZN BAM BBD BDT BGN BHD BIF BMD BND [PERSON…" at bounding box center [503, 209] width 38 height 20
click at [523, 208] on input "0" at bounding box center [546, 208] width 46 height 22
type input "2200"
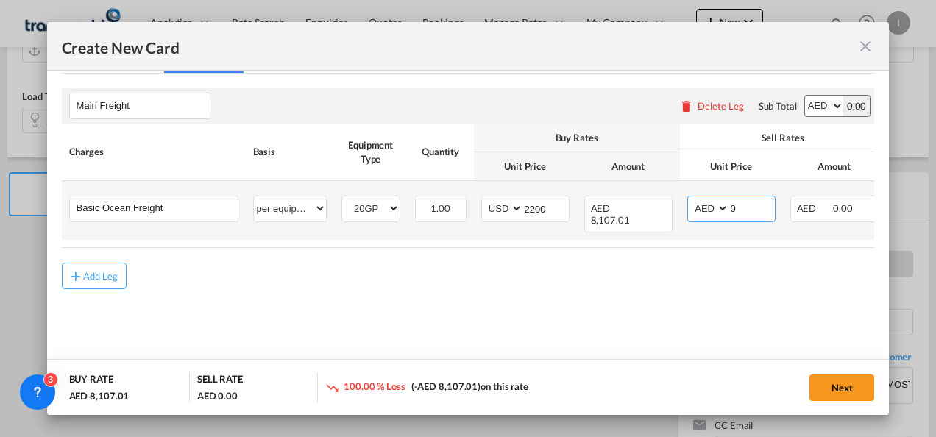
click at [704, 213] on select "AED AFN ALL AMD ANG AOA ARS AUD AWG AZN BAM BBD BDT BGN BHD BIF BMD BND [PERSON…" at bounding box center [709, 209] width 38 height 20
select select "string:USD"
click at [690, 199] on select "AED AFN ALL AMD ANG AOA ARS AUD AWG AZN BAM BBD BDT BGN BHD BIF BMD BND [PERSON…" at bounding box center [709, 209] width 38 height 20
click at [727, 206] on select "AED AFN ALL AMD ANG AOA ARS AUD AWG AZN BAM BBD BDT BGN BHD BIF BMD BND [PERSON…" at bounding box center [709, 209] width 38 height 20
click at [730, 206] on input "0" at bounding box center [753, 208] width 46 height 22
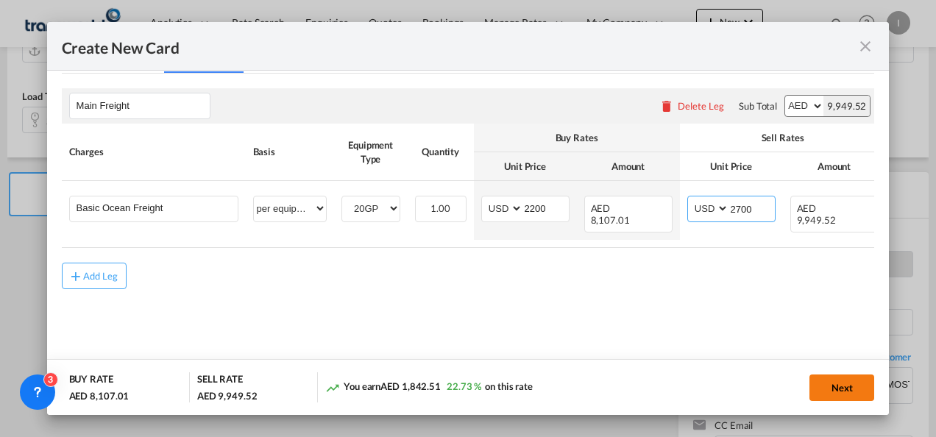
type input "2700"
click at [821, 383] on button "Next" at bounding box center [842, 388] width 65 height 27
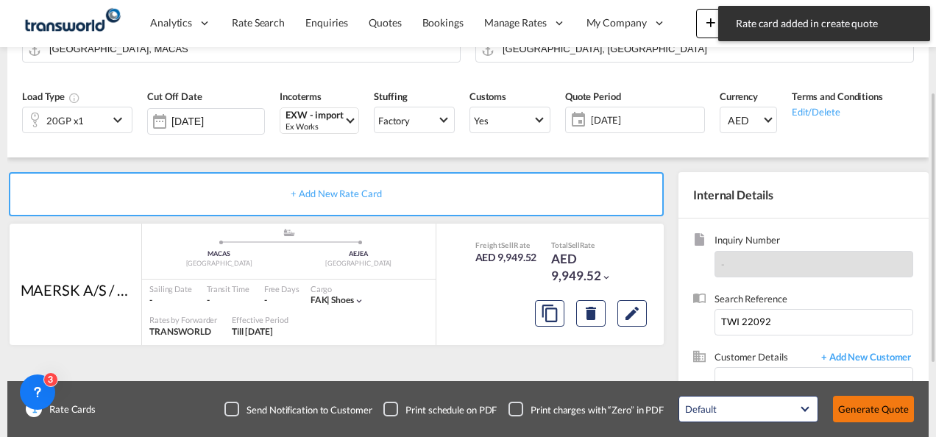
click at [870, 411] on button "Generate Quote" at bounding box center [873, 409] width 81 height 27
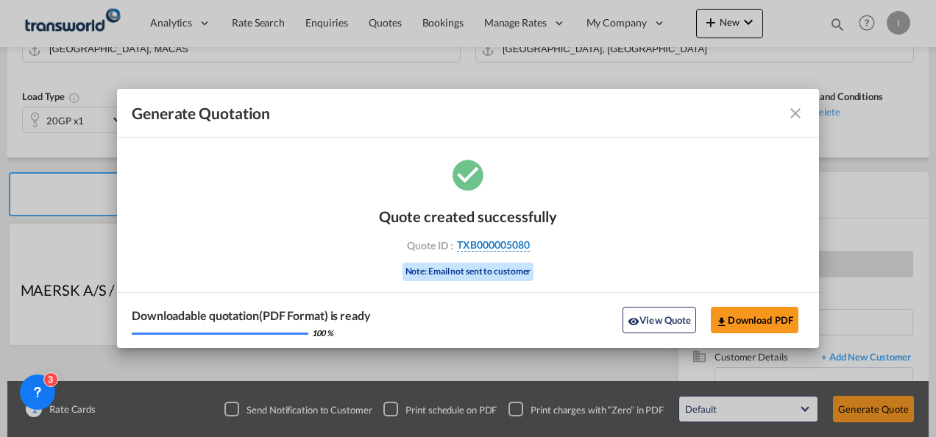
click at [511, 242] on span "TXB000005080" at bounding box center [493, 245] width 73 height 13
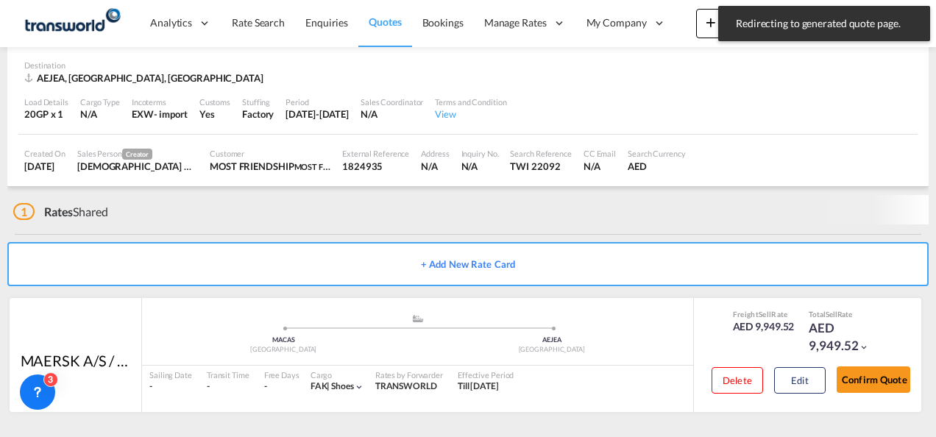
scroll to position [90, 0]
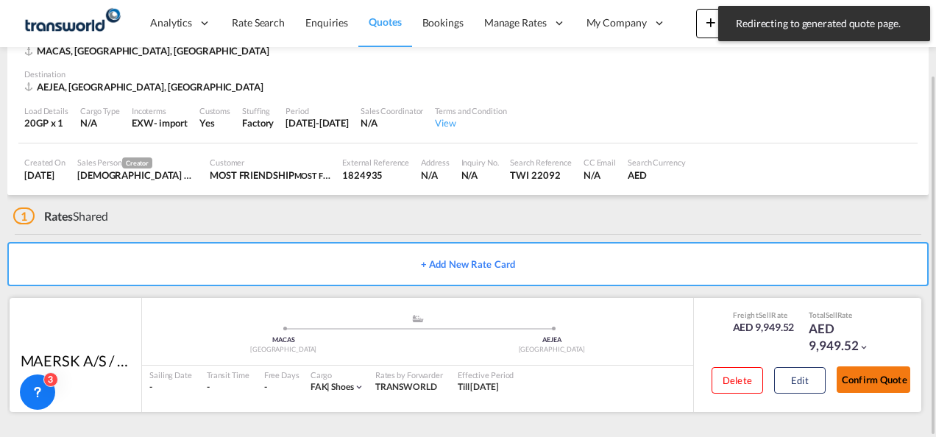
click at [870, 377] on button "Confirm Quote" at bounding box center [874, 380] width 74 height 27
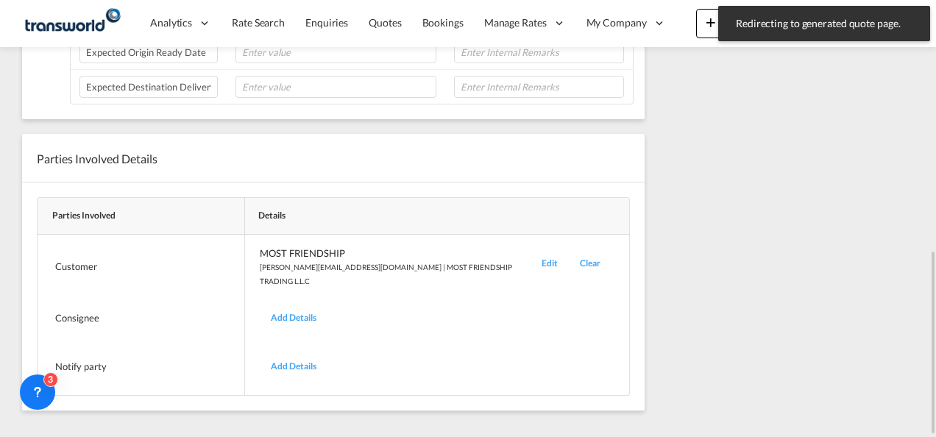
scroll to position [155, 0]
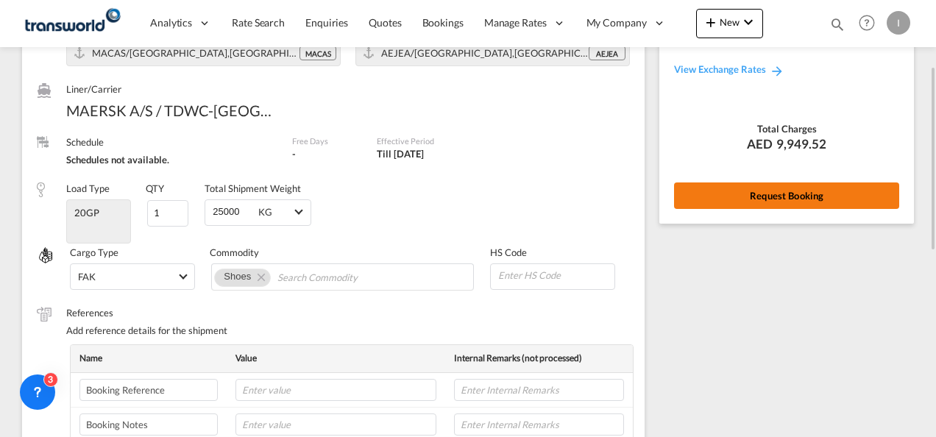
click at [777, 202] on button "Request Booking" at bounding box center [786, 196] width 225 height 27
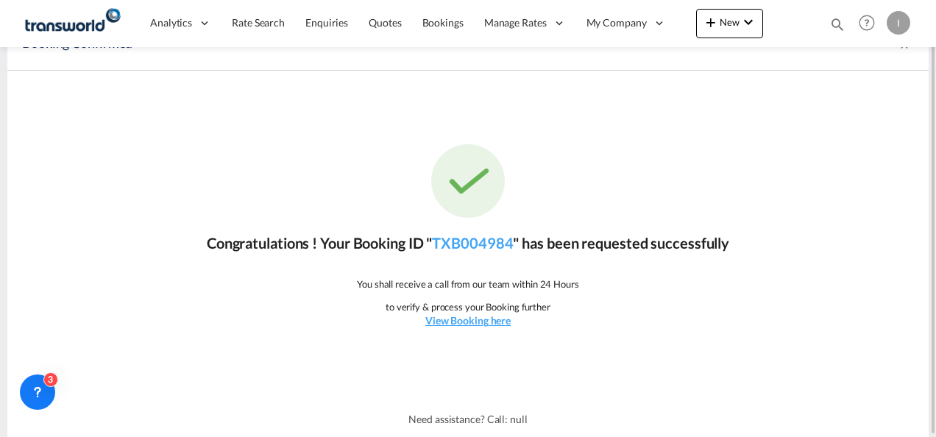
scroll to position [27, 0]
click at [509, 239] on link "TXB004984" at bounding box center [472, 244] width 81 height 18
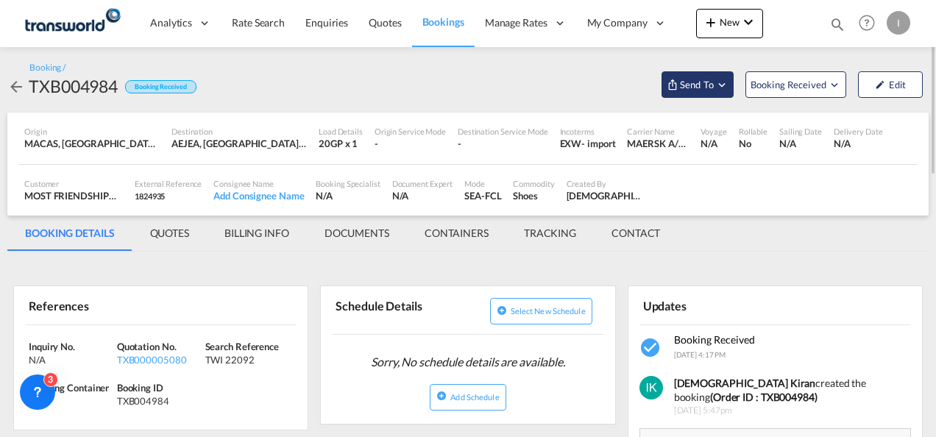
click at [693, 90] on span "Send To" at bounding box center [697, 84] width 37 height 15
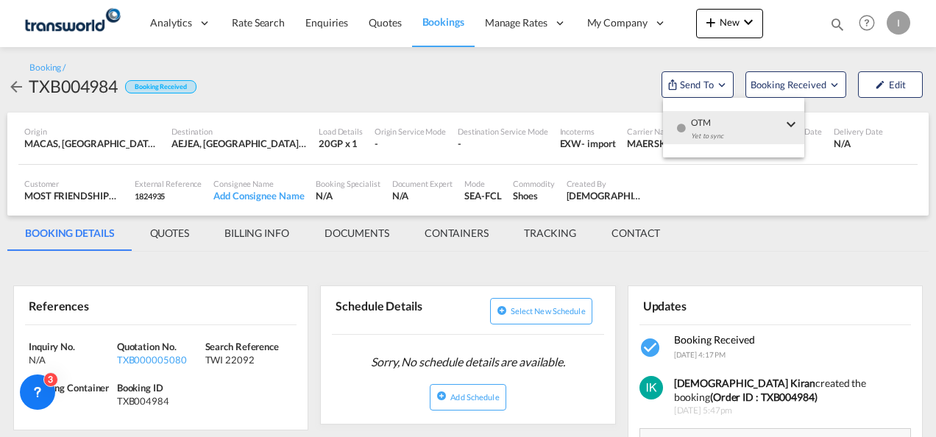
drag, startPoint x: 699, startPoint y: 115, endPoint x: 655, endPoint y: 124, distance: 45.0
click at [699, 115] on span "OTM" at bounding box center [736, 117] width 91 height 13
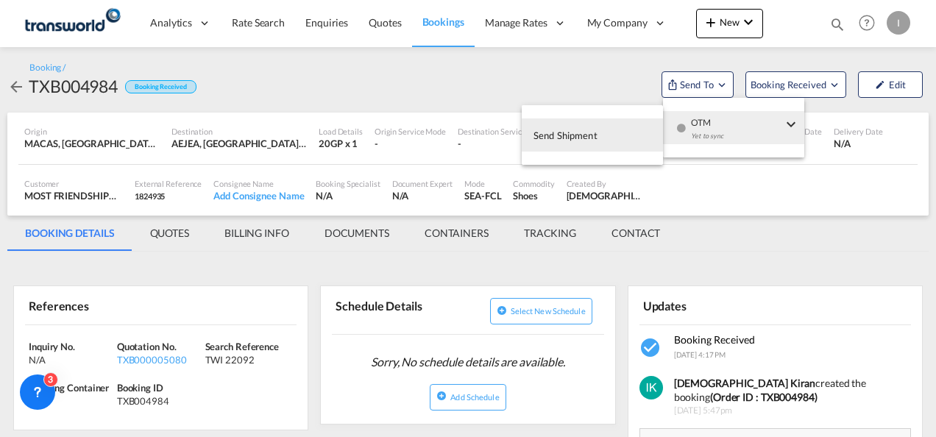
click at [624, 127] on button "Send Shipment" at bounding box center [592, 135] width 141 height 33
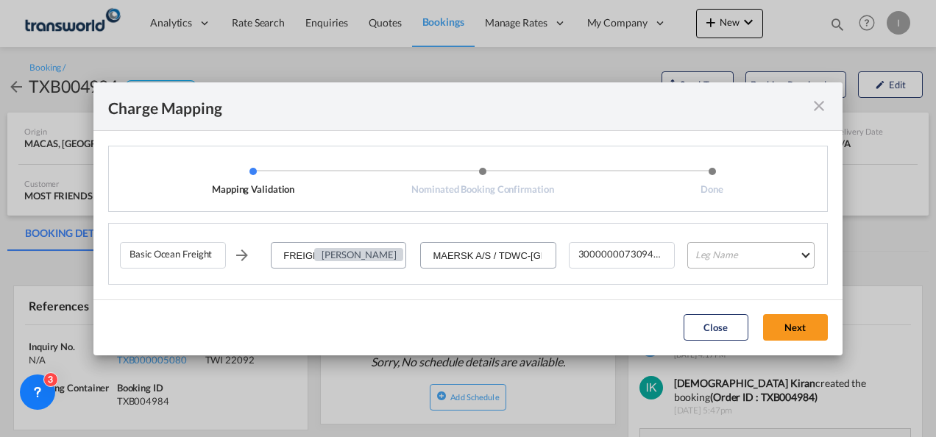
click at [699, 244] on md-select "Leg Name HANDLING ORIGIN VESSEL HANDLING DESTINATION OTHERS TL PICK UP CUSTOMS …" at bounding box center [751, 255] width 127 height 27
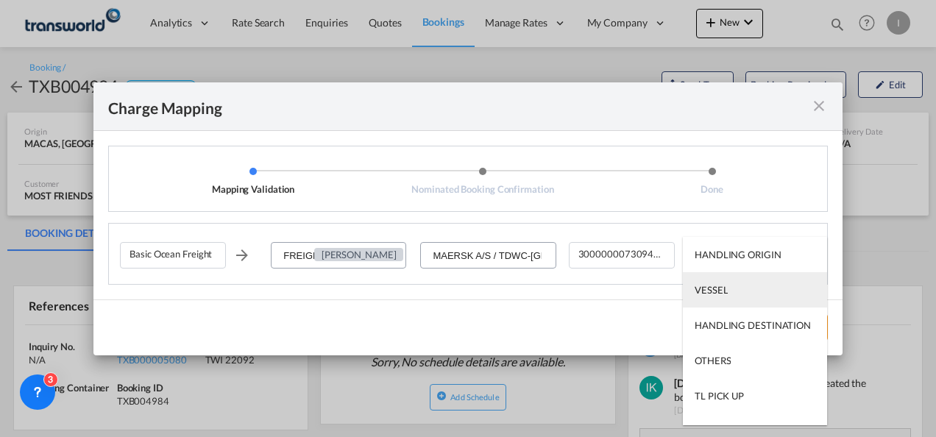
click at [711, 291] on div "VESSEL" at bounding box center [711, 289] width 33 height 13
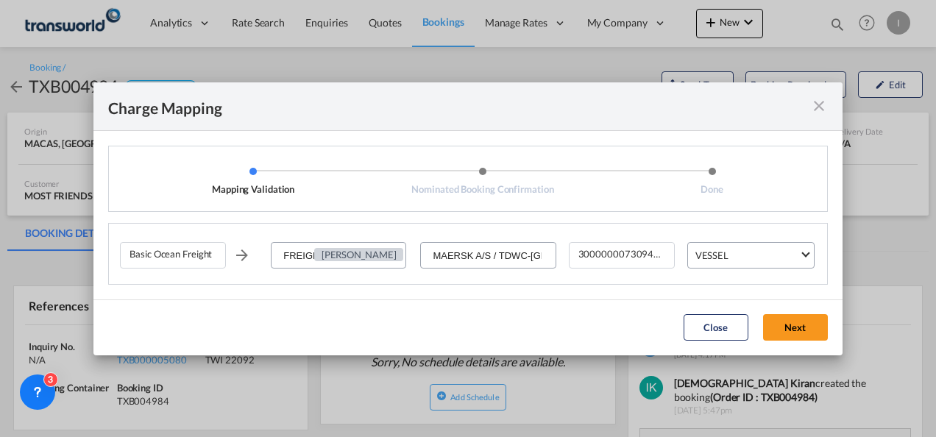
click at [777, 314] on button "Next" at bounding box center [795, 327] width 65 height 27
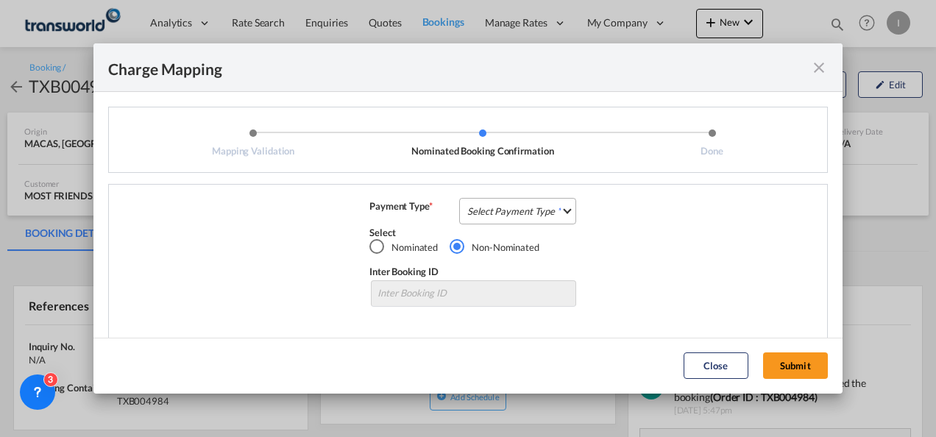
click at [542, 219] on md-select "Select Payment Type COLLECT PREPAID" at bounding box center [517, 211] width 117 height 27
click at [0, 0] on md-option "COLLECT" at bounding box center [0, 0] width 0 height 0
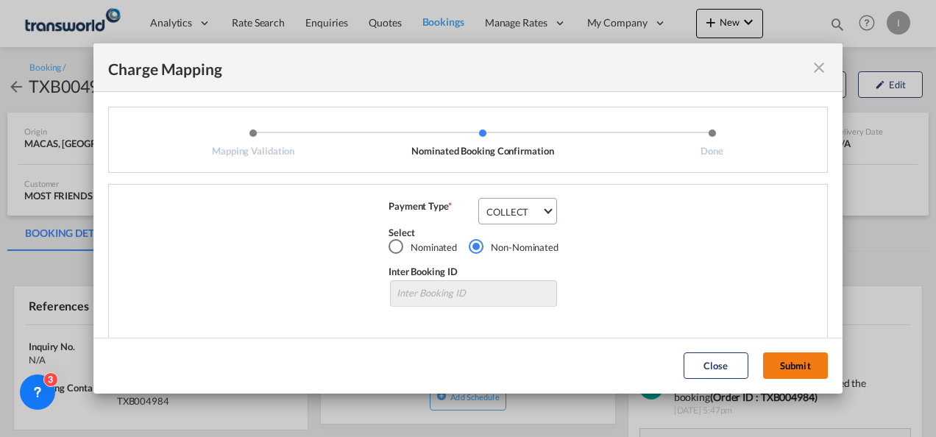
click at [777, 352] on md-dialog-actions "Close Submit" at bounding box center [467, 366] width 749 height 56
click at [796, 364] on button "Submit" at bounding box center [795, 366] width 65 height 27
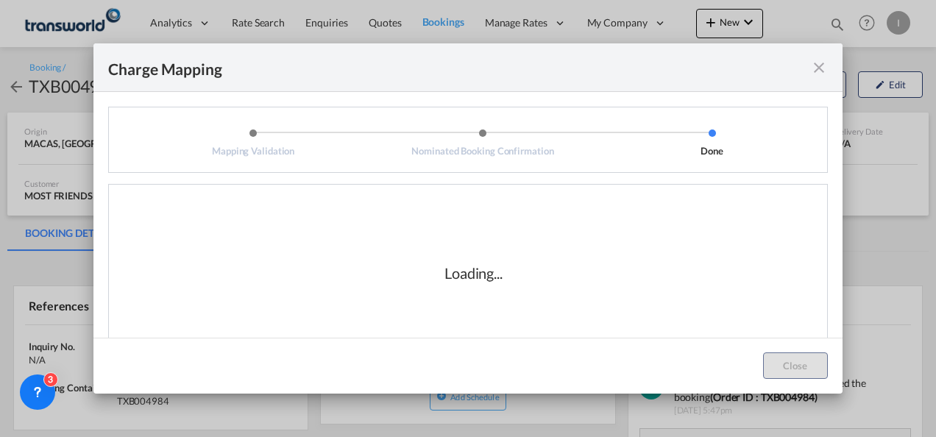
click at [683, 283] on div "Loading..." at bounding box center [473, 272] width 707 height 147
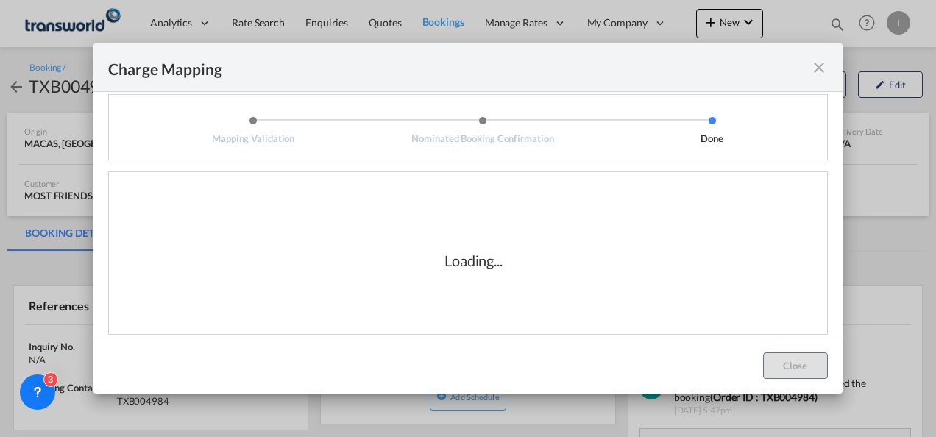
scroll to position [24, 0]
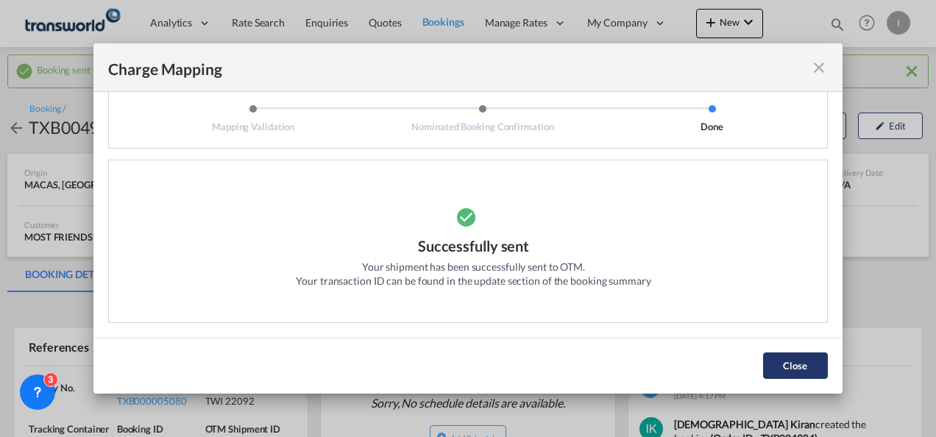
click at [770, 367] on button "Close" at bounding box center [795, 366] width 65 height 27
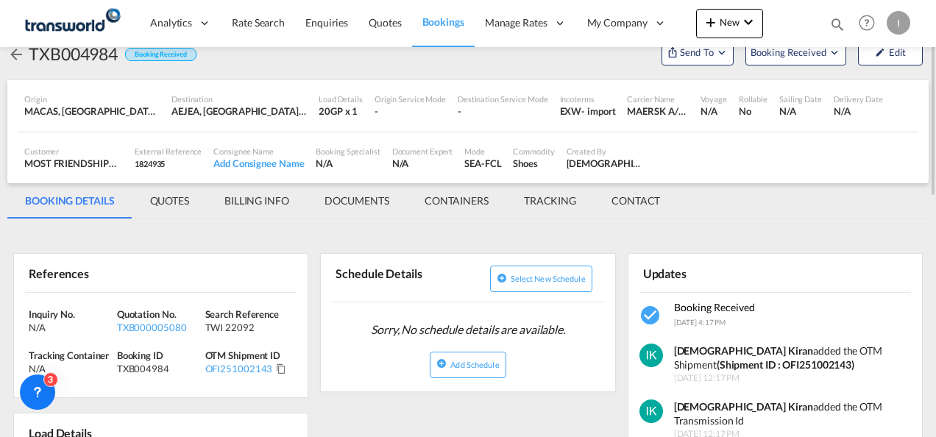
scroll to position [147, 0]
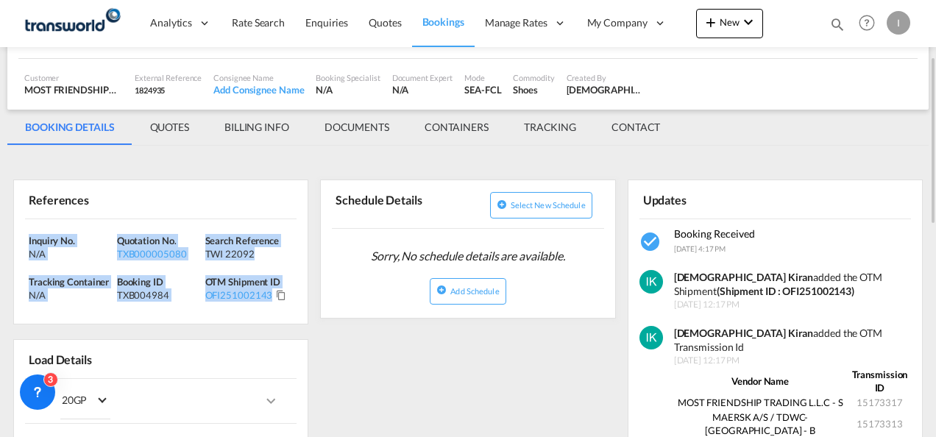
drag, startPoint x: 300, startPoint y: 308, endPoint x: 18, endPoint y: 234, distance: 292.1
click at [18, 234] on div "Inquiry No. N/A Quotation No. TXB000005080 Search Reference TWI 22092 Tracking …" at bounding box center [161, 271] width 294 height 105
copy div "Inquiry No. N/A Quotation No. TXB000005080 Search Reference TWI 22092 Tracking …"
